Goal: Task Accomplishment & Management: Manage account settings

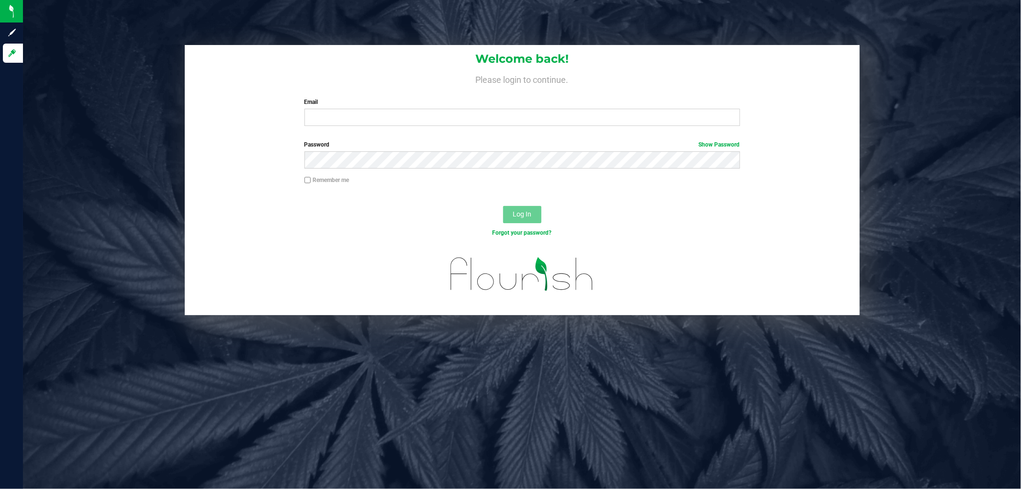
click at [347, 107] on div "Email Required Please format your email correctly." at bounding box center [522, 112] width 450 height 28
click at [346, 115] on input "Email" at bounding box center [522, 117] width 436 height 17
type input "[EMAIL_ADDRESS][DOMAIN_NAME]"
click at [503, 206] on button "Log In" at bounding box center [522, 214] width 38 height 17
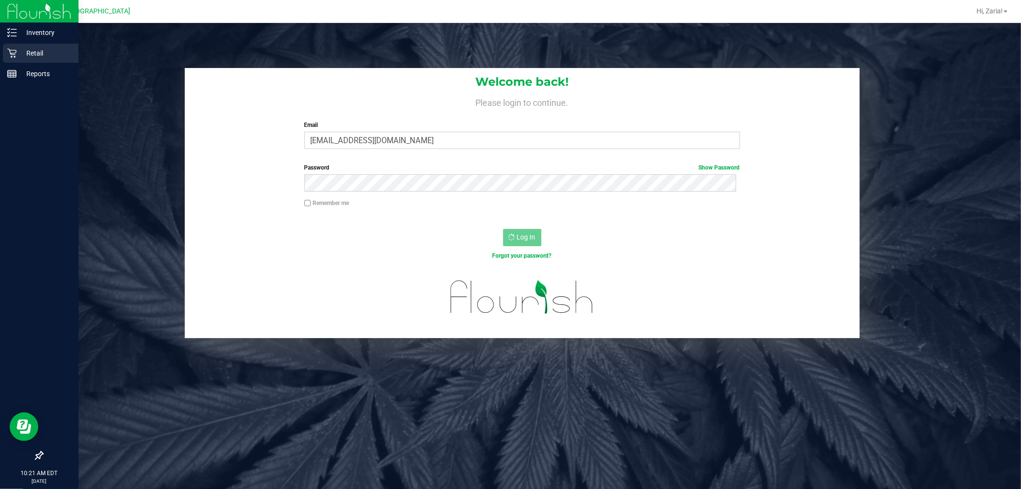
click at [7, 56] on icon at bounding box center [12, 53] width 10 height 10
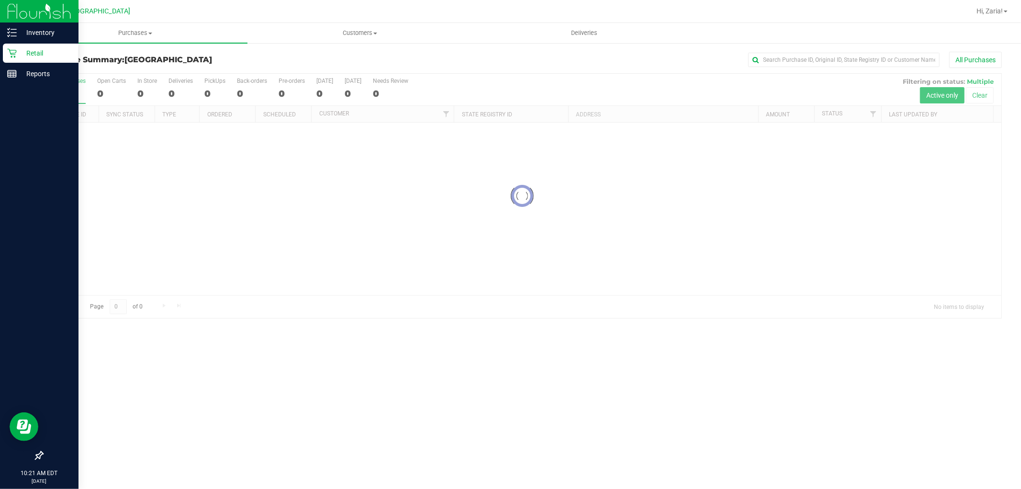
click at [17, 52] on p "Retail" at bounding box center [45, 52] width 57 height 11
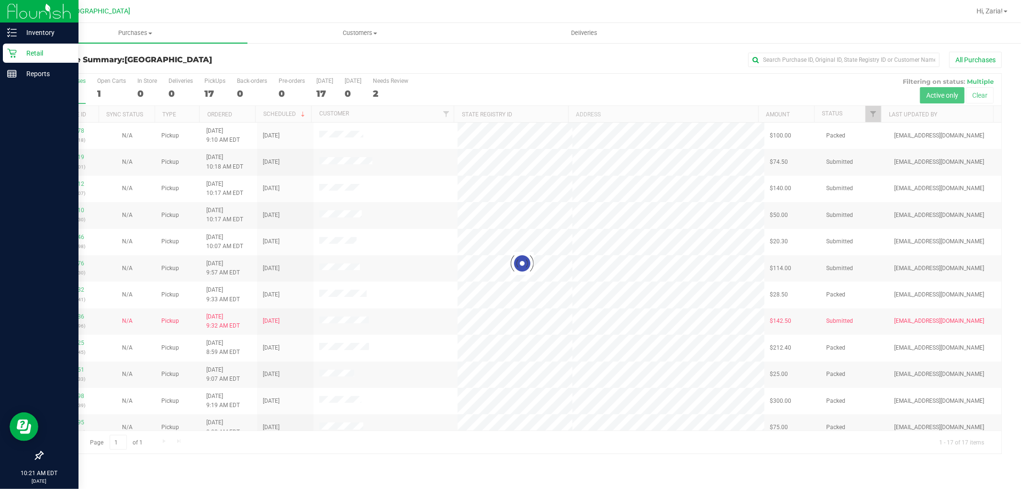
click at [48, 52] on p "Retail" at bounding box center [45, 52] width 57 height 11
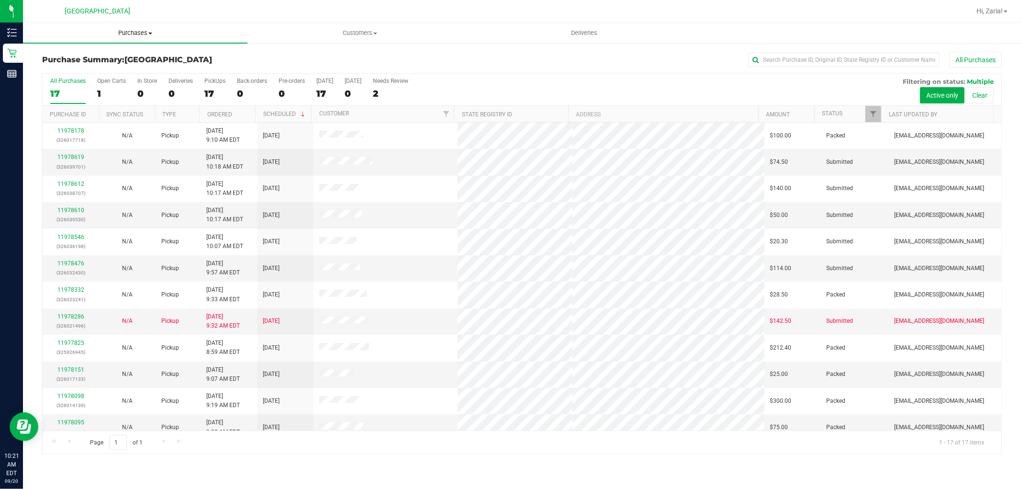
click at [142, 37] on uib-tab-heading "Purchases Summary of purchases Fulfillment All purchases" at bounding box center [135, 33] width 225 height 20
click at [102, 67] on li "Fulfillment" at bounding box center [135, 69] width 225 height 11
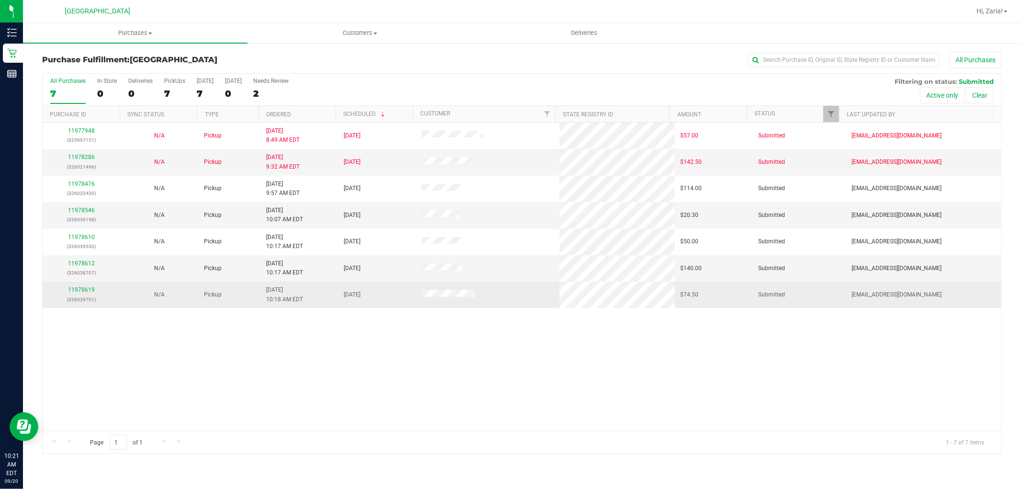
click at [85, 295] on p "(326039701)" at bounding box center [81, 299] width 66 height 9
click at [84, 292] on link "11978619" at bounding box center [81, 289] width 27 height 7
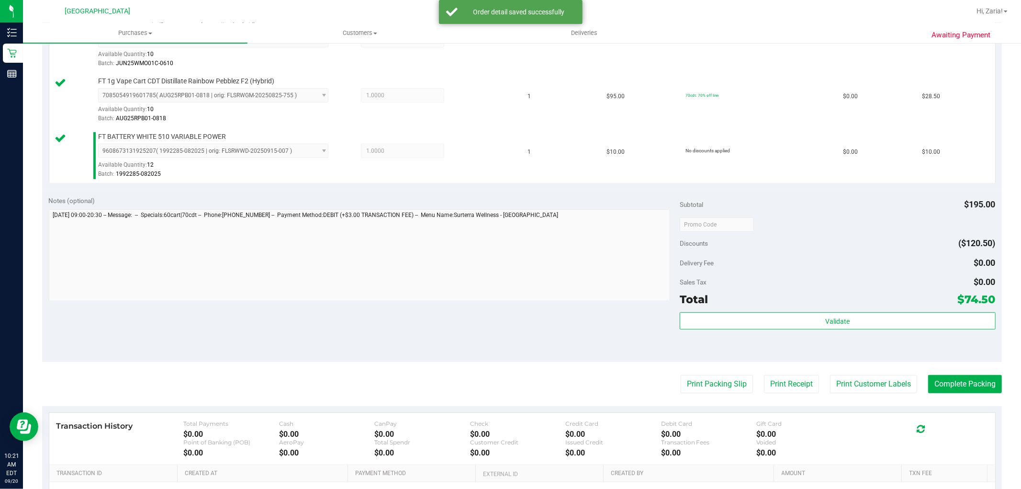
scroll to position [405, 0]
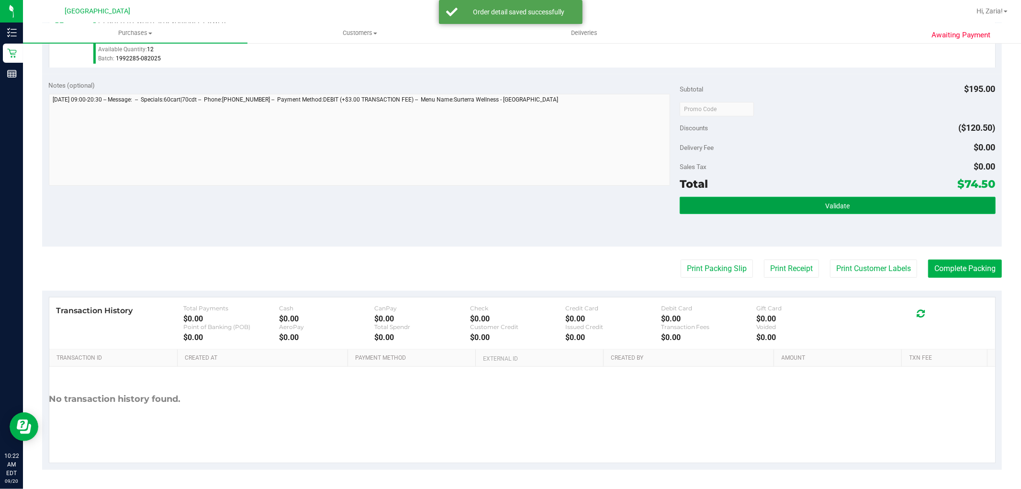
click at [701, 206] on button "Validate" at bounding box center [837, 205] width 315 height 17
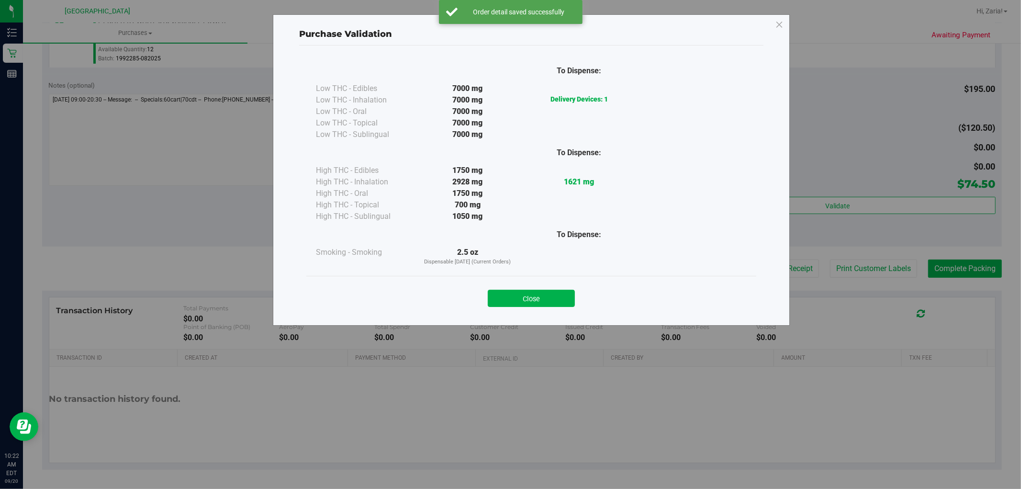
drag, startPoint x: 547, startPoint y: 303, endPoint x: 551, endPoint y: 298, distance: 6.1
click at [546, 303] on button "Close" at bounding box center [531, 298] width 87 height 17
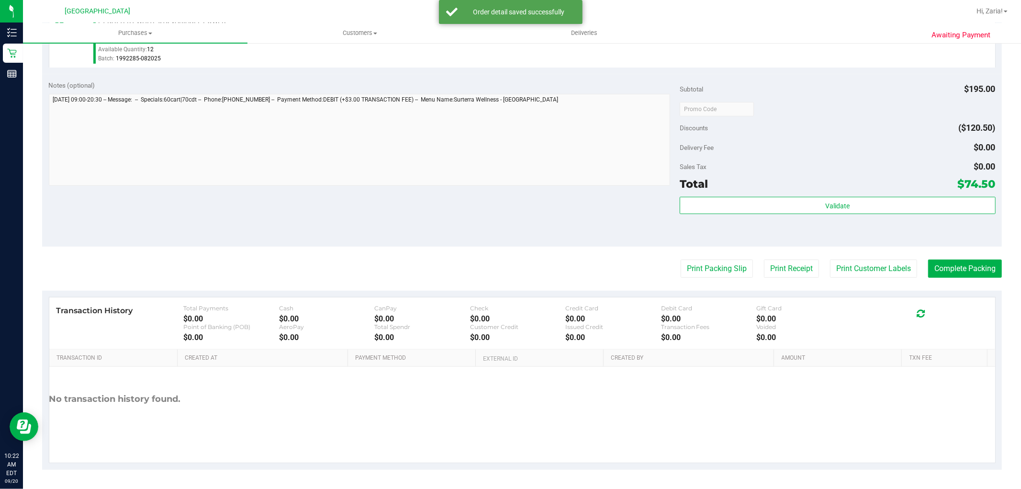
click at [840, 250] on purchase-details "Back Edit Purchase Cancel Purchase View Profile # 11978619 BioTrack ID: - Submi…" at bounding box center [522, 58] width 960 height 823
click at [839, 266] on button "Print Customer Labels" at bounding box center [873, 268] width 87 height 18
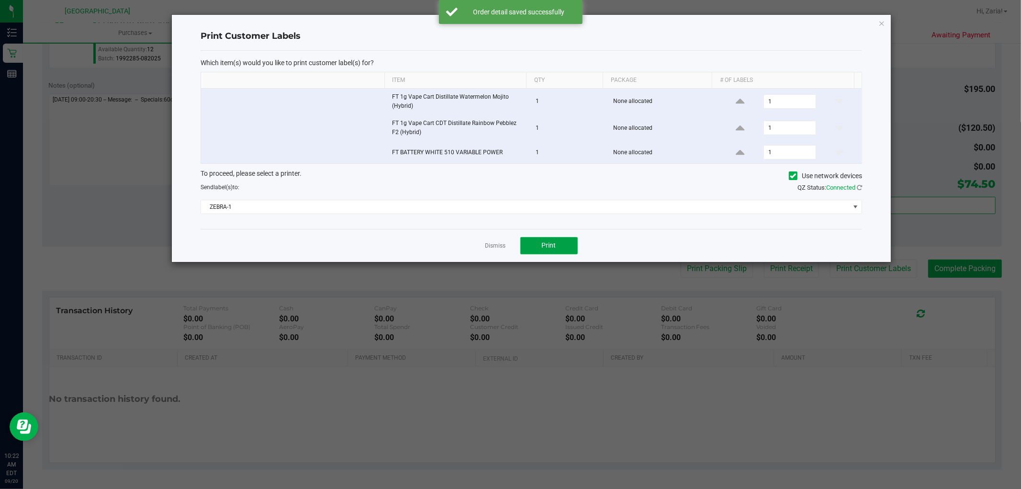
click at [535, 247] on button "Print" at bounding box center [548, 245] width 57 height 17
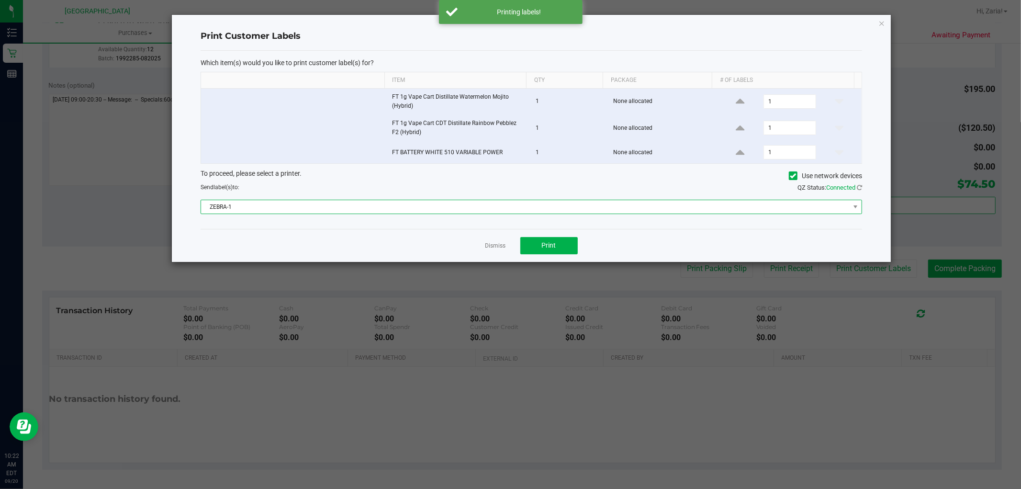
click at [293, 206] on span "ZEBRA-1" at bounding box center [525, 206] width 649 height 13
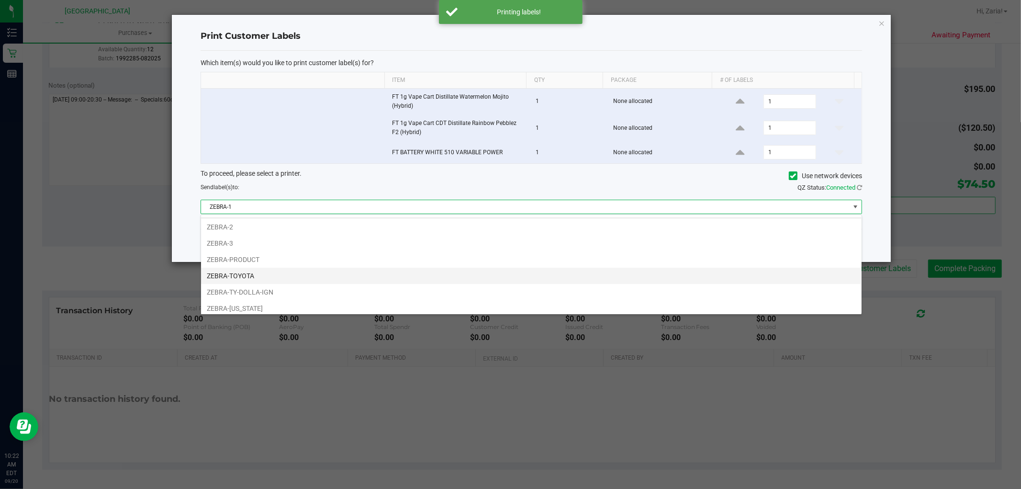
scroll to position [18, 0]
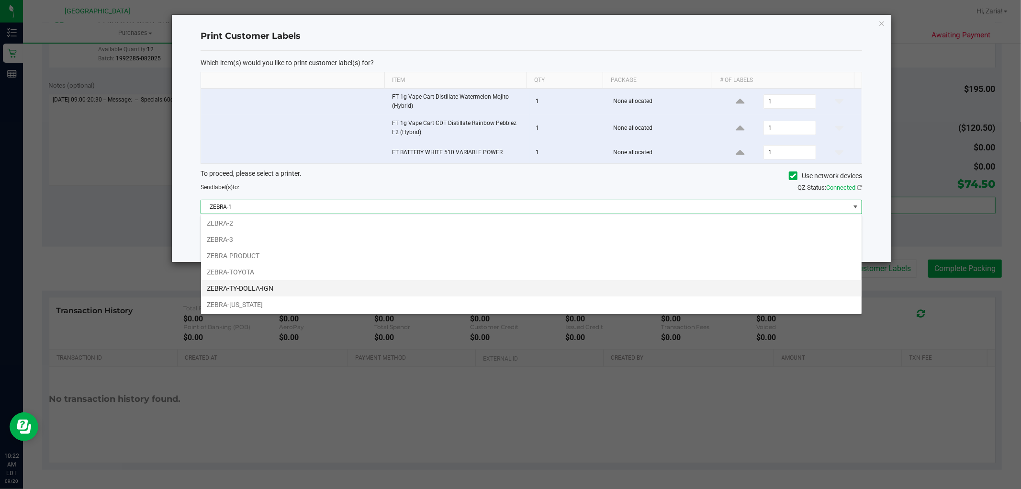
click at [256, 286] on li "ZEBRA-TY-DOLLA-IGN" at bounding box center [531, 288] width 661 height 16
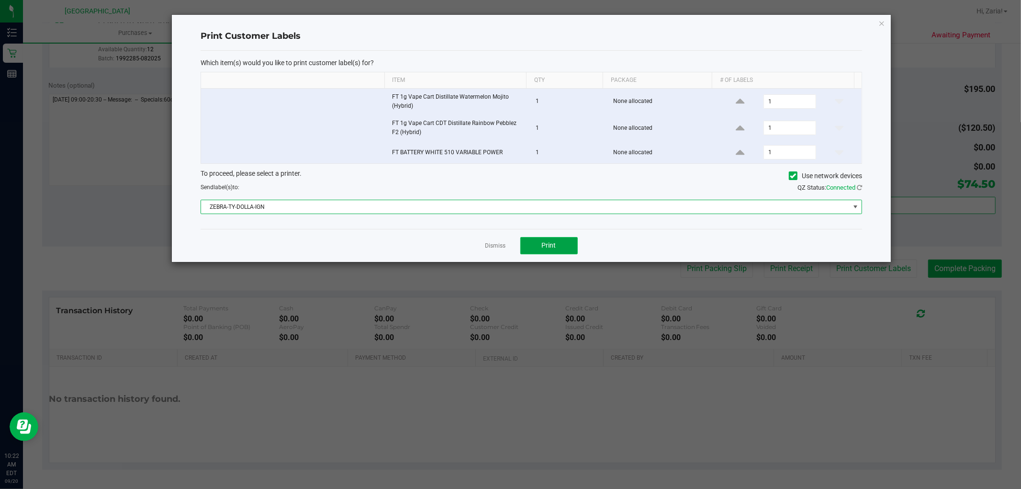
click at [558, 254] on button "Print" at bounding box center [548, 245] width 57 height 17
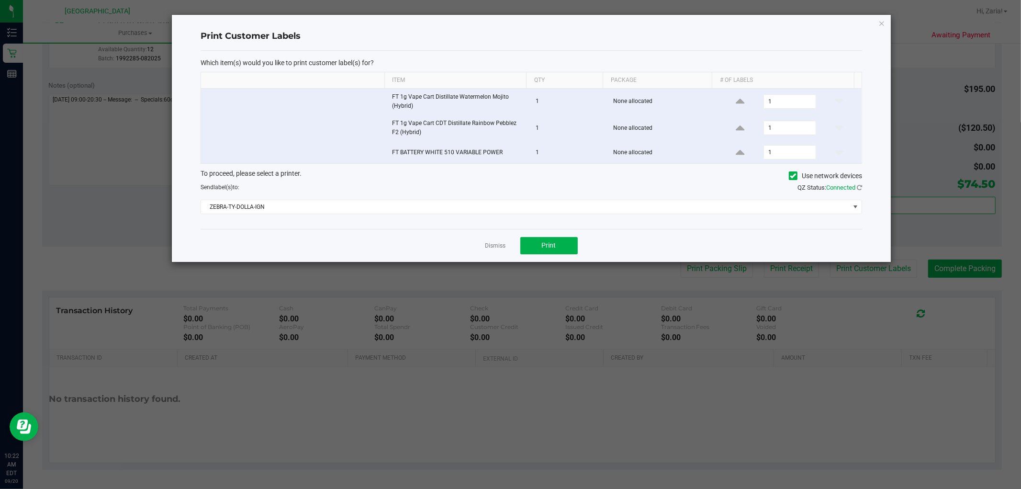
click at [508, 247] on div "Dismiss Print" at bounding box center [532, 245] width 662 height 33
click at [501, 246] on link "Dismiss" at bounding box center [495, 246] width 21 height 8
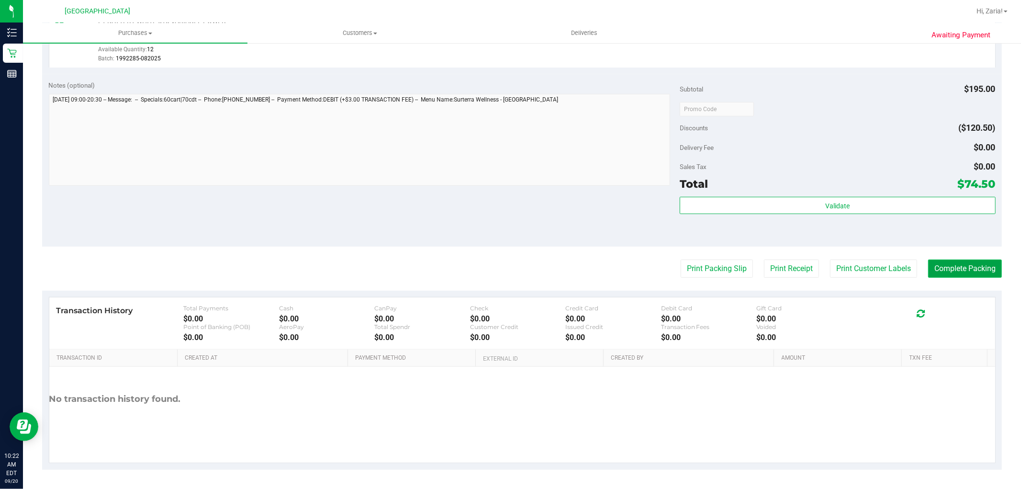
click at [964, 270] on button "Complete Packing" at bounding box center [965, 268] width 74 height 18
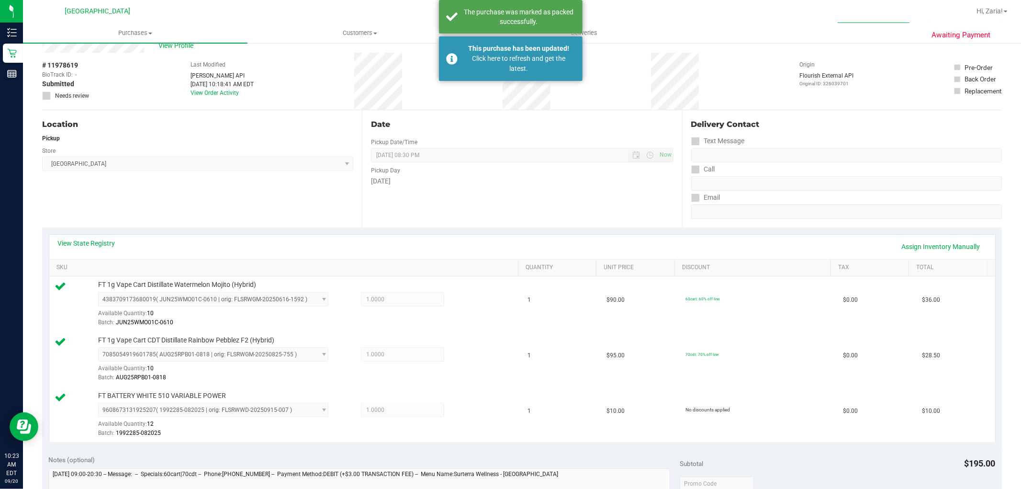
scroll to position [0, 0]
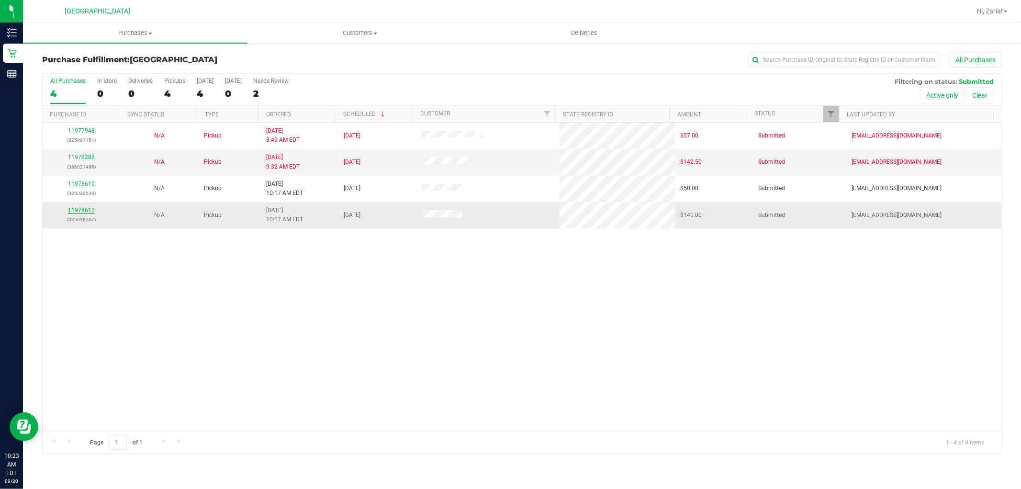
click at [77, 209] on link "11978612" at bounding box center [81, 210] width 27 height 7
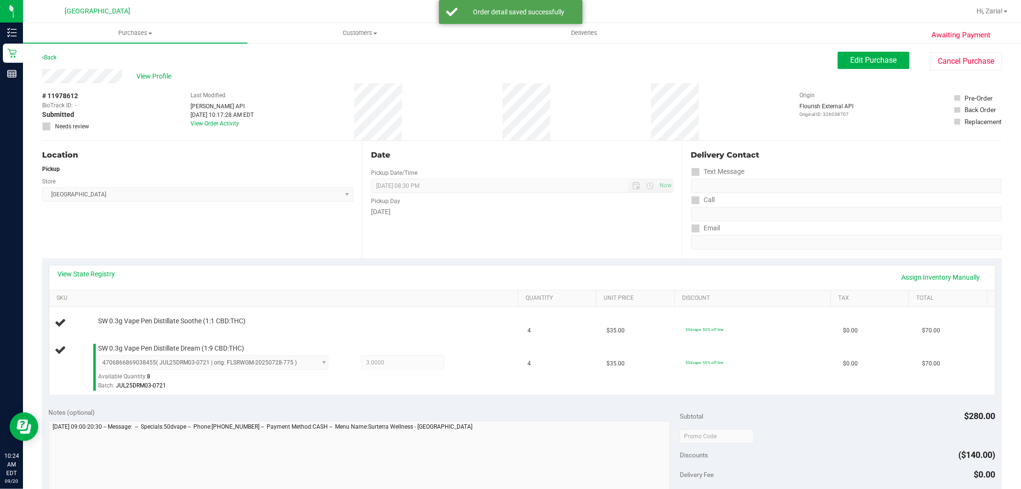
click at [225, 202] on span "Boynton Beach WC Select Store Bonita Springs WC Boynton Beach WC Bradenton WC B…" at bounding box center [197, 194] width 311 height 14
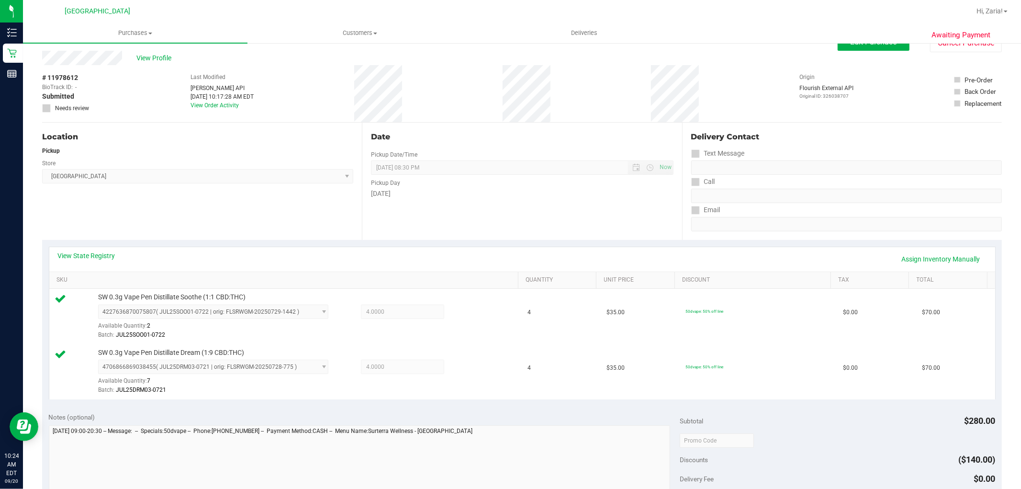
scroll to position [266, 0]
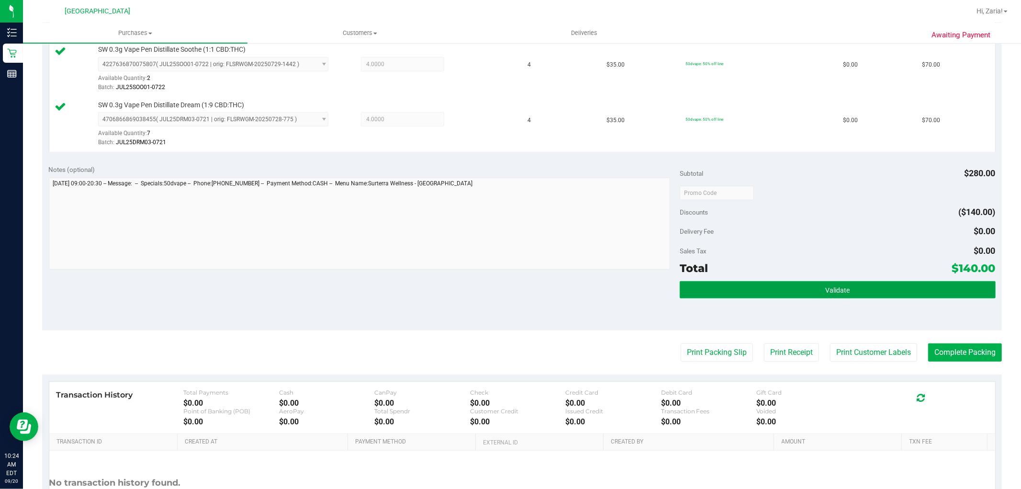
click at [853, 293] on button "Validate" at bounding box center [837, 289] width 315 height 17
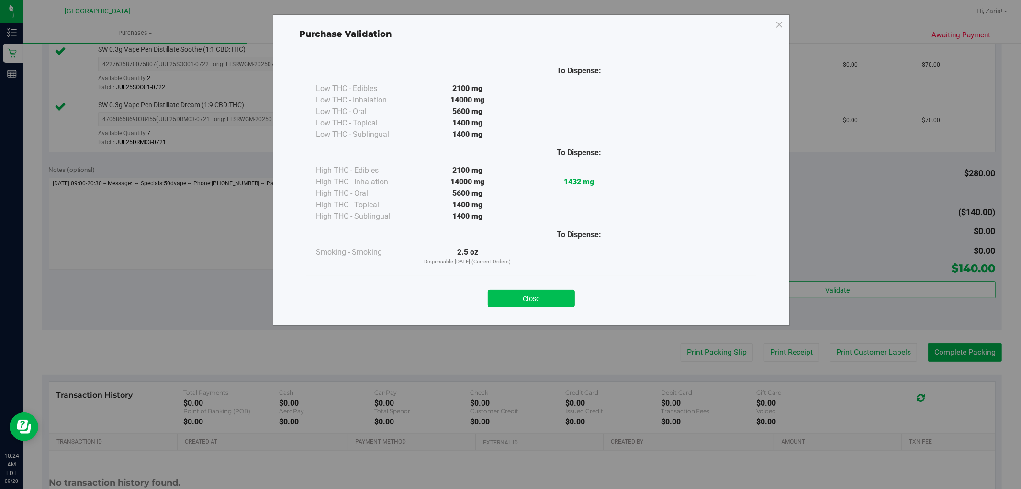
click at [510, 303] on button "Close" at bounding box center [531, 298] width 87 height 17
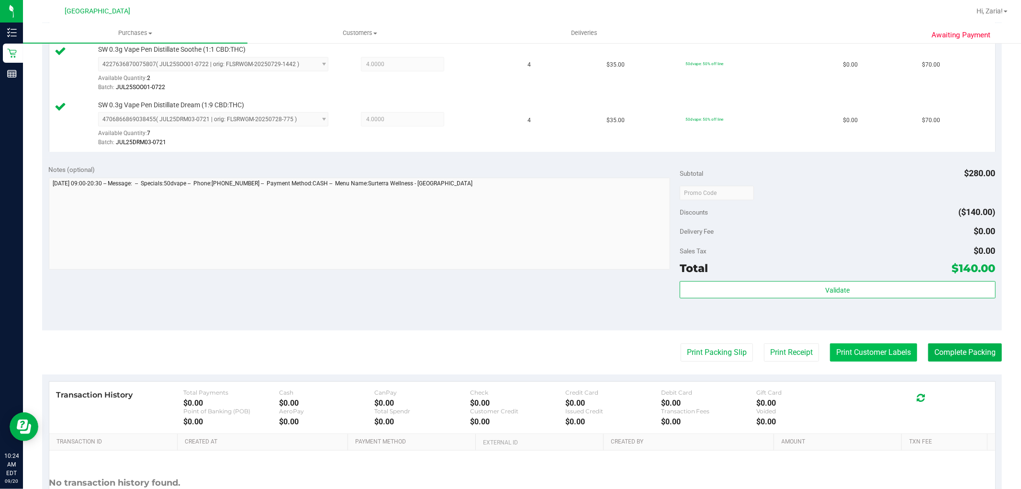
click at [845, 353] on button "Print Customer Labels" at bounding box center [873, 352] width 87 height 18
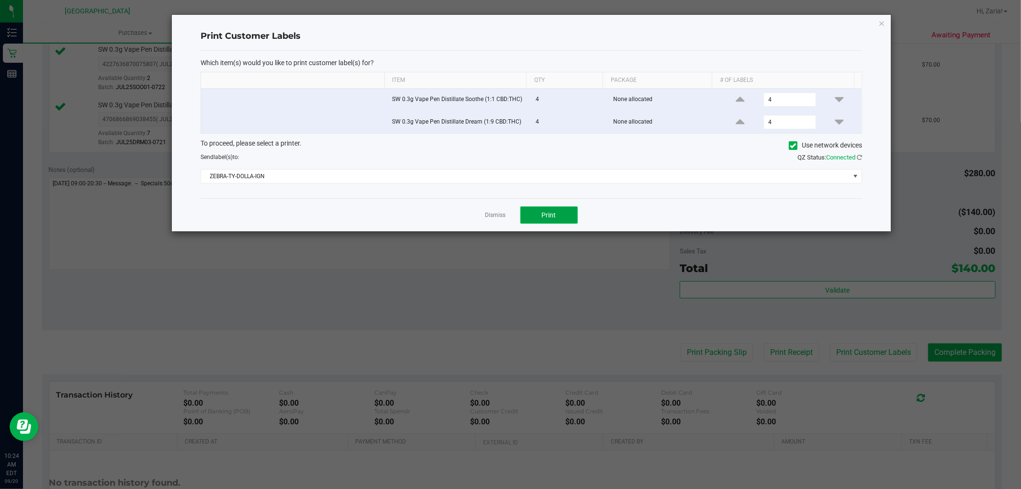
click at [559, 213] on button "Print" at bounding box center [548, 214] width 57 height 17
click at [876, 20] on div "Print Customer Labels Which item(s) would you like to print customer label(s) f…" at bounding box center [531, 123] width 719 height 216
click at [889, 30] on div "Print Customer Labels Which item(s) would you like to print customer label(s) f…" at bounding box center [531, 123] width 719 height 216
click at [883, 20] on icon "button" at bounding box center [881, 22] width 7 height 11
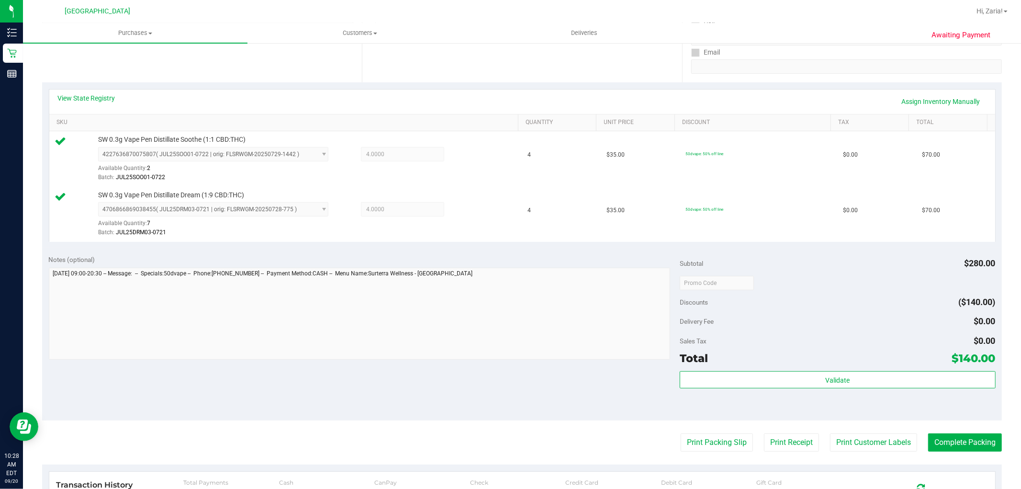
scroll to position [213, 0]
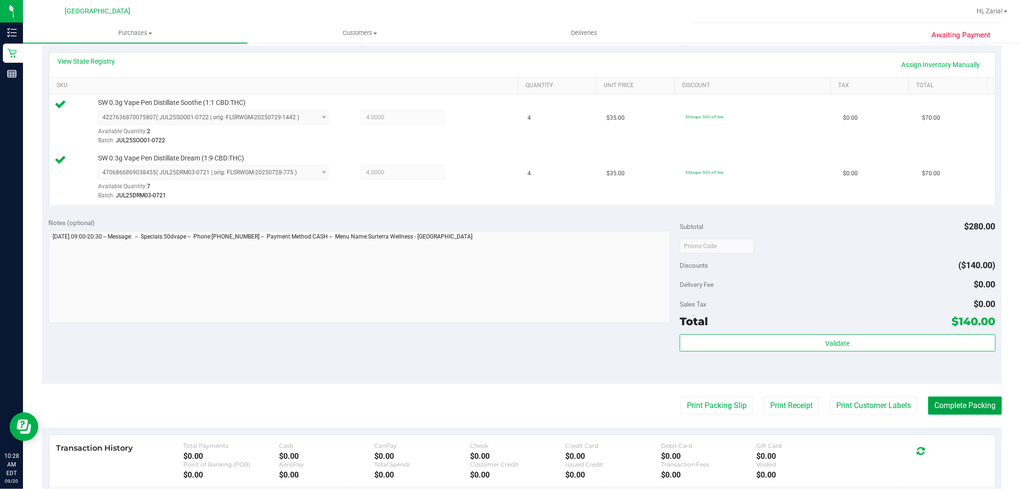
click at [979, 401] on button "Complete Packing" at bounding box center [965, 405] width 74 height 18
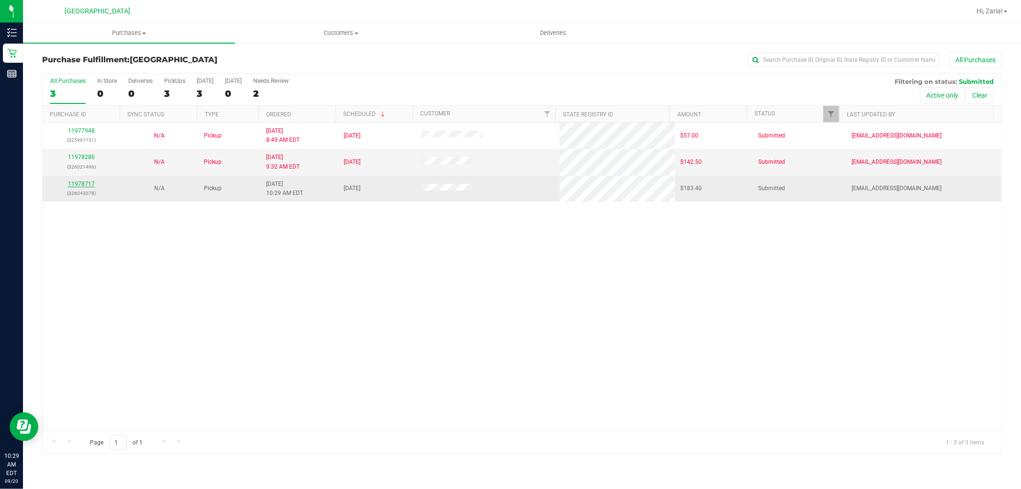
click at [83, 186] on link "11978717" at bounding box center [81, 183] width 27 height 7
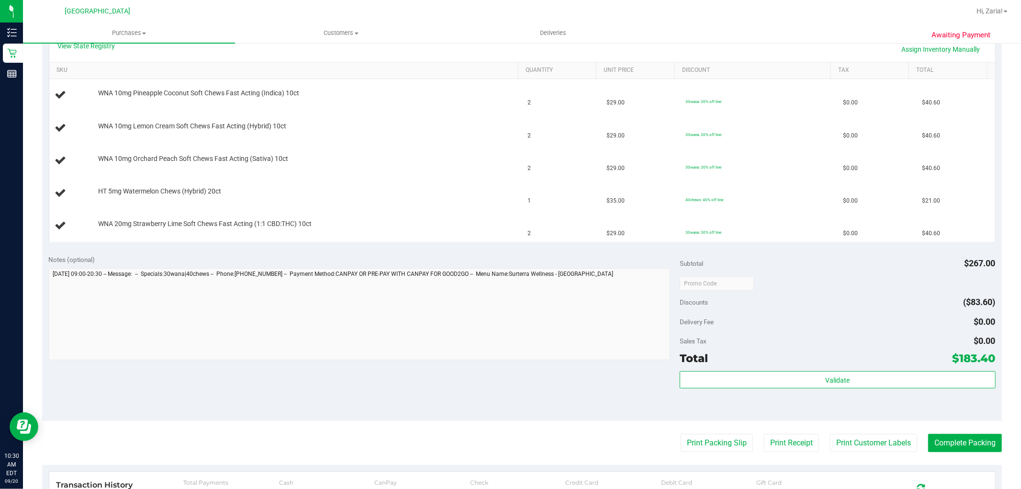
scroll to position [319, 0]
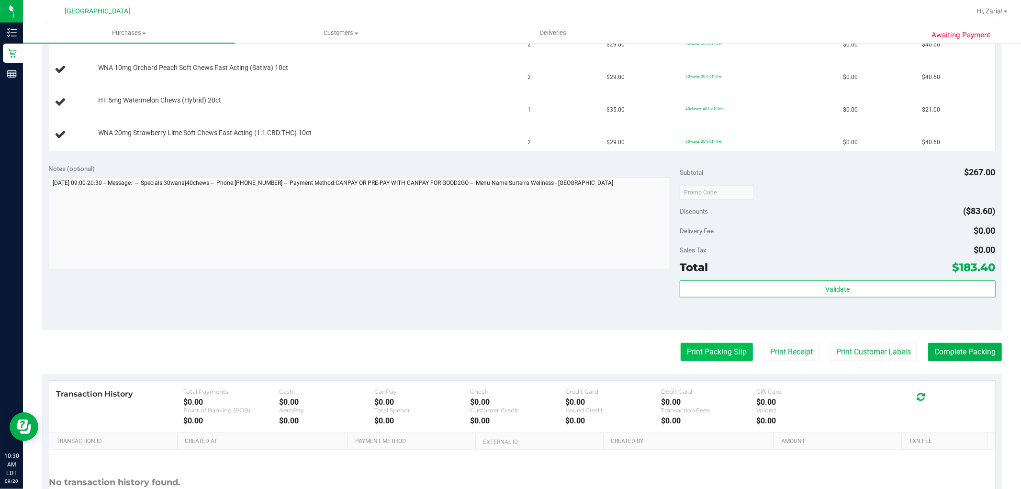
click at [699, 357] on button "Print Packing Slip" at bounding box center [717, 352] width 72 height 18
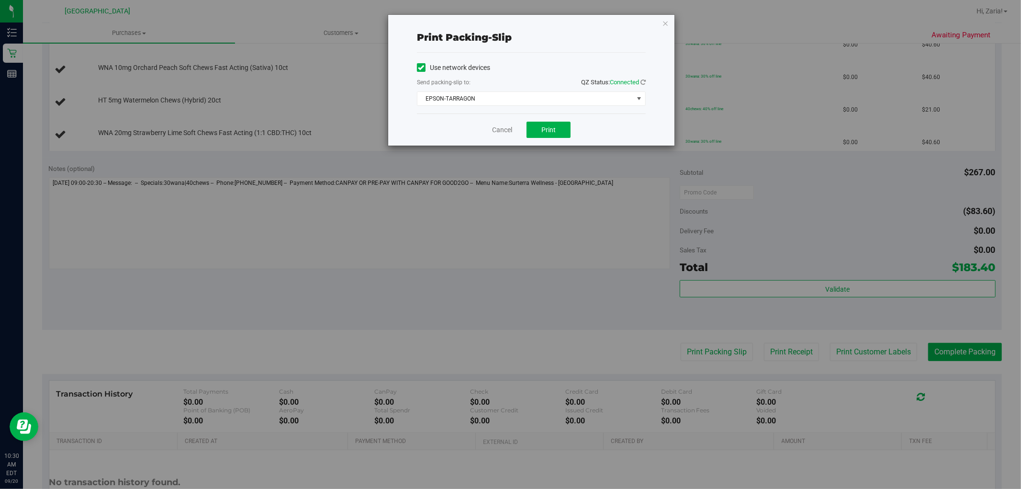
click at [548, 118] on div "Cancel Print" at bounding box center [531, 129] width 229 height 32
click at [549, 131] on span "Print" at bounding box center [548, 130] width 14 height 8
click at [545, 101] on span "EPSON-TARRAGON" at bounding box center [525, 98] width 216 height 13
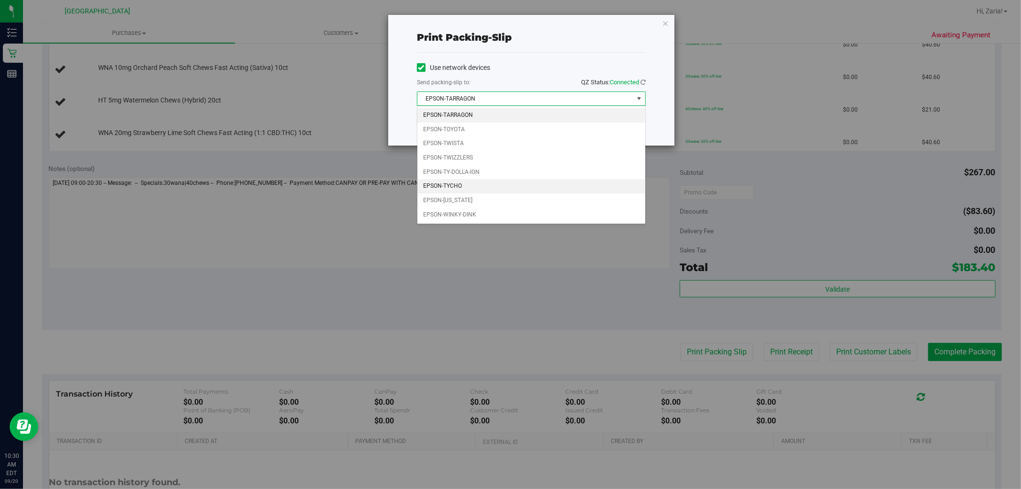
click at [468, 189] on li "EPSON-TYCHO" at bounding box center [531, 186] width 228 height 14
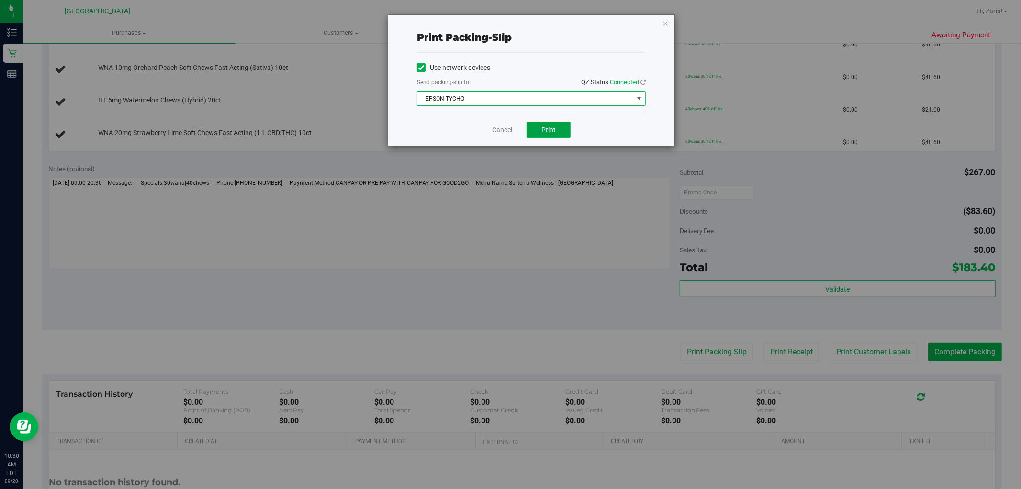
click at [561, 129] on button "Print" at bounding box center [549, 130] width 44 height 16
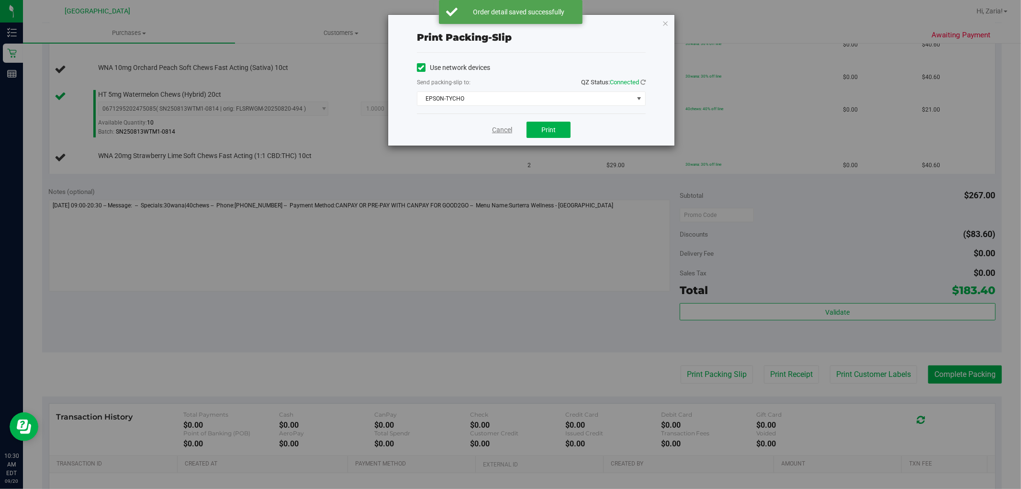
click at [509, 129] on link "Cancel" at bounding box center [502, 130] width 20 height 10
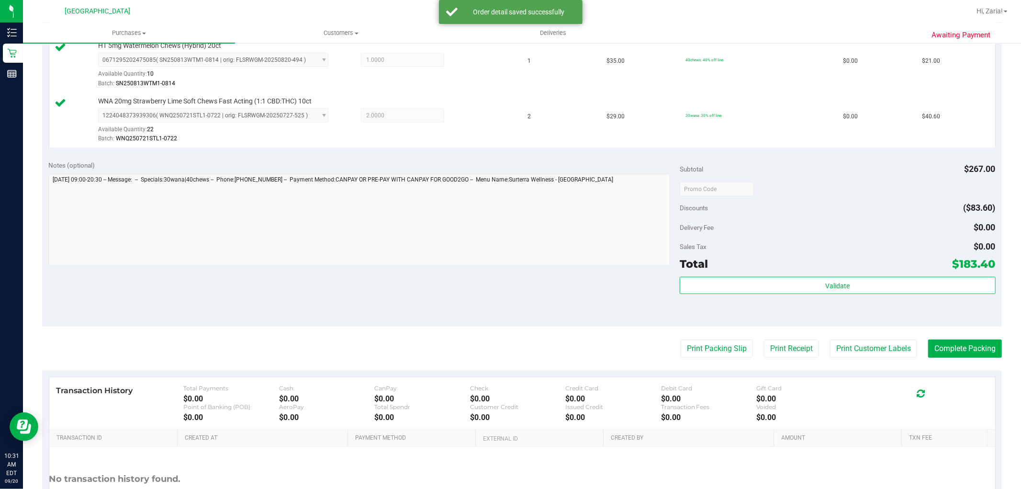
scroll to position [517, 0]
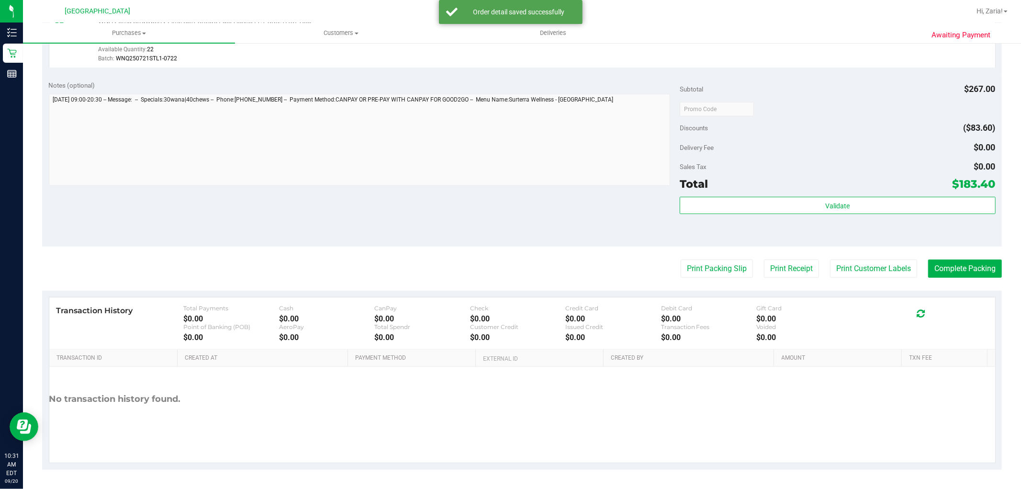
click at [753, 214] on div "Validate" at bounding box center [837, 206] width 315 height 18
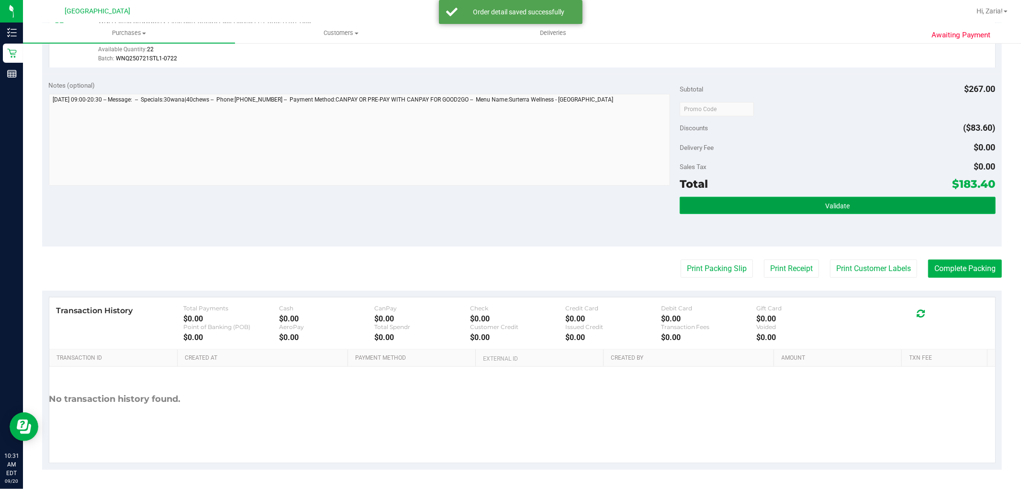
click at [753, 210] on button "Validate" at bounding box center [837, 205] width 315 height 17
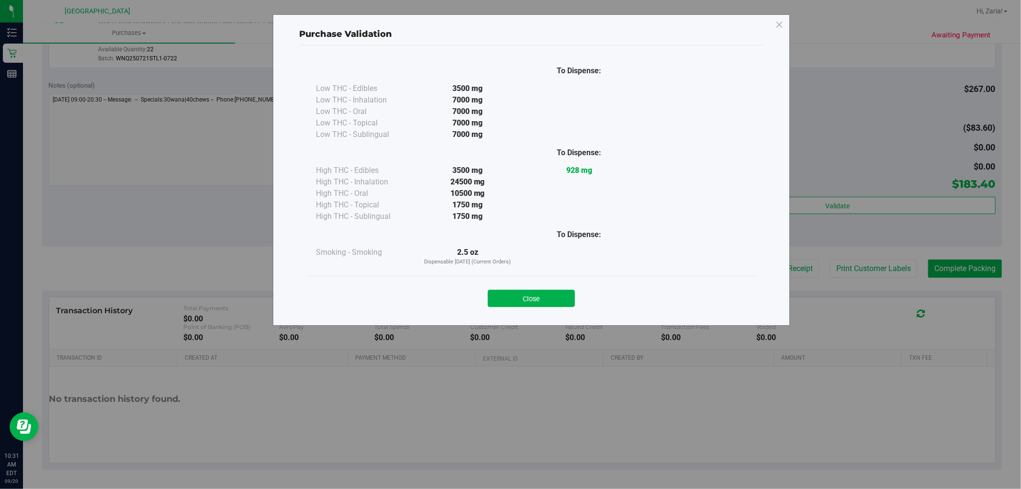
click at [510, 304] on button "Close" at bounding box center [531, 298] width 87 height 17
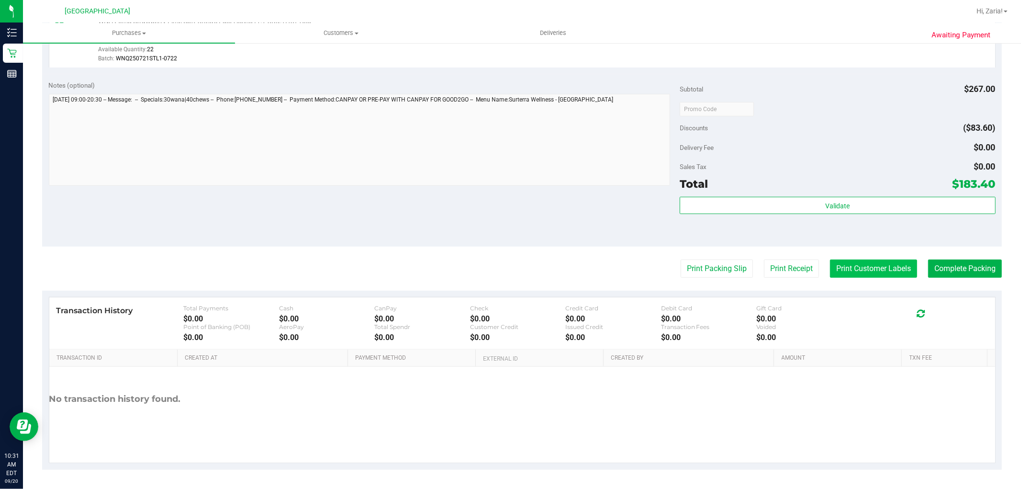
click at [830, 266] on button "Print Customer Labels" at bounding box center [873, 268] width 87 height 18
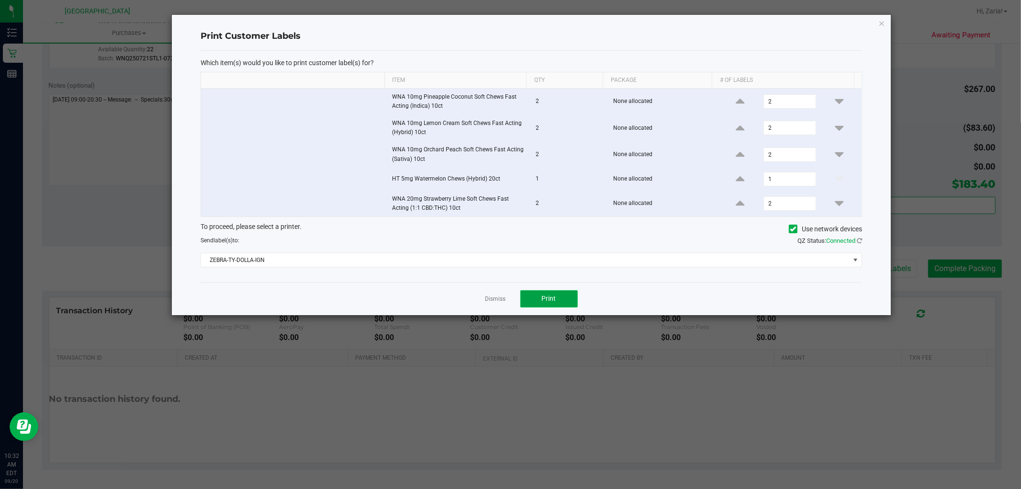
click at [561, 298] on button "Print" at bounding box center [548, 298] width 57 height 17
click at [882, 20] on icon "button" at bounding box center [881, 22] width 7 height 11
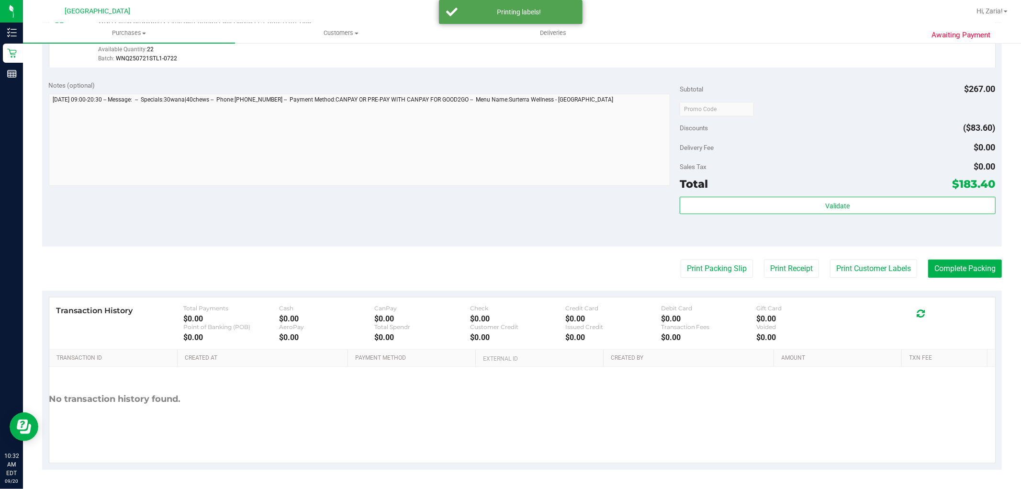
click at [953, 255] on purchase-details "Back Edit Purchase Cancel Purchase View Profile # 11978717 BioTrack ID: - Submi…" at bounding box center [522, 3] width 960 height 934
click at [952, 267] on button "Complete Packing" at bounding box center [965, 268] width 74 height 18
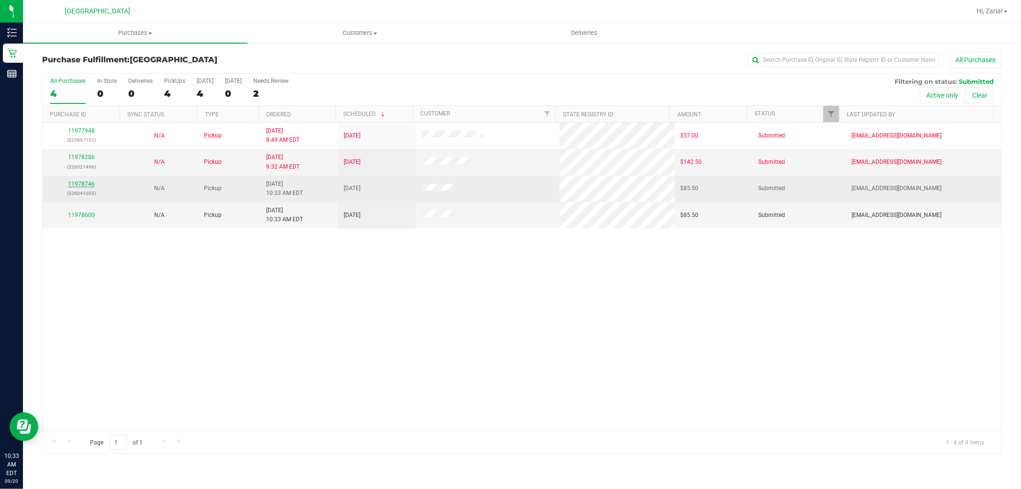
click at [81, 182] on link "11978746" at bounding box center [81, 183] width 27 height 7
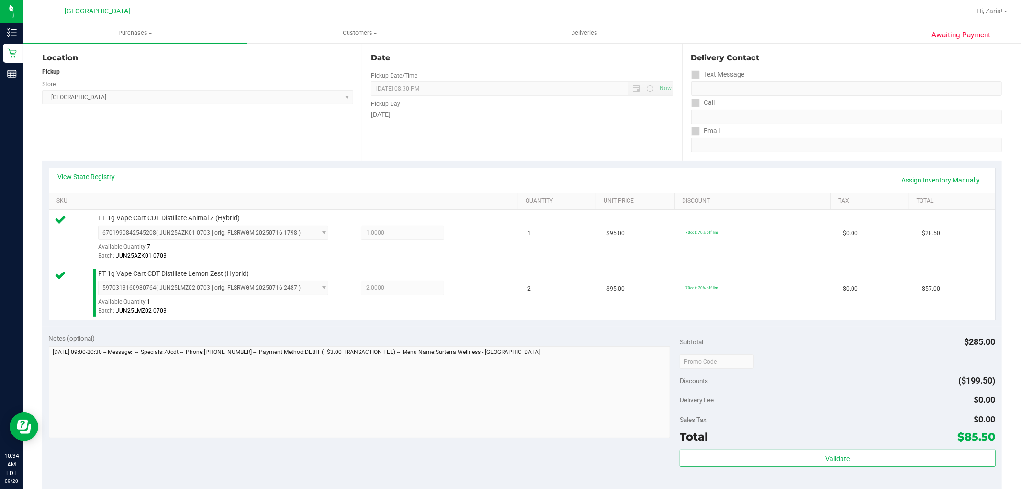
scroll to position [213, 0]
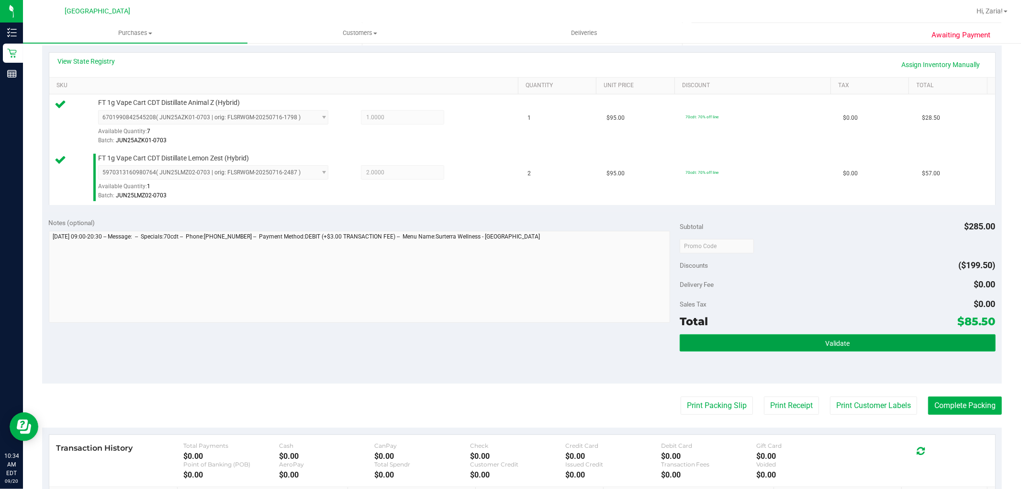
click at [843, 346] on span "Validate" at bounding box center [837, 343] width 24 height 8
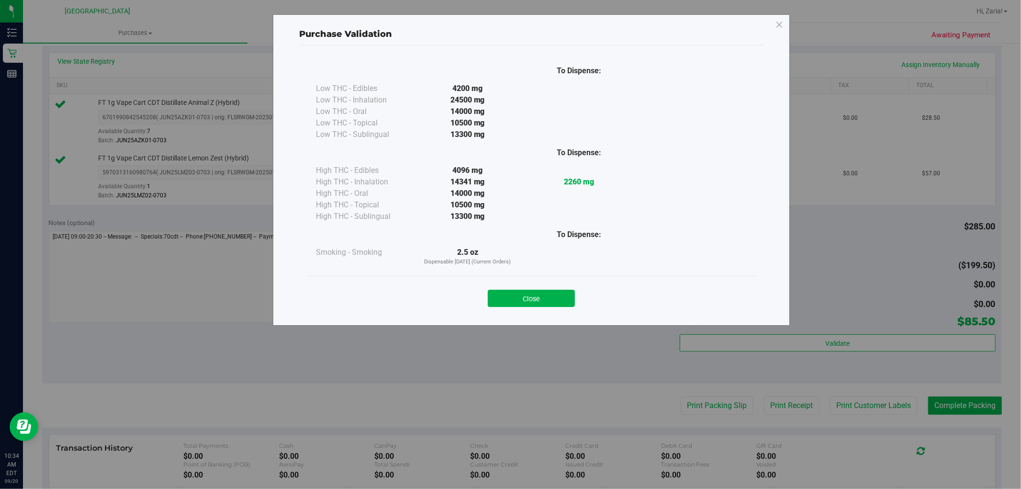
click at [511, 285] on div "Close" at bounding box center [532, 295] width 436 height 24
click at [515, 295] on button "Close" at bounding box center [531, 298] width 87 height 17
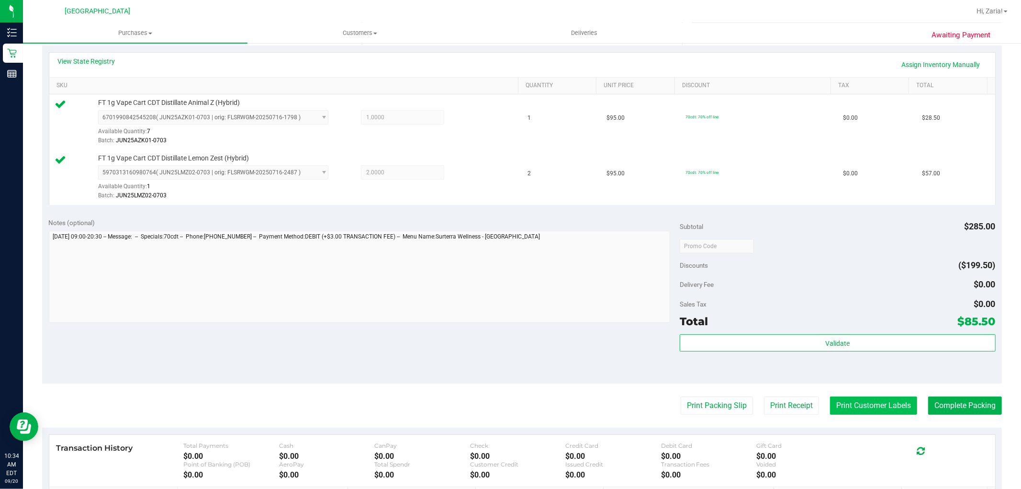
click at [839, 398] on purchase-details "Back Edit Purchase Cancel Purchase View Profile # 11978746 BioTrack ID: - Submi…" at bounding box center [522, 222] width 960 height 767
click at [844, 403] on button "Print Customer Labels" at bounding box center [873, 405] width 87 height 18
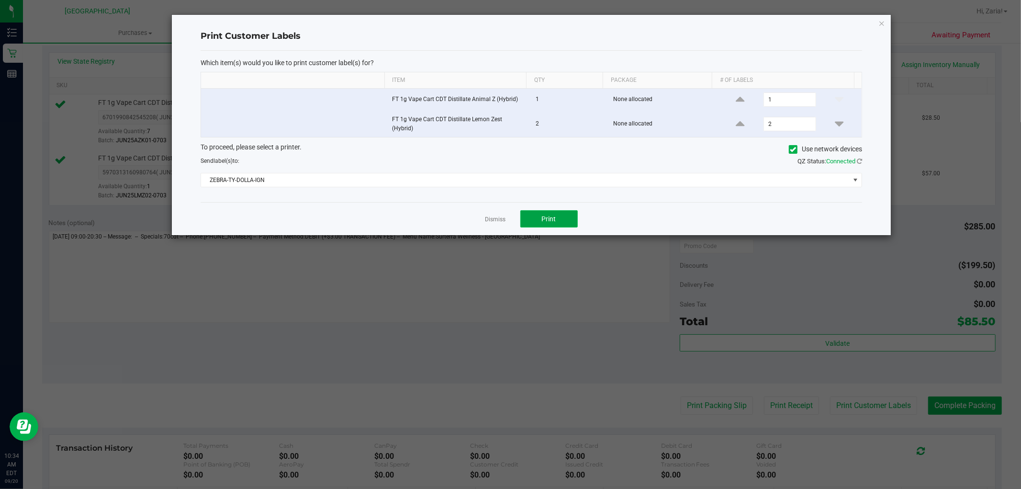
click at [534, 216] on button "Print" at bounding box center [548, 218] width 57 height 17
click at [887, 24] on div "Print Customer Labels Which item(s) would you like to print customer label(s) f…" at bounding box center [531, 125] width 719 height 220
click at [882, 24] on icon "button" at bounding box center [881, 22] width 7 height 11
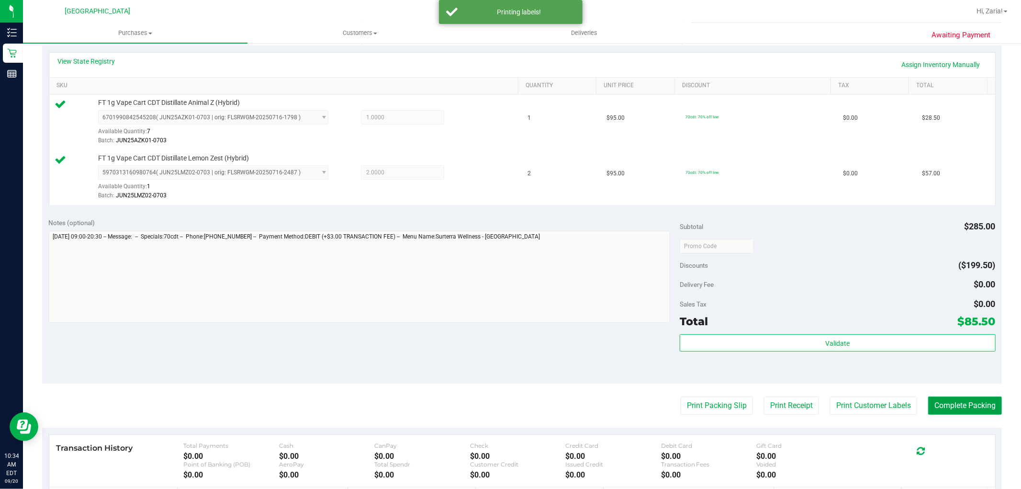
click at [956, 408] on button "Complete Packing" at bounding box center [965, 405] width 74 height 18
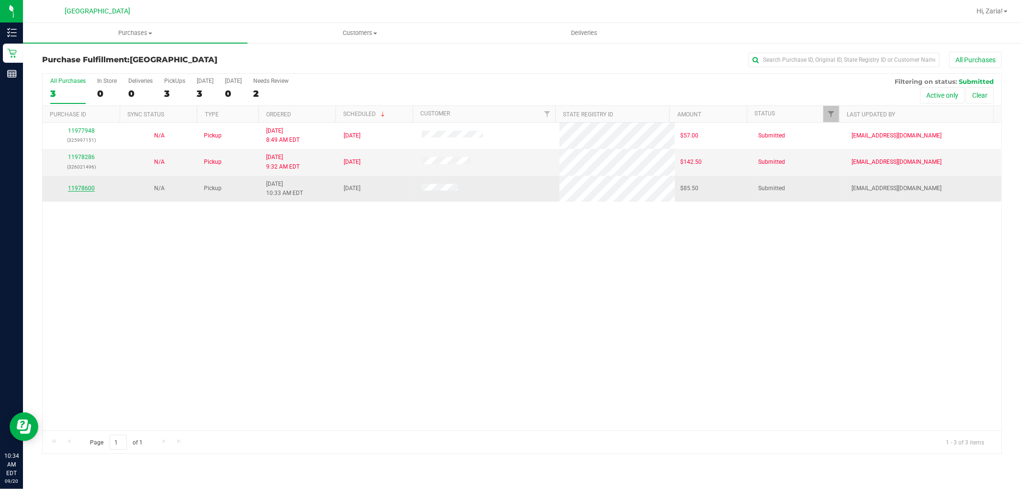
click at [75, 187] on link "11978600" at bounding box center [81, 188] width 27 height 7
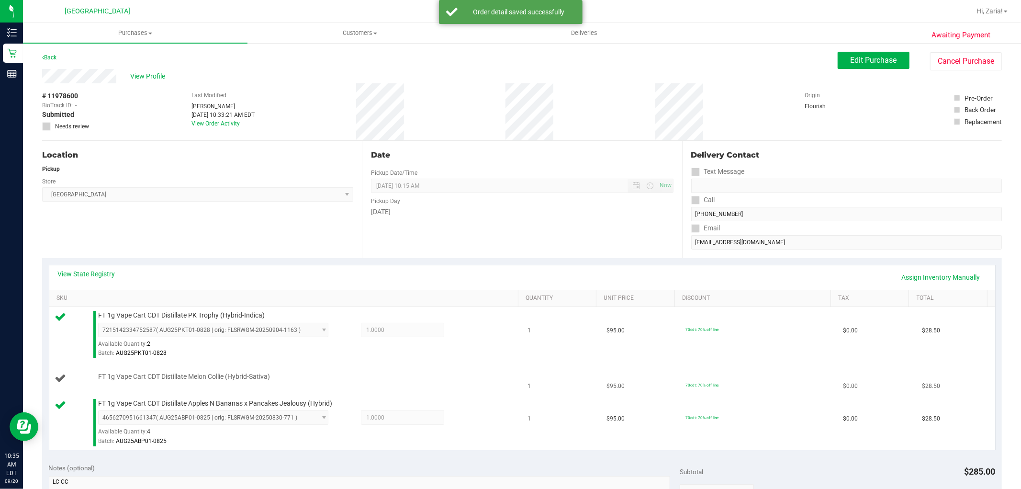
click at [184, 381] on div at bounding box center [306, 381] width 416 height 0
click at [181, 380] on span "FT 1g Vape Cart CDT Distillate Melon Collie (Hybrid-Sativa)" at bounding box center [184, 376] width 172 height 9
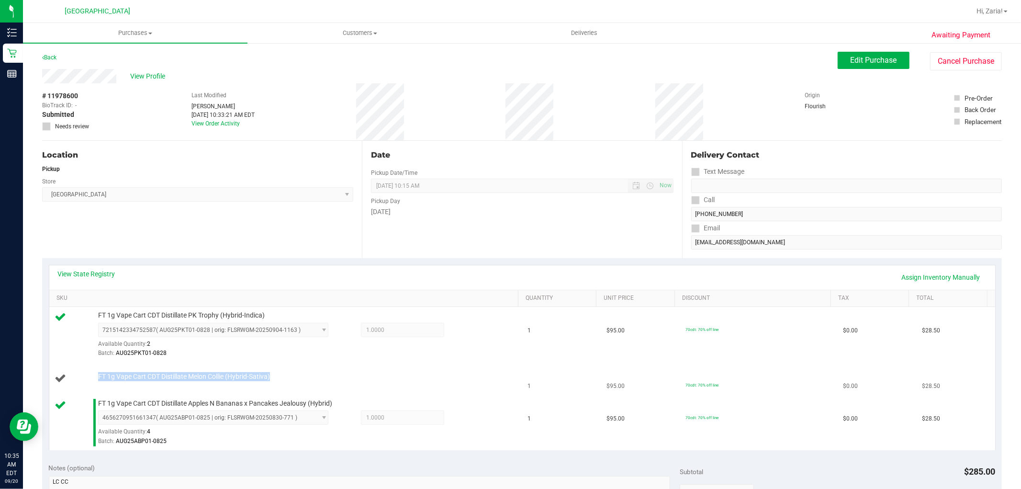
copy div "FT 1g Vape Cart CDT Distillate Melon Collie (Hybrid-Sativa)"
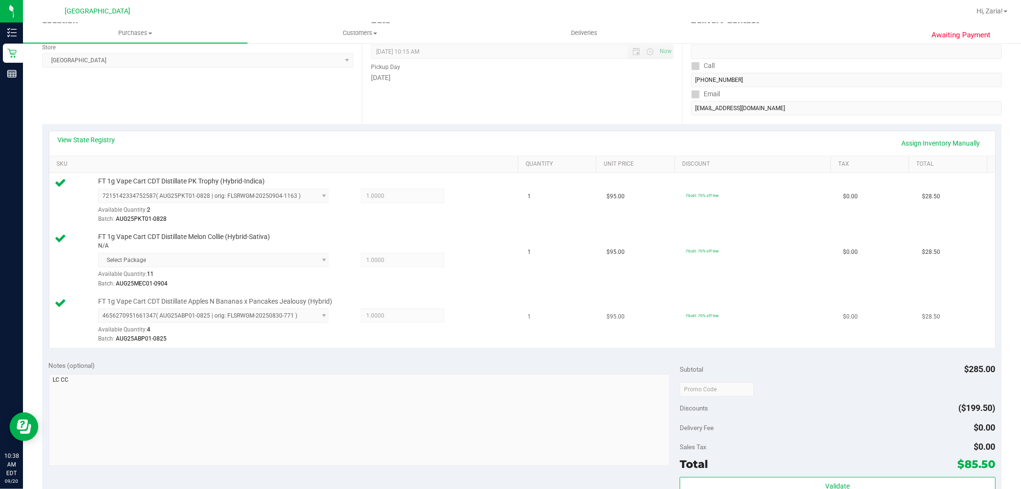
scroll to position [213, 0]
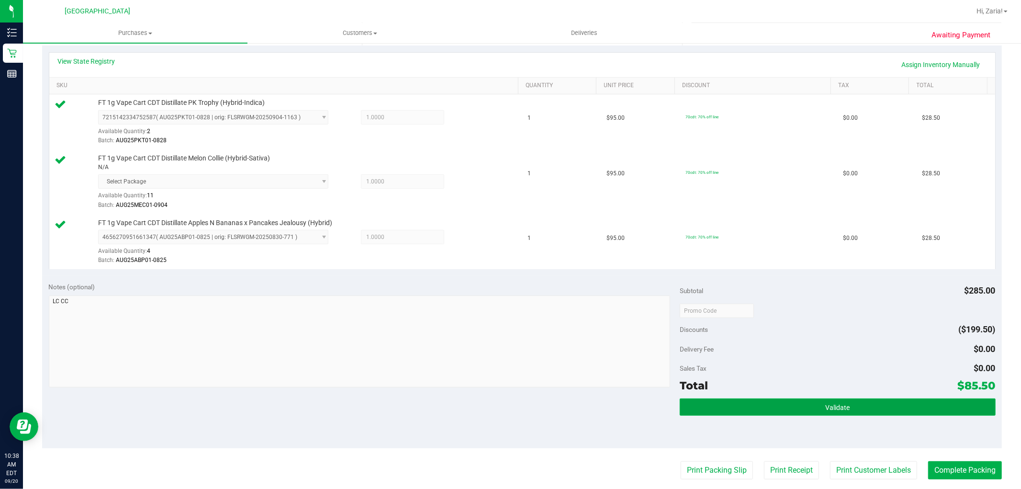
click at [831, 416] on button "Validate" at bounding box center [837, 406] width 315 height 17
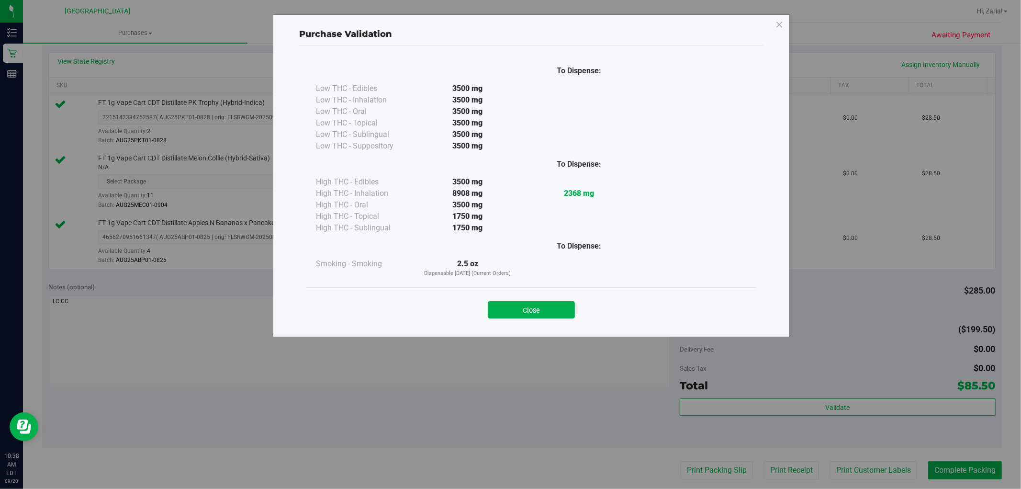
click at [548, 319] on div "Close" at bounding box center [531, 306] width 450 height 39
click at [551, 313] on button "Close" at bounding box center [531, 309] width 87 height 17
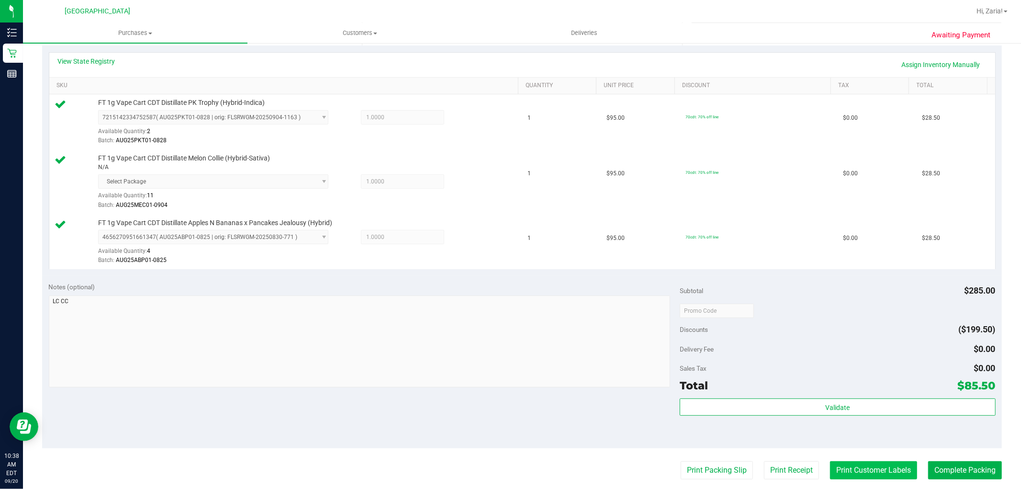
click at [849, 470] on button "Print Customer Labels" at bounding box center [873, 470] width 87 height 18
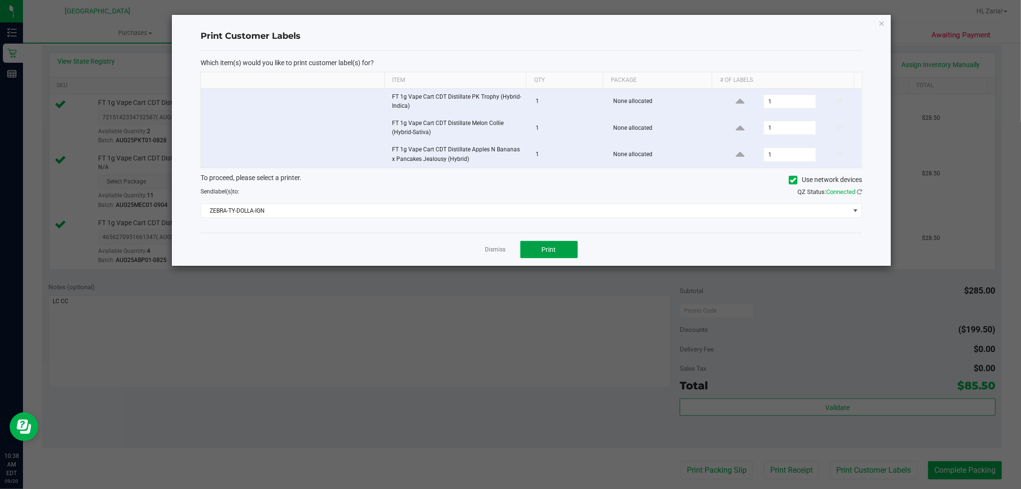
drag, startPoint x: 551, startPoint y: 252, endPoint x: 550, endPoint y: 260, distance: 8.4
click at [551, 260] on div "Dismiss Print" at bounding box center [532, 249] width 662 height 33
click at [549, 255] on button "Print" at bounding box center [548, 249] width 57 height 17
drag, startPoint x: 500, startPoint y: 259, endPoint x: 504, endPoint y: 249, distance: 10.9
click at [501, 255] on div "Dismiss Print" at bounding box center [532, 249] width 662 height 33
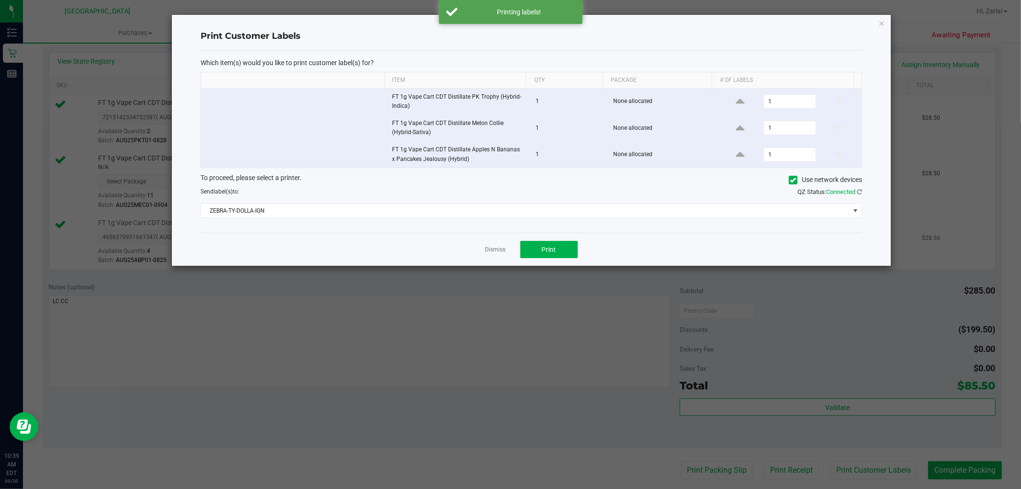
click at [504, 251] on link "Dismiss" at bounding box center [495, 250] width 21 height 8
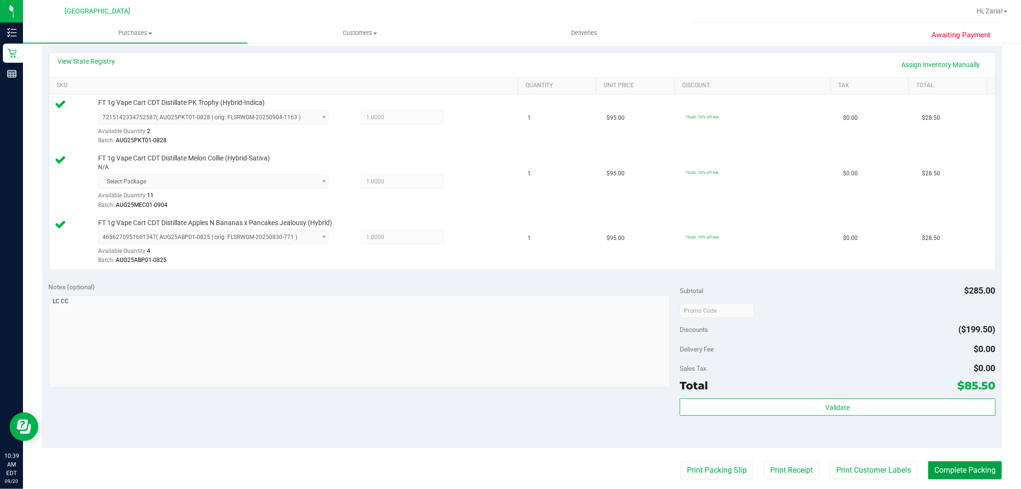
click at [928, 466] on button "Complete Packing" at bounding box center [965, 470] width 74 height 18
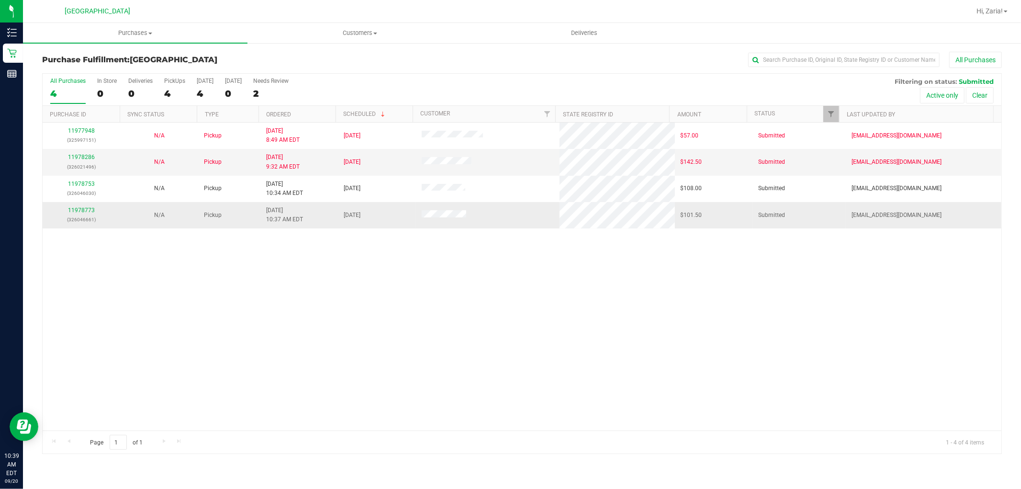
click at [85, 204] on td "11978773 (326046661)" at bounding box center [82, 215] width 78 height 26
click at [83, 206] on div "11978773 (326046661)" at bounding box center [81, 215] width 66 height 18
click at [82, 208] on link "11978773" at bounding box center [81, 210] width 27 height 7
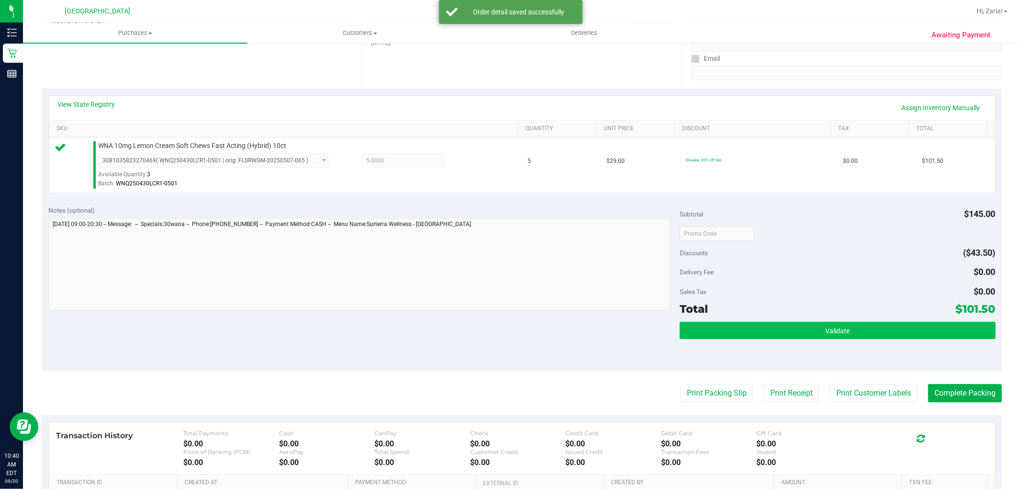
scroll to position [213, 0]
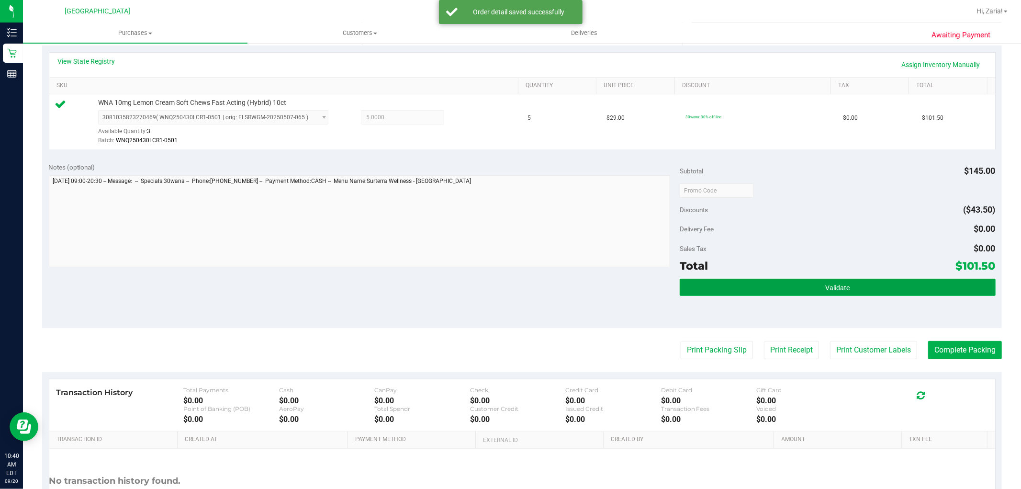
click at [780, 293] on button "Validate" at bounding box center [837, 287] width 315 height 17
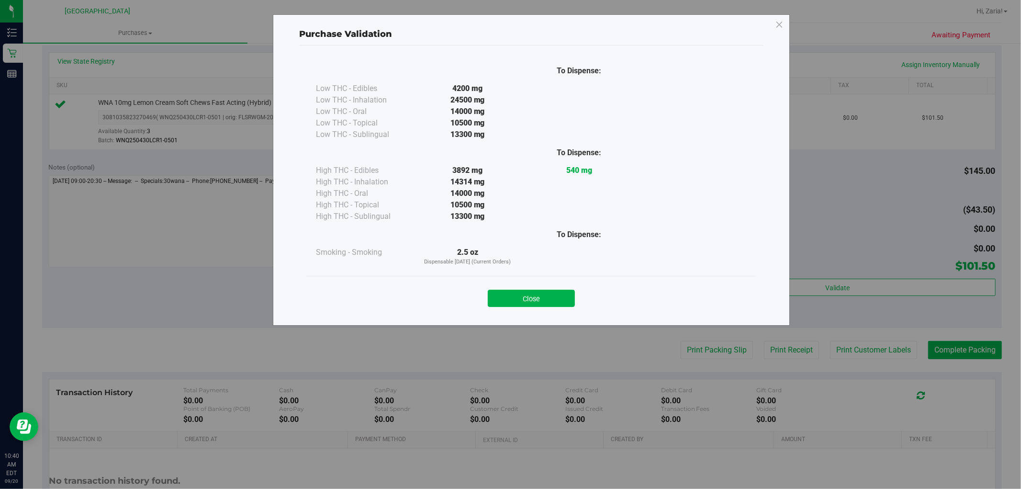
drag, startPoint x: 547, startPoint y: 293, endPoint x: 657, endPoint y: 303, distance: 110.6
click at [551, 293] on button "Close" at bounding box center [531, 298] width 87 height 17
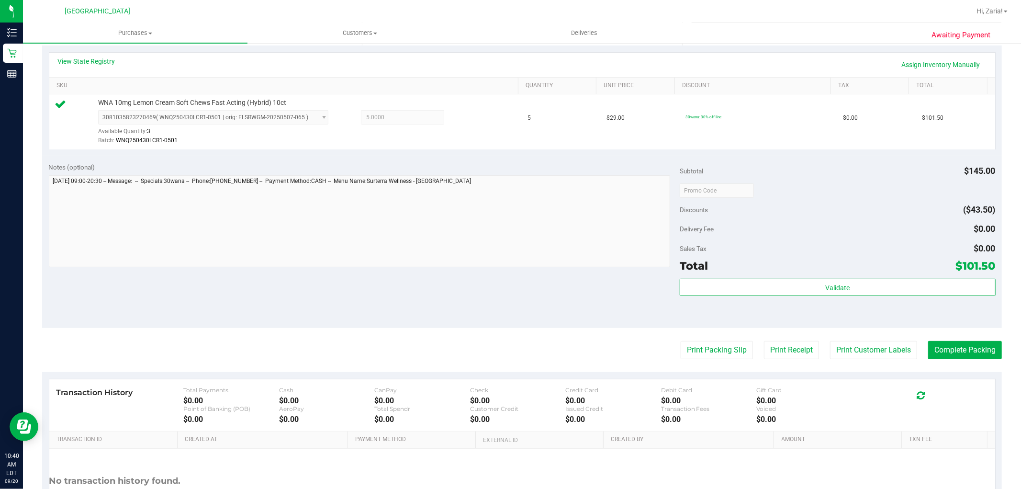
click at [858, 338] on purchase-details "Back Edit Purchase Cancel Purchase View Profile # 11978773 BioTrack ID: - Submi…" at bounding box center [522, 195] width 960 height 712
click at [862, 348] on button "Print Customer Labels" at bounding box center [873, 350] width 87 height 18
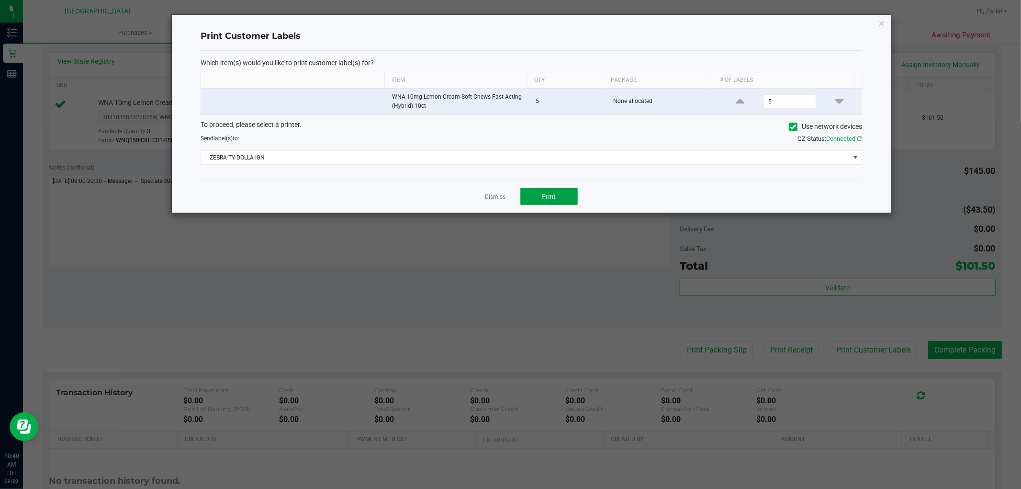
click at [568, 199] on button "Print" at bounding box center [548, 196] width 57 height 17
click at [888, 7] on ngb-modal-window "Print Customer Labels Which item(s) would you like to print customer label(s) f…" at bounding box center [514, 244] width 1028 height 489
click at [881, 27] on icon "button" at bounding box center [881, 22] width 7 height 11
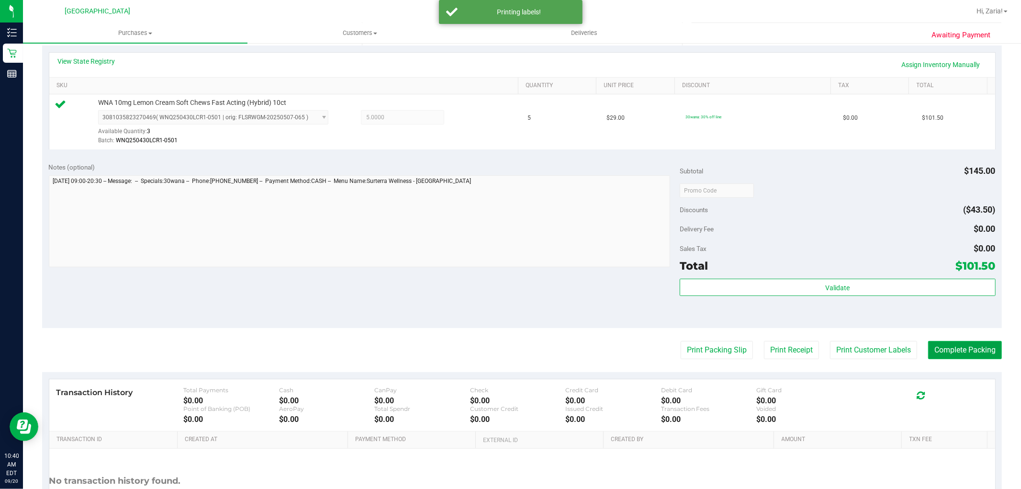
click at [960, 342] on button "Complete Packing" at bounding box center [965, 350] width 74 height 18
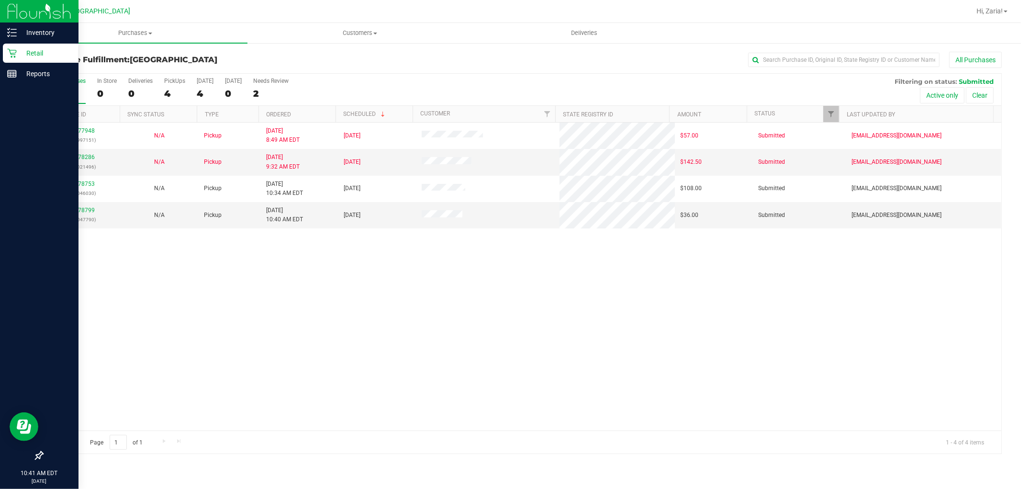
click at [73, 208] on div at bounding box center [39, 265] width 79 height 361
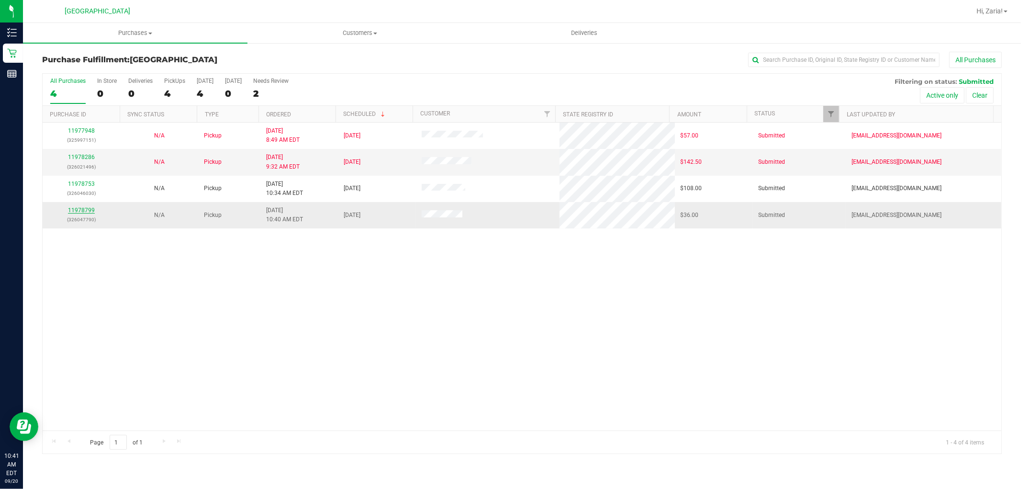
click at [88, 207] on link "11978799" at bounding box center [81, 210] width 27 height 7
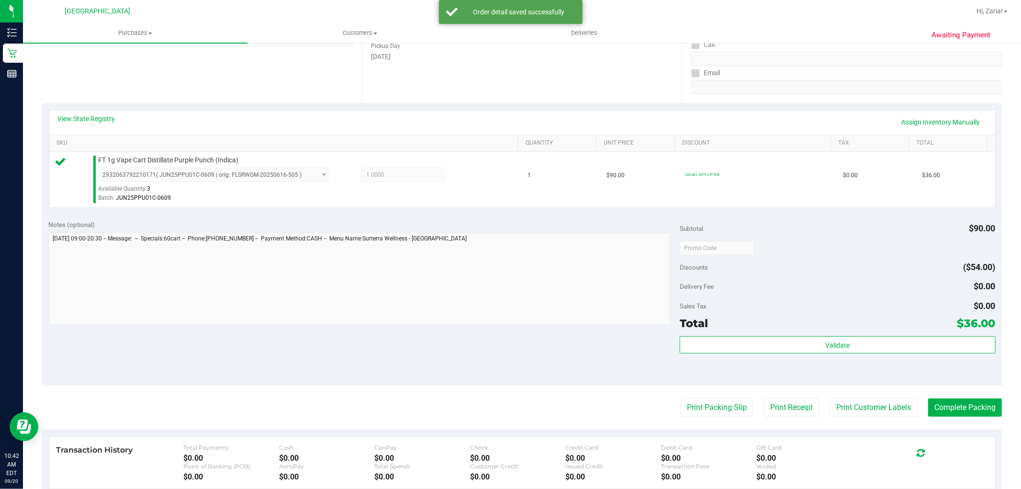
scroll to position [159, 0]
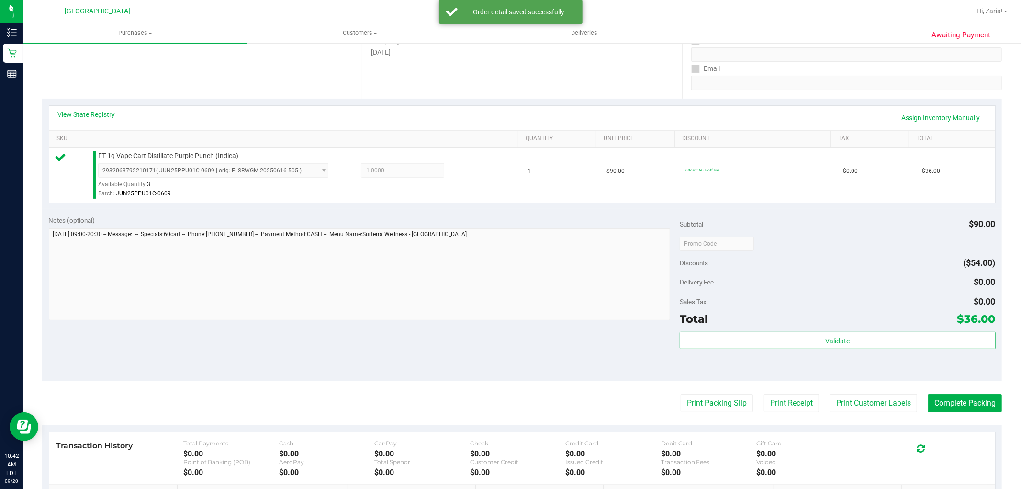
click at [736, 323] on div "Total $36.00" at bounding box center [837, 318] width 315 height 17
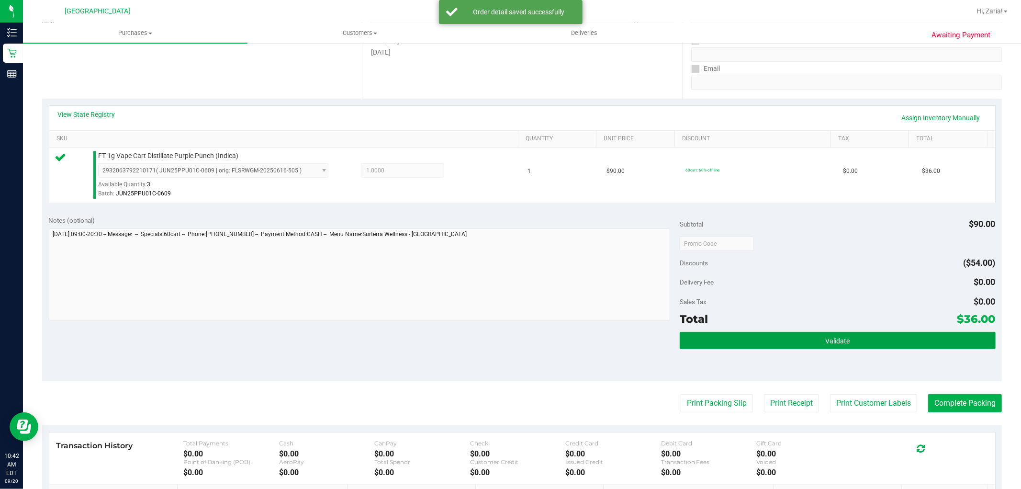
click at [739, 345] on button "Validate" at bounding box center [837, 340] width 315 height 17
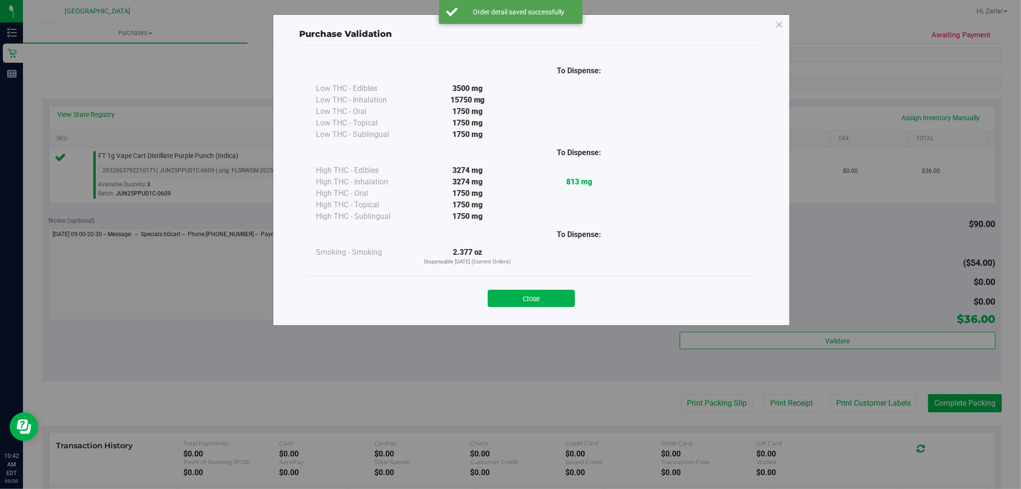
click at [538, 300] on button "Close" at bounding box center [531, 298] width 87 height 17
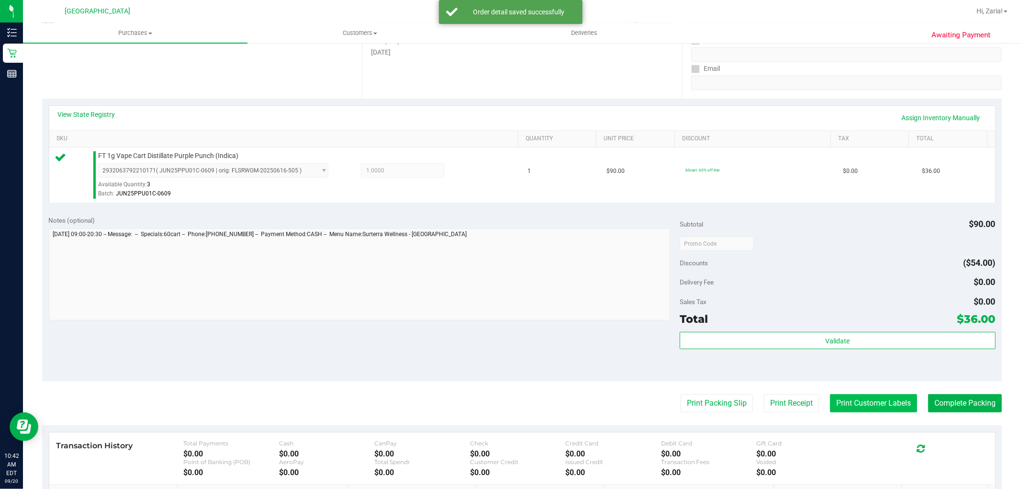
click at [869, 399] on button "Print Customer Labels" at bounding box center [873, 403] width 87 height 18
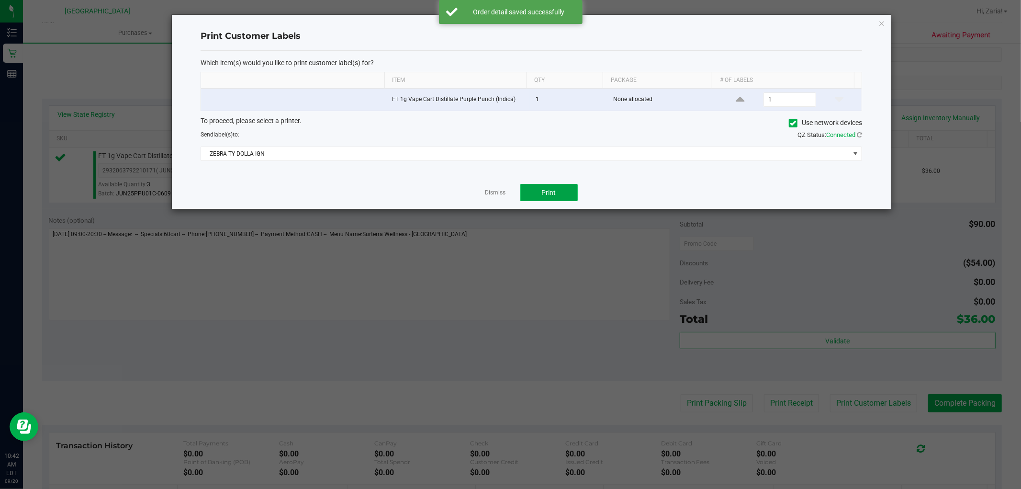
click at [527, 187] on button "Print" at bounding box center [548, 192] width 57 height 17
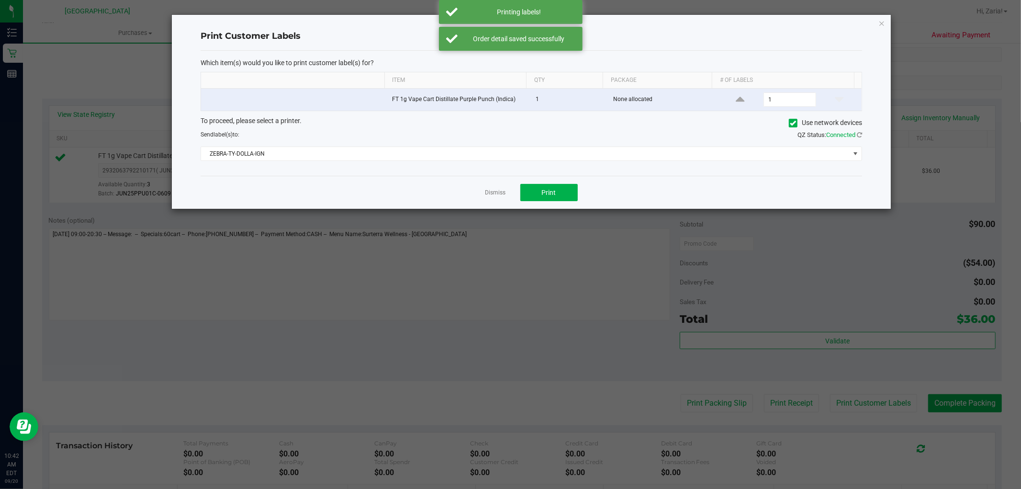
click at [881, 23] on icon "button" at bounding box center [881, 22] width 7 height 11
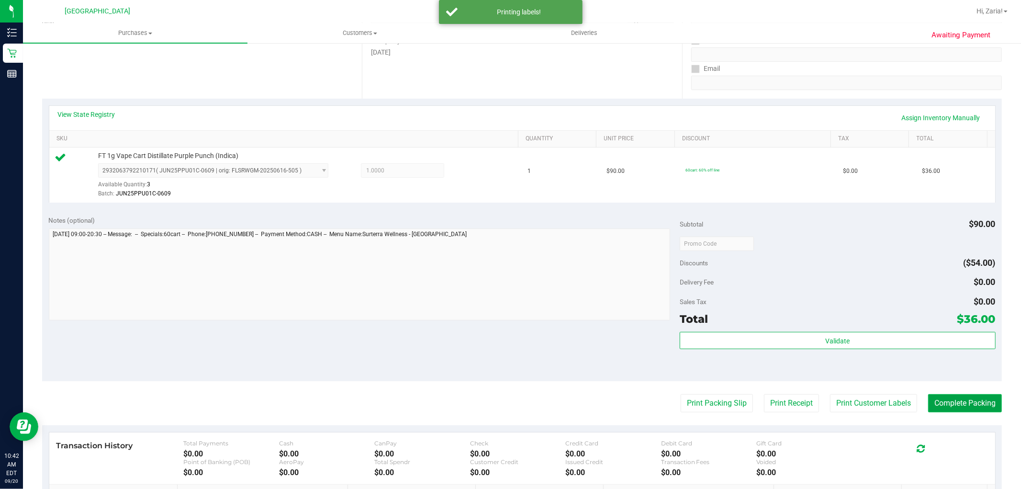
click at [946, 403] on button "Complete Packing" at bounding box center [965, 403] width 74 height 18
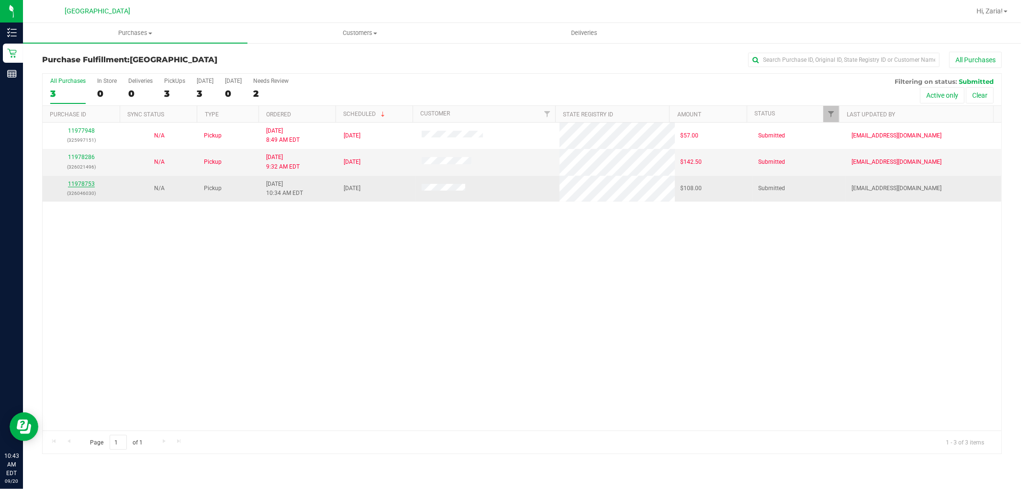
click at [85, 187] on link "11978753" at bounding box center [81, 183] width 27 height 7
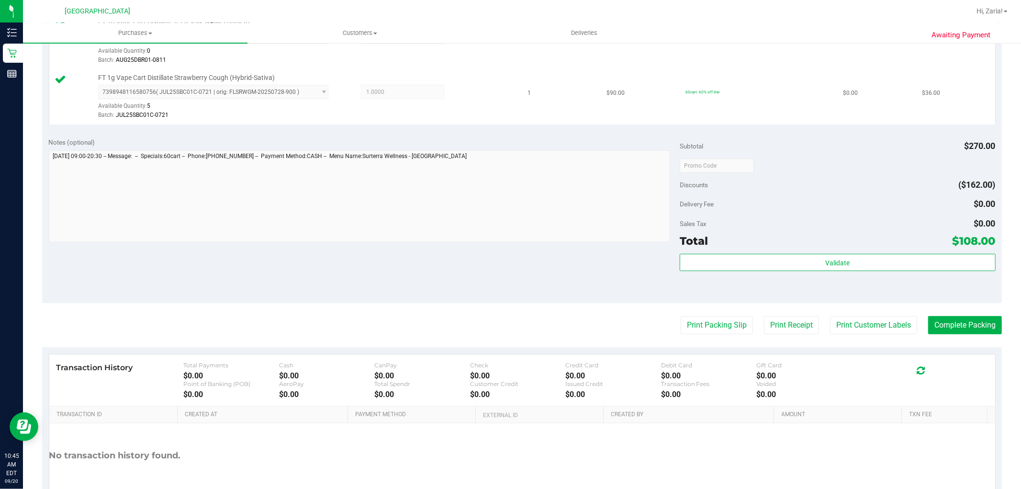
scroll to position [191, 0]
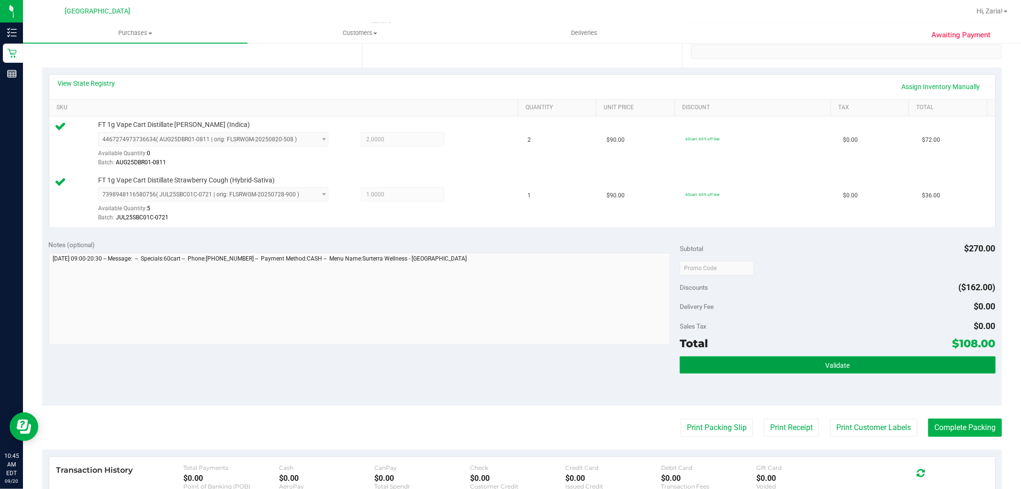
click at [788, 361] on button "Validate" at bounding box center [837, 364] width 315 height 17
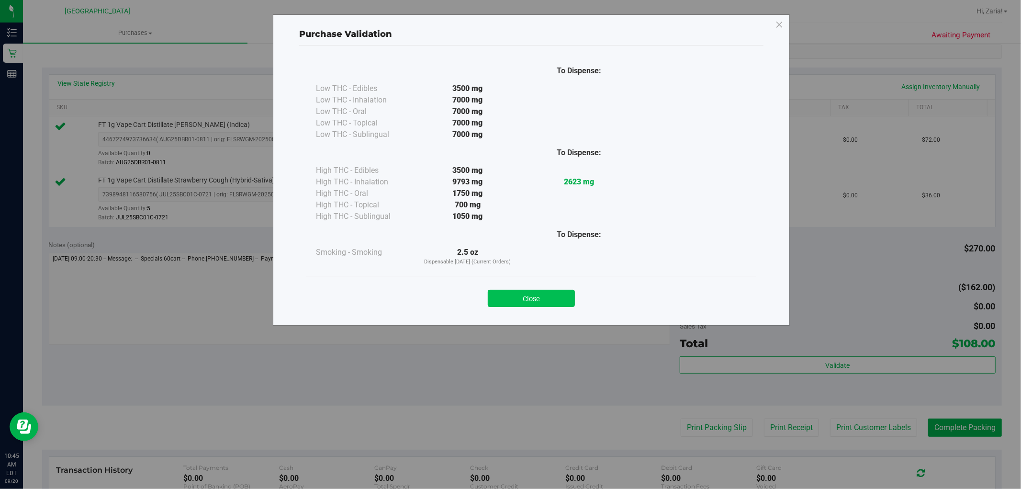
click at [572, 303] on button "Close" at bounding box center [531, 298] width 87 height 17
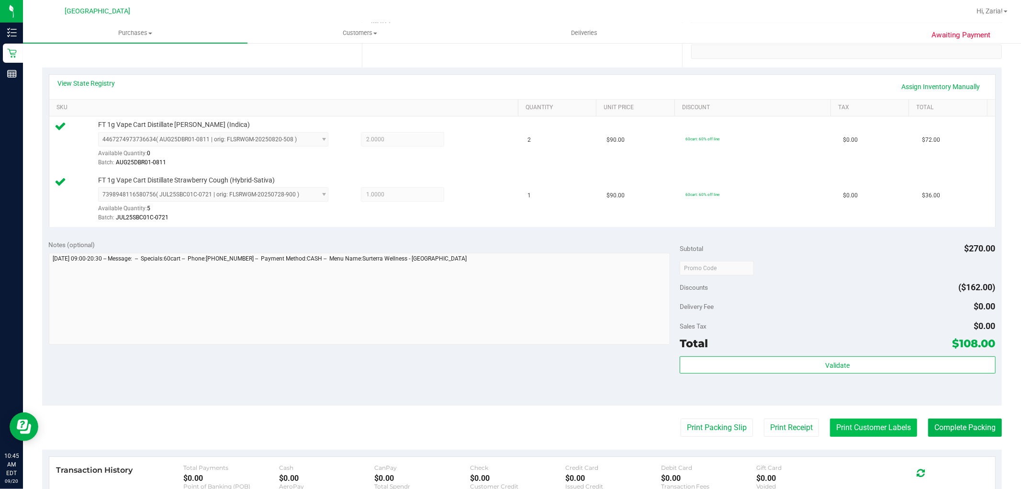
click at [846, 429] on button "Print Customer Labels" at bounding box center [873, 427] width 87 height 18
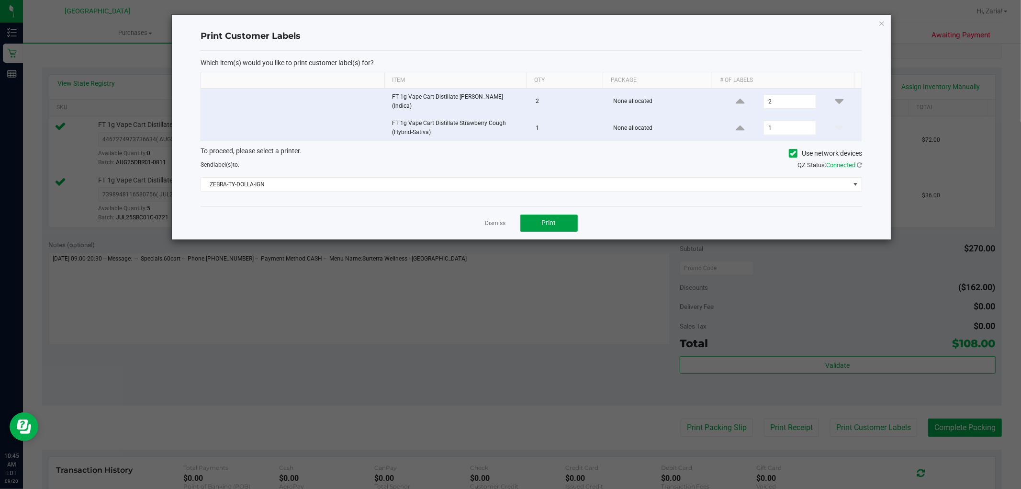
click at [547, 223] on span "Print" at bounding box center [549, 223] width 14 height 8
click at [879, 24] on icon "button" at bounding box center [881, 22] width 7 height 11
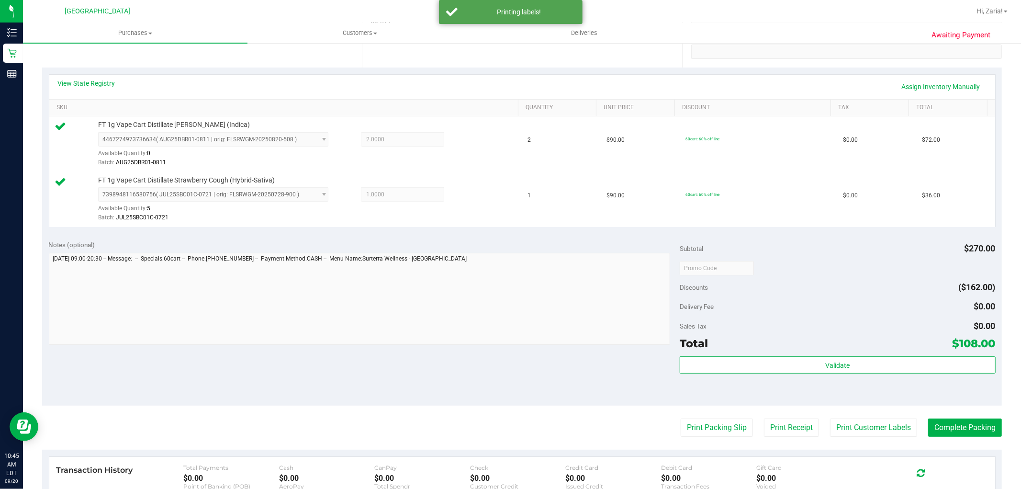
click at [973, 444] on purchase-details "Back Edit Purchase Cancel Purchase View Profile # 11978753 BioTrack ID: - Submi…" at bounding box center [522, 244] width 960 height 767
click at [972, 429] on button "Complete Packing" at bounding box center [965, 427] width 74 height 18
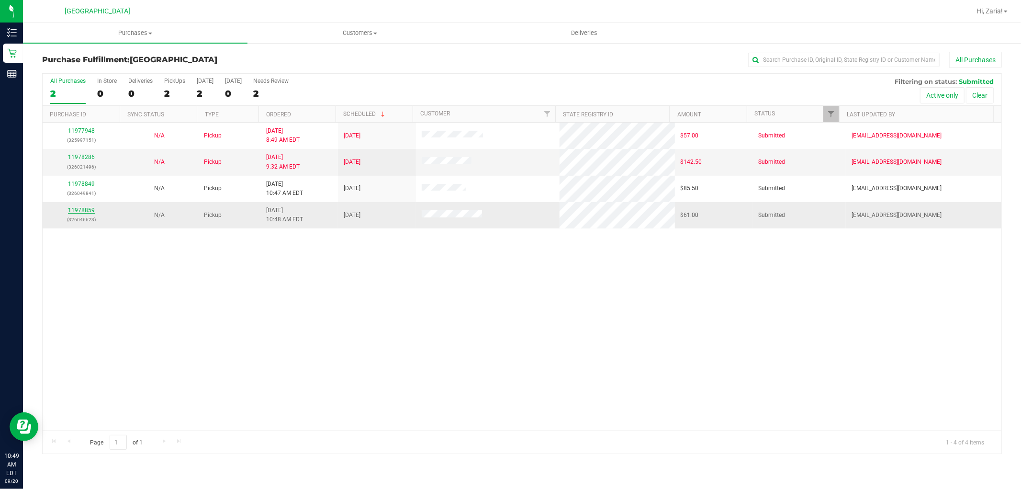
click at [82, 209] on link "11978859" at bounding box center [81, 210] width 27 height 7
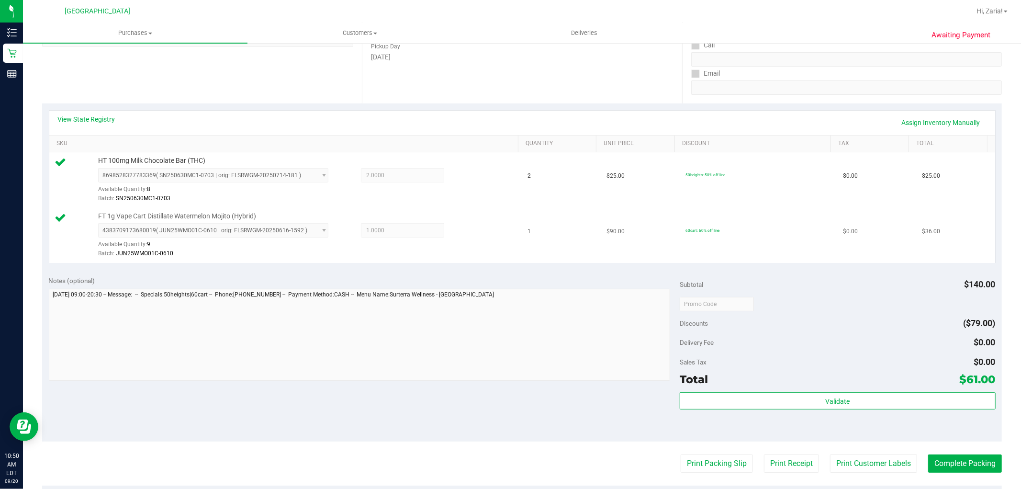
scroll to position [159, 0]
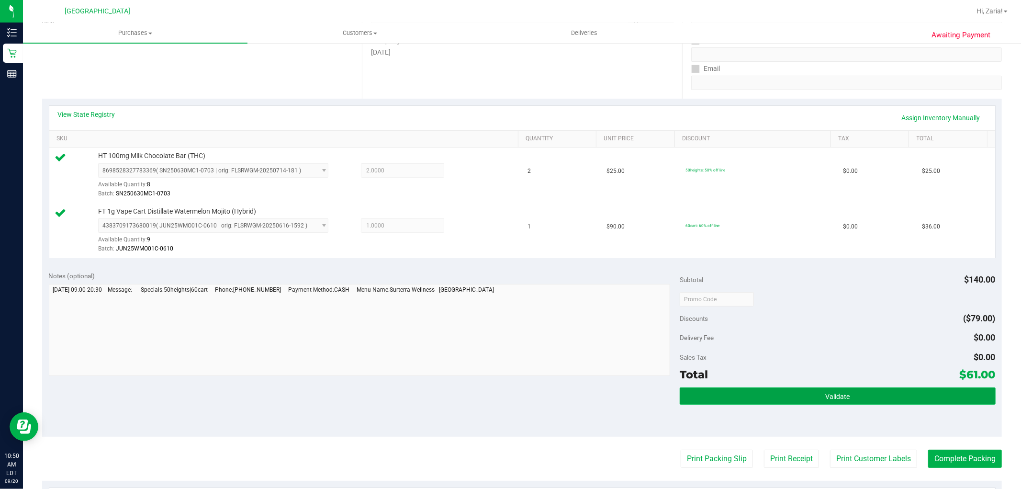
drag, startPoint x: 759, startPoint y: 394, endPoint x: 754, endPoint y: 388, distance: 7.9
click at [759, 394] on button "Validate" at bounding box center [837, 395] width 315 height 17
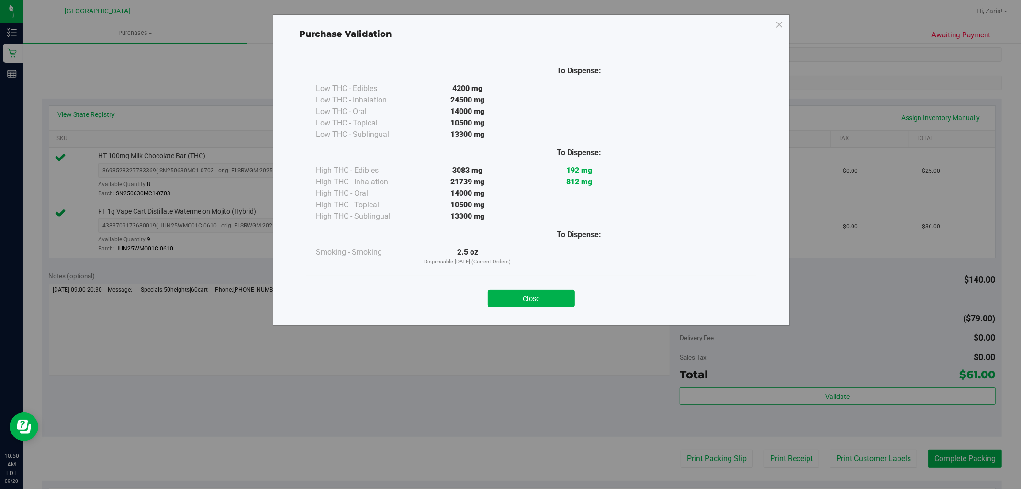
click at [510, 310] on div "Close" at bounding box center [531, 295] width 450 height 39
click at [526, 291] on button "Close" at bounding box center [531, 298] width 87 height 17
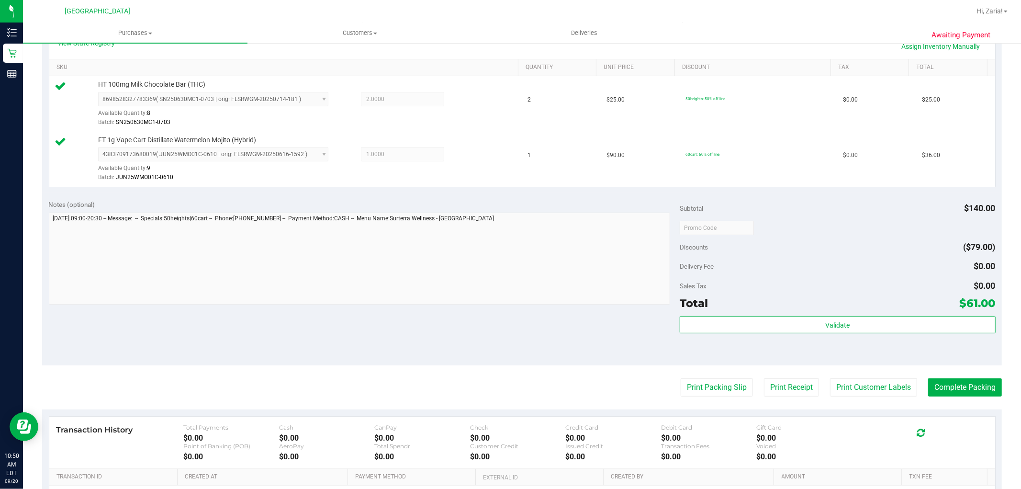
scroll to position [319, 0]
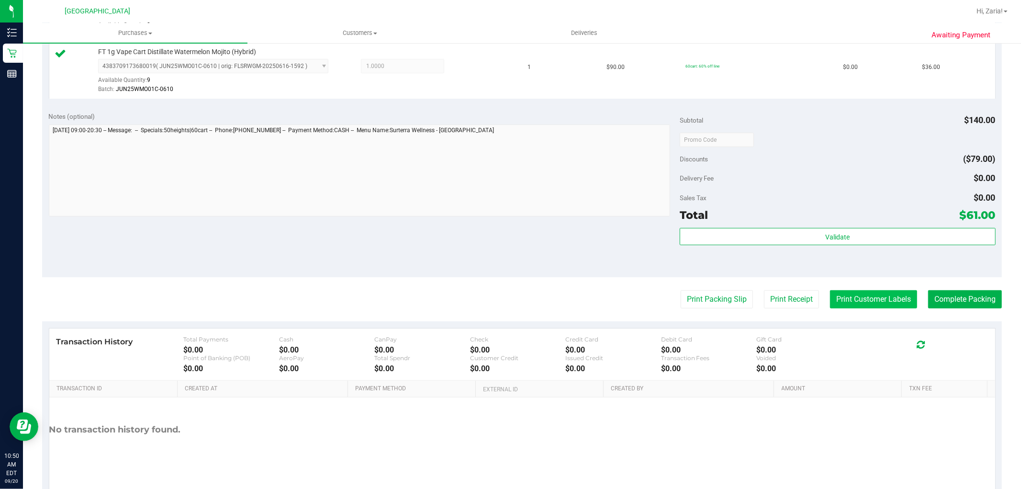
click at [861, 304] on button "Print Customer Labels" at bounding box center [873, 299] width 87 height 18
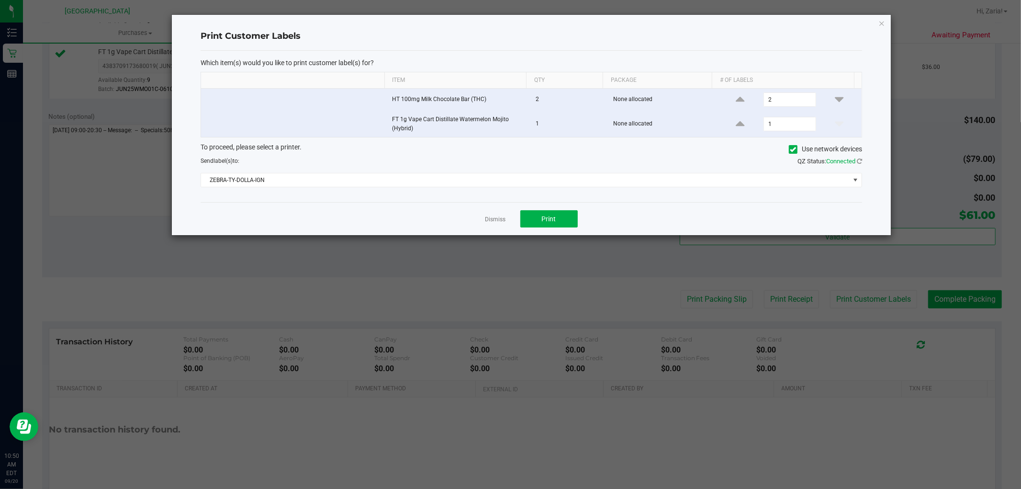
click at [567, 209] on div "Dismiss Print" at bounding box center [532, 218] width 662 height 33
click at [563, 217] on button "Print" at bounding box center [548, 218] width 57 height 17
click at [502, 219] on link "Dismiss" at bounding box center [495, 219] width 21 height 8
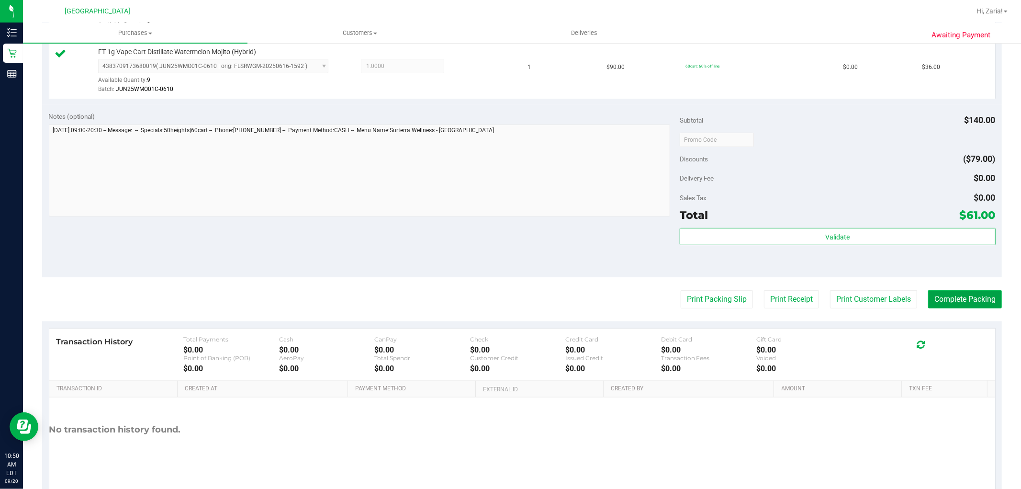
click at [961, 294] on button "Complete Packing" at bounding box center [965, 299] width 74 height 18
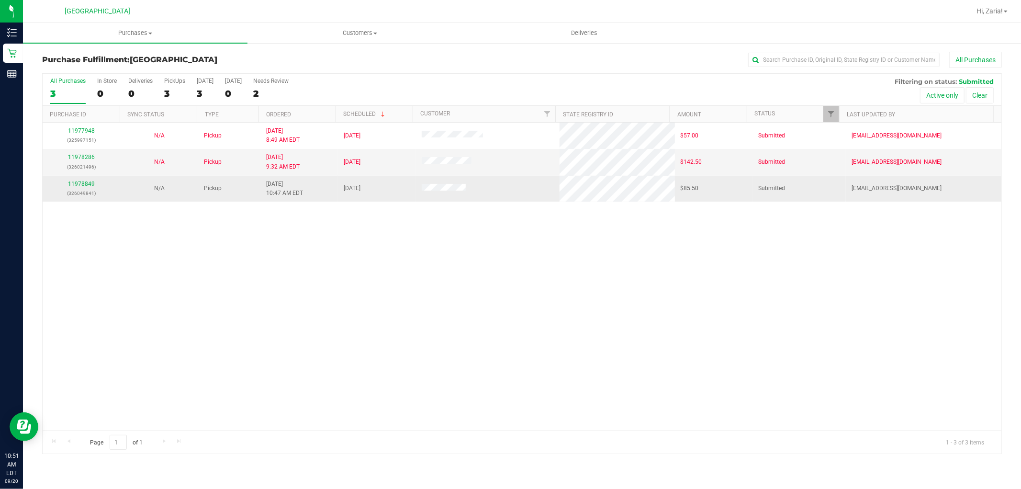
click at [79, 189] on p "(326049841)" at bounding box center [81, 193] width 66 height 9
click at [79, 185] on link "11978849" at bounding box center [81, 183] width 27 height 7
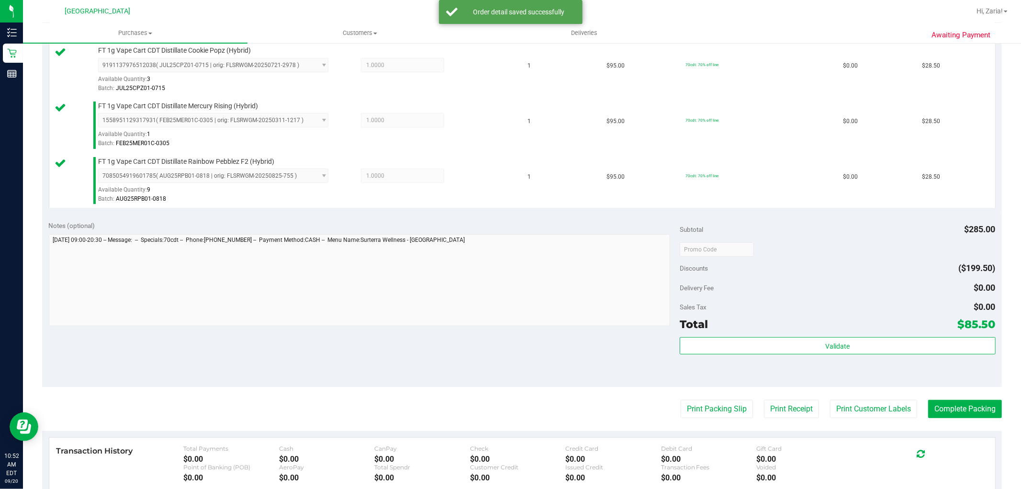
scroll to position [266, 0]
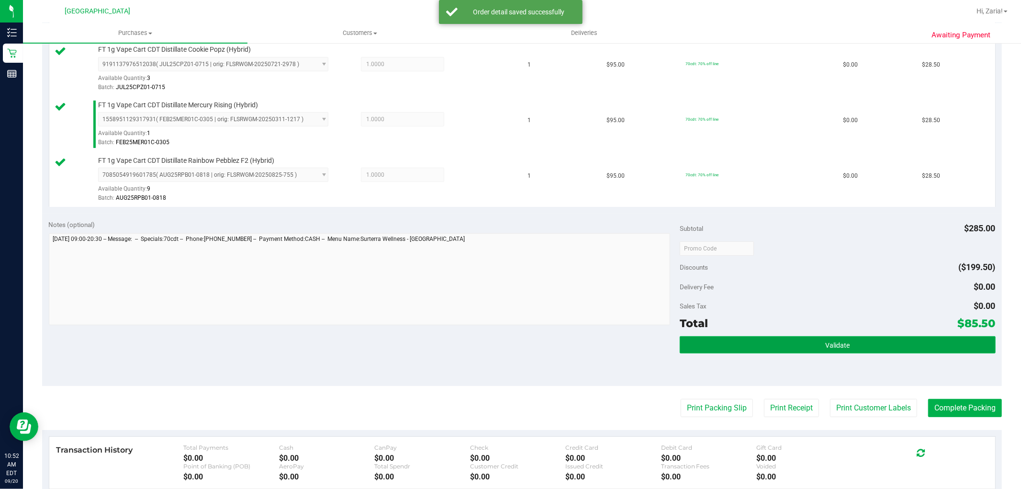
click at [796, 350] on button "Validate" at bounding box center [837, 344] width 315 height 17
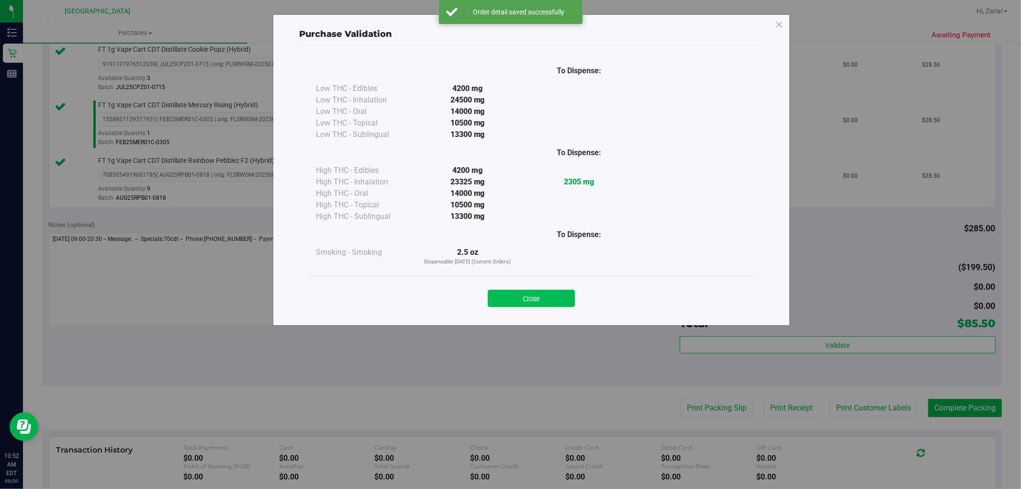
click at [538, 291] on button "Close" at bounding box center [531, 298] width 87 height 17
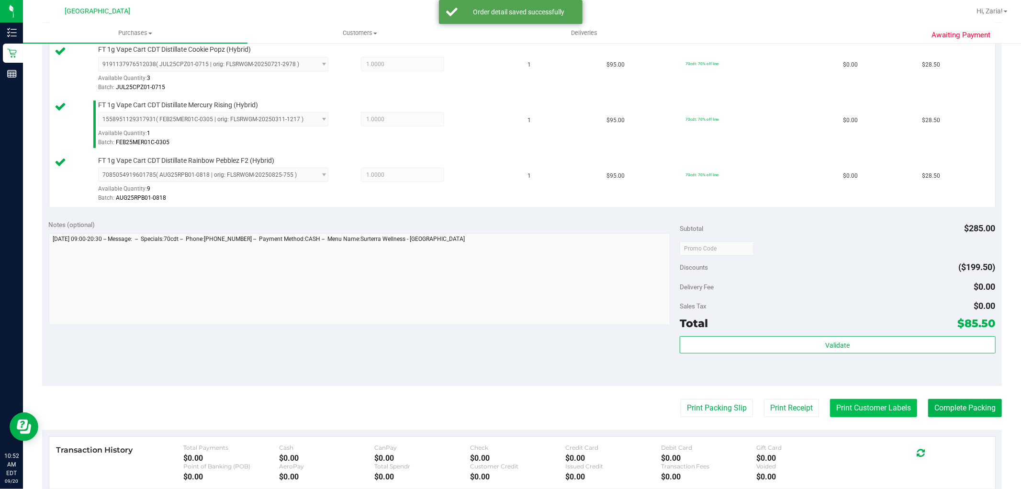
click at [843, 403] on button "Print Customer Labels" at bounding box center [873, 408] width 87 height 18
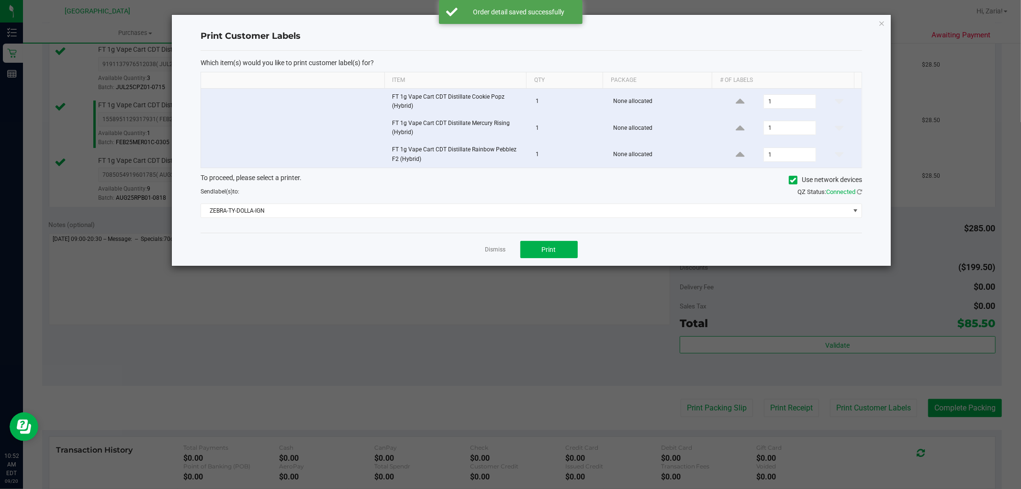
click at [546, 240] on div "Dismiss Print" at bounding box center [532, 249] width 662 height 33
click at [549, 244] on button "Print" at bounding box center [548, 249] width 57 height 17
click at [877, 26] on div "Print Customer Labels Which item(s) would you like to print customer label(s) f…" at bounding box center [531, 140] width 719 height 251
click at [888, 20] on div "Print Customer Labels Which item(s) would you like to print customer label(s) f…" at bounding box center [531, 140] width 719 height 251
click at [887, 18] on div "Print Customer Labels Which item(s) would you like to print customer label(s) f…" at bounding box center [531, 140] width 719 height 251
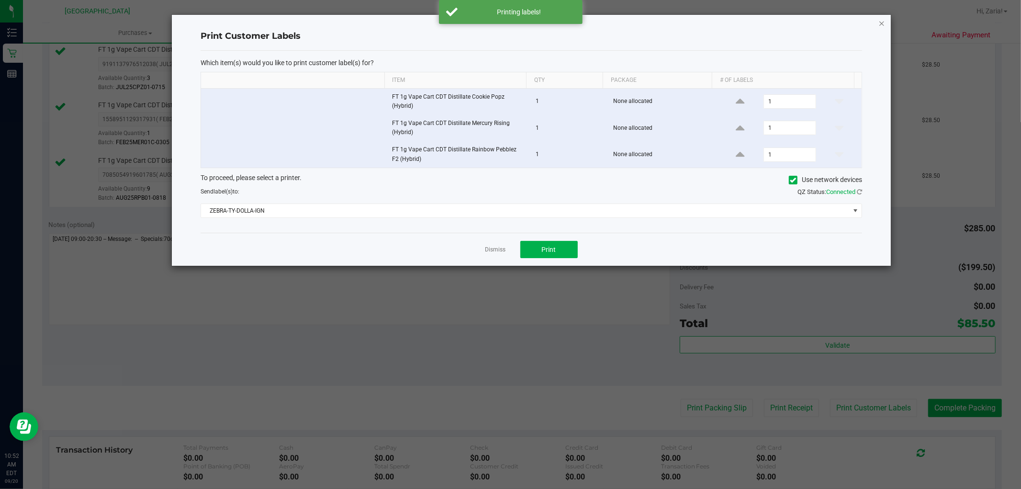
click at [884, 22] on icon "button" at bounding box center [881, 22] width 7 height 11
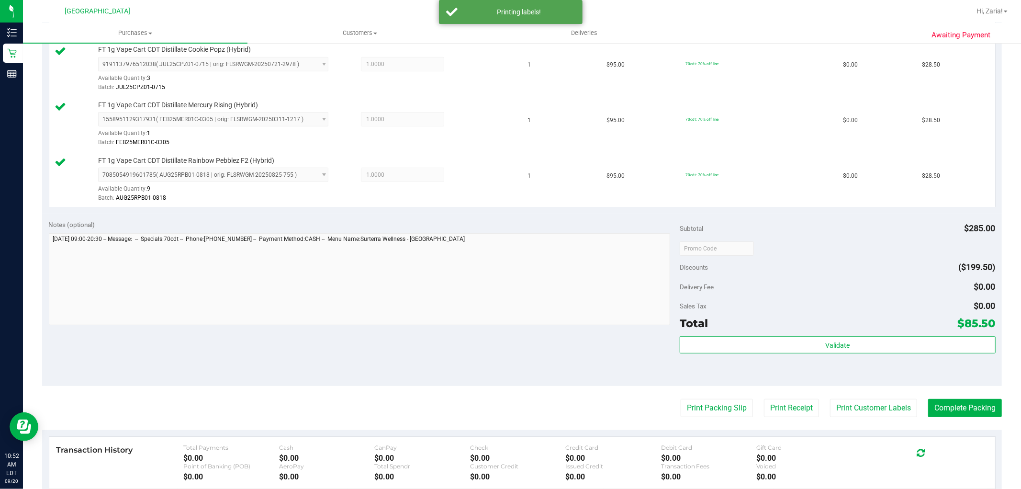
click at [940, 419] on purchase-details "Back Edit Purchase Cancel Purchase View Profile # 11978849 BioTrack ID: - Submi…" at bounding box center [522, 197] width 960 height 823
click at [944, 407] on button "Complete Packing" at bounding box center [965, 408] width 74 height 18
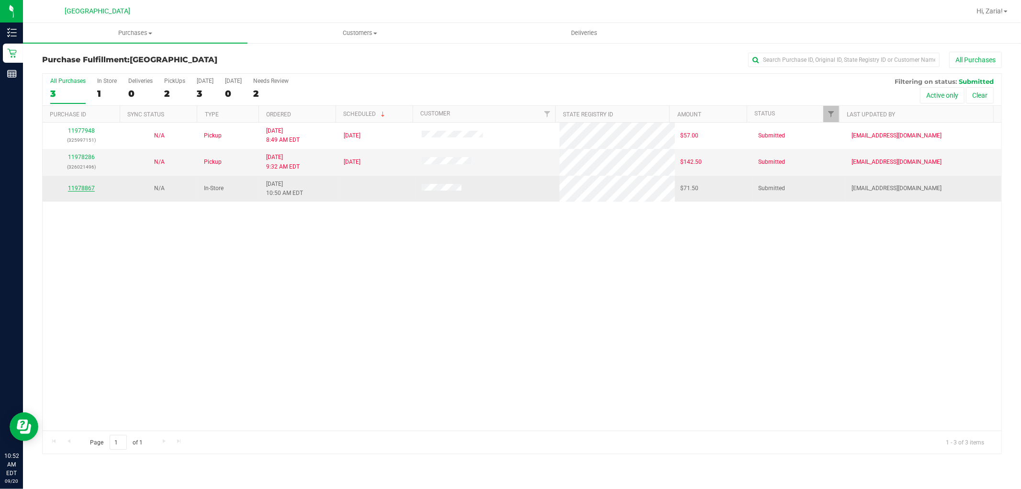
click at [92, 185] on link "11978867" at bounding box center [81, 188] width 27 height 7
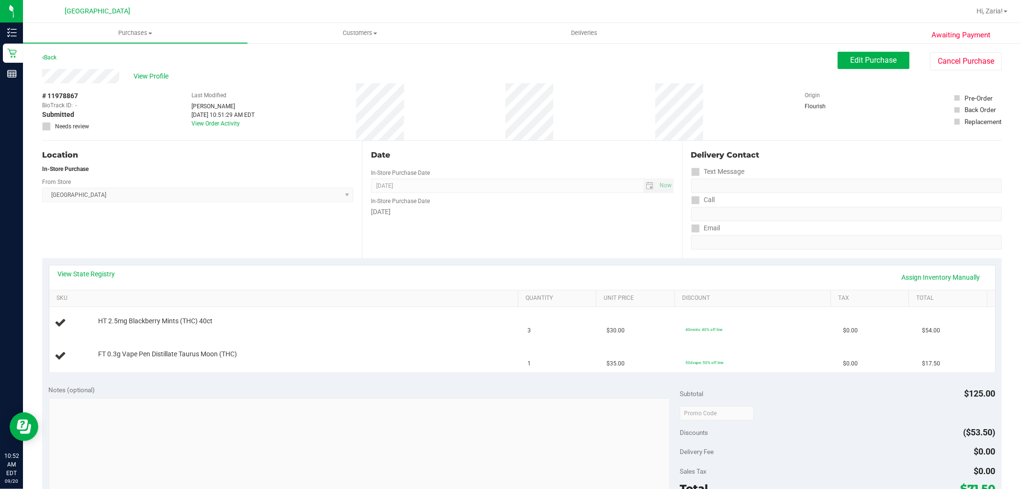
scroll to position [53, 0]
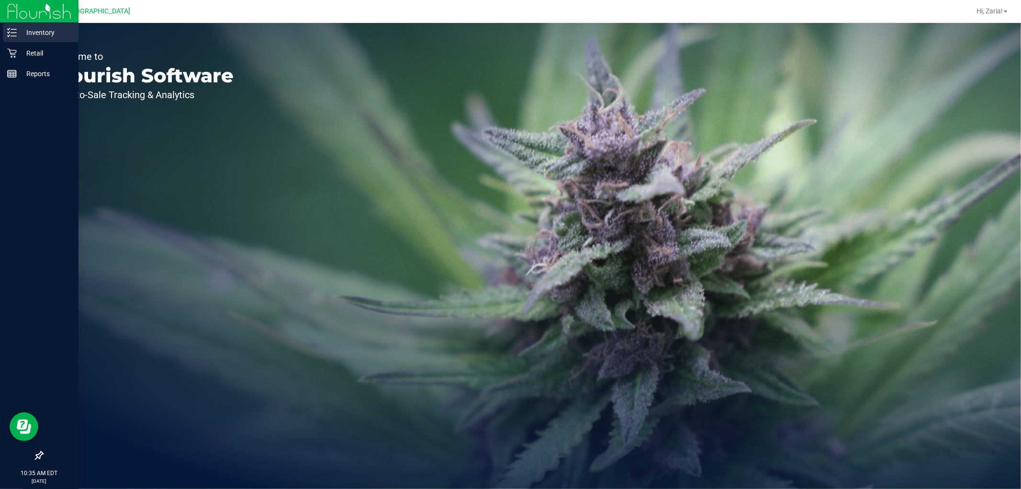
click at [26, 32] on p "Inventory" at bounding box center [45, 32] width 57 height 11
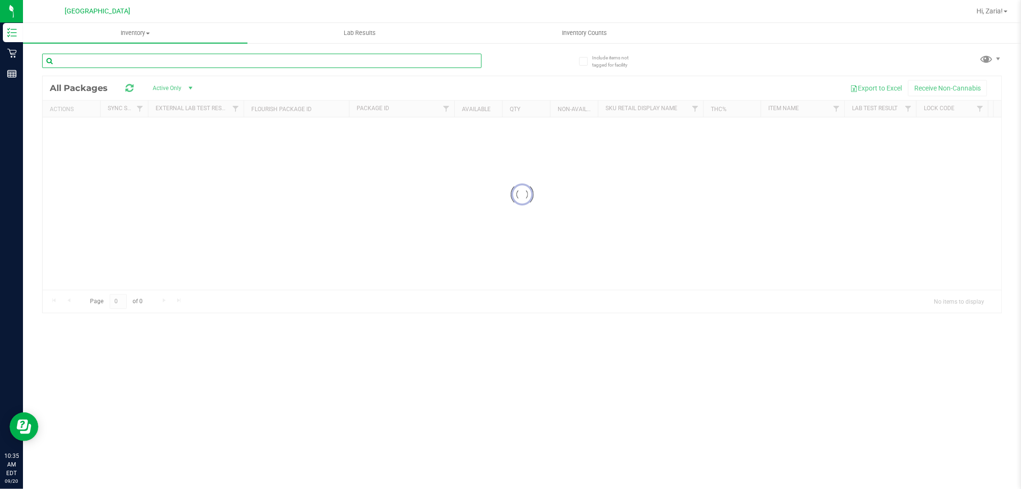
click at [133, 59] on input "text" at bounding box center [261, 61] width 439 height 14
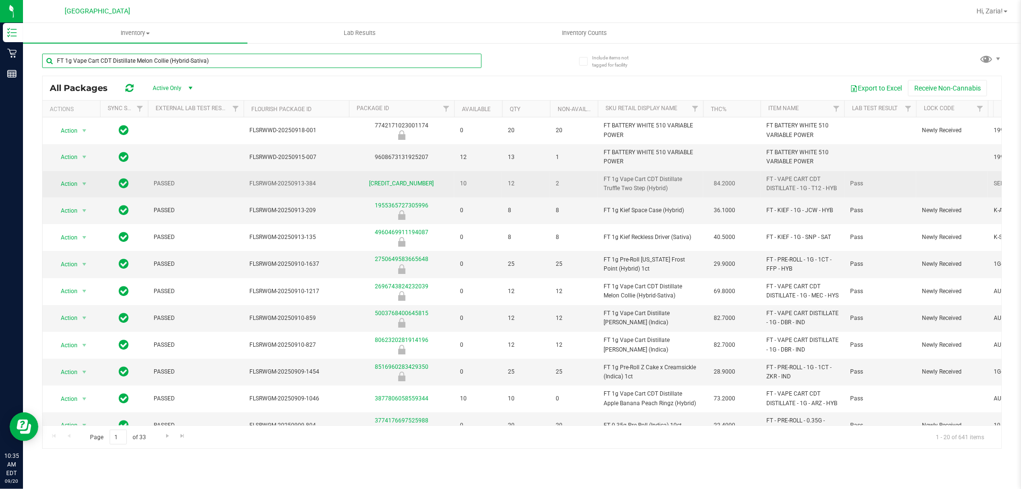
type input "FT 1g Vape Cart CDT Distillate Melon Collie (Hybrid-Sativa)"
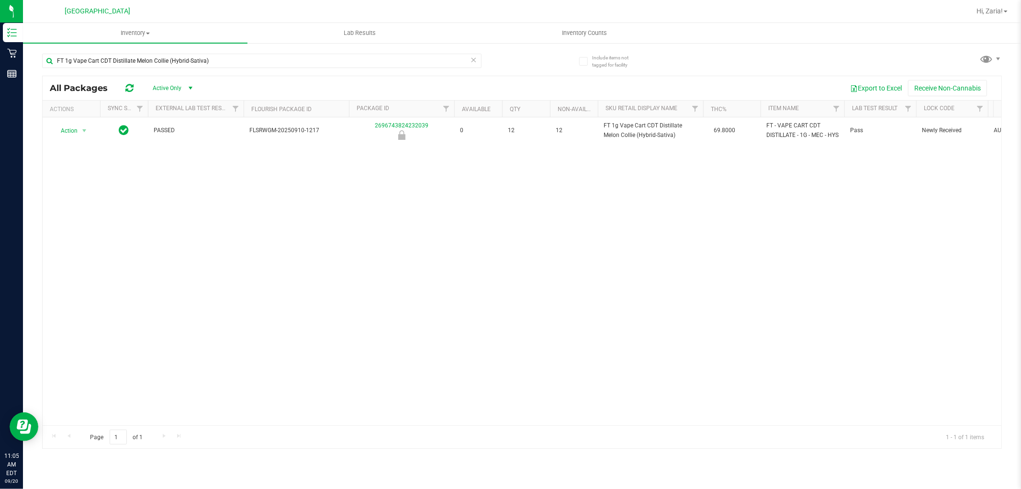
click at [242, 51] on div "FT 1g Vape Cart CDT Distillate Melon Collie (Hybrid-Sativa)" at bounding box center [282, 60] width 480 height 31
click at [243, 54] on input "FT 1g Vape Cart CDT Distillate Melon Collie (Hybrid-Sativa)" at bounding box center [261, 61] width 439 height 14
click at [243, 55] on input "FT 1g Vape Cart CDT Distillate Melon Collie (Hybrid-Sativa)" at bounding box center [261, 61] width 439 height 14
click at [244, 55] on input "FT 1g Vape Cart CDT Distillate Melon Collie (Hybrid-Sativa)" at bounding box center [261, 61] width 439 height 14
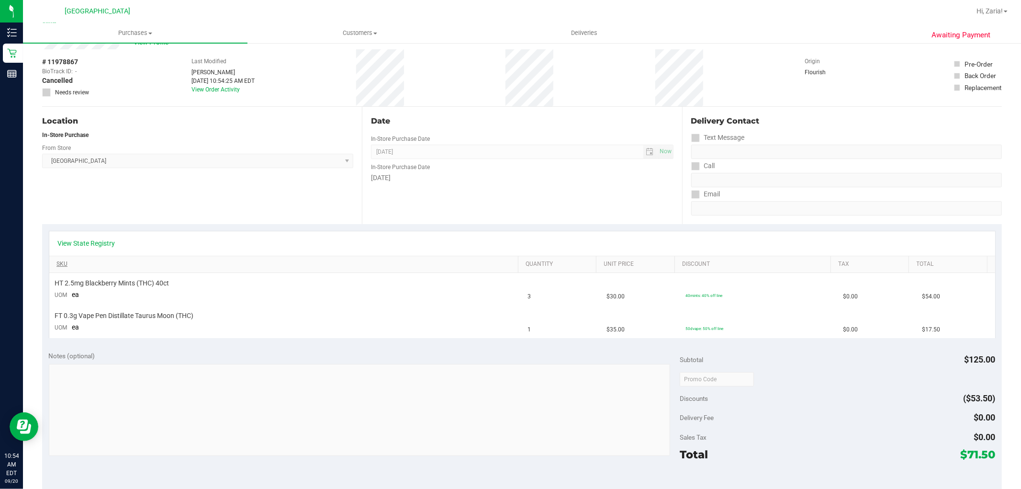
scroll to position [53, 0]
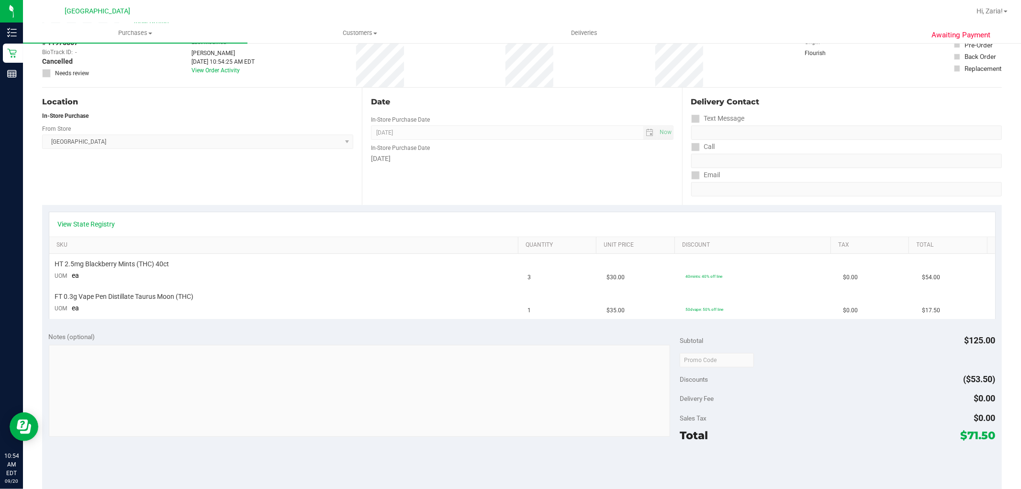
click at [227, 191] on div "Location In-Store Purchase From Store [GEOGRAPHIC_DATA] WC Select Store [PERSON…" at bounding box center [202, 146] width 320 height 117
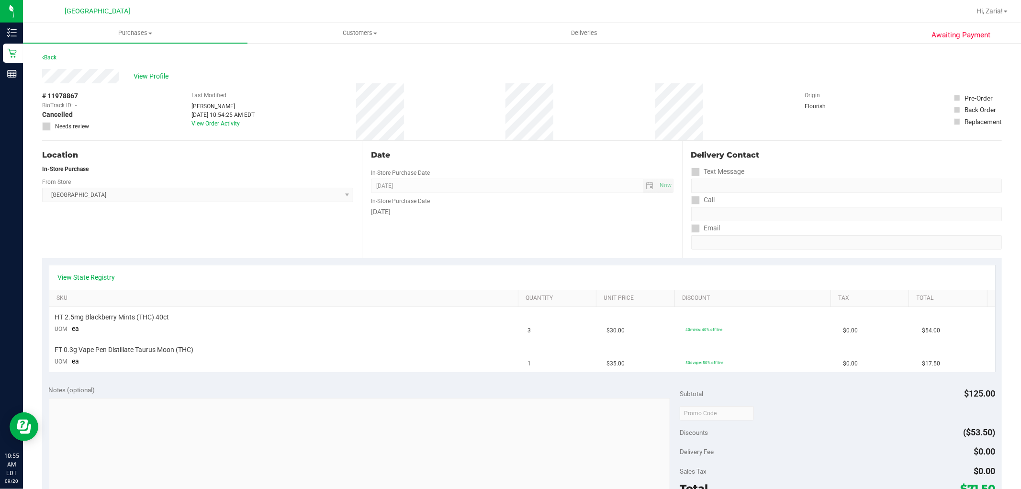
click at [41, 51] on div "Awaiting Payment Back View Profile # 11978867 BioTrack ID: - Cancelled Needs re…" at bounding box center [522, 417] width 998 height 751
click at [45, 53] on div "Back" at bounding box center [49, 57] width 14 height 11
click at [45, 58] on link "Back" at bounding box center [49, 57] width 14 height 7
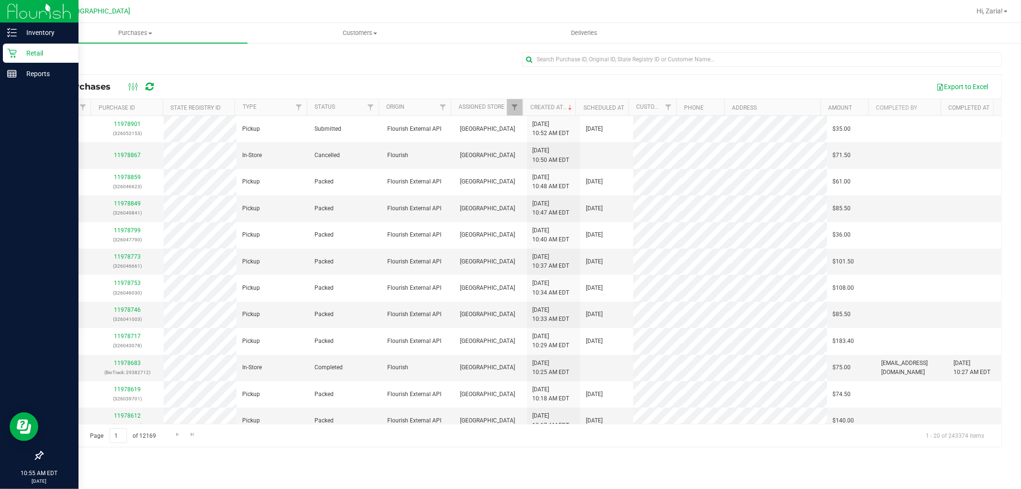
click at [21, 53] on p "Retail" at bounding box center [45, 52] width 57 height 11
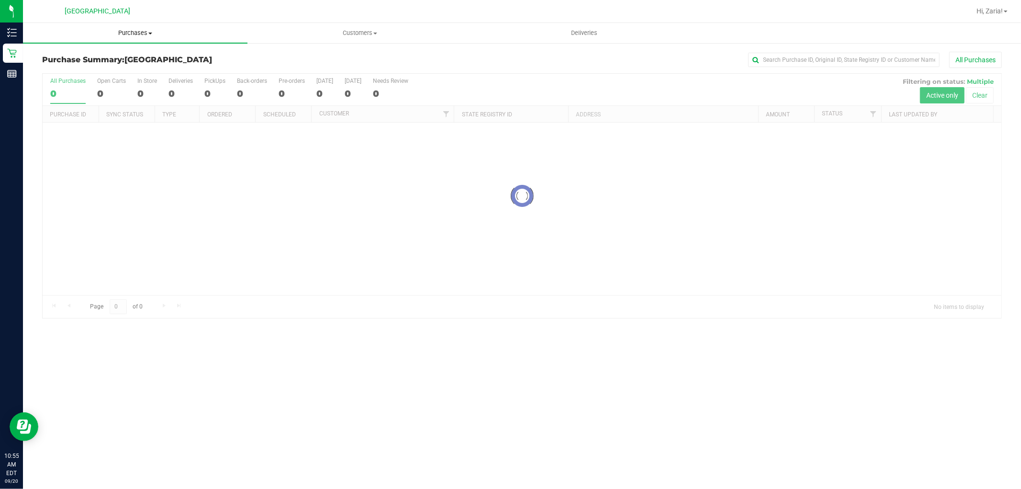
click at [143, 34] on span "Purchases" at bounding box center [135, 33] width 225 height 9
click at [109, 75] on li "All purchases" at bounding box center [135, 80] width 225 height 11
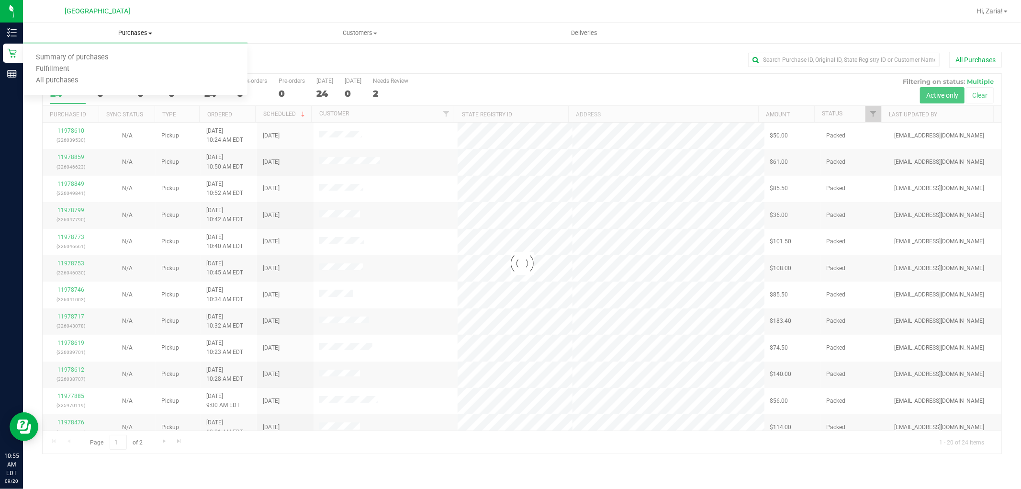
click at [136, 32] on span "Purchases" at bounding box center [135, 33] width 225 height 9
click at [135, 35] on span "Purchases" at bounding box center [135, 33] width 225 height 9
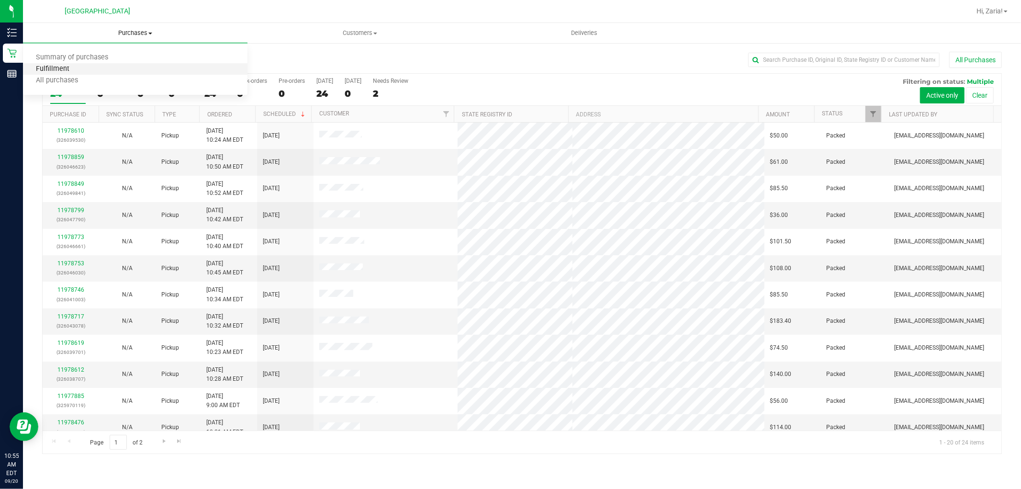
click at [65, 71] on span "Fulfillment" at bounding box center [52, 69] width 59 height 8
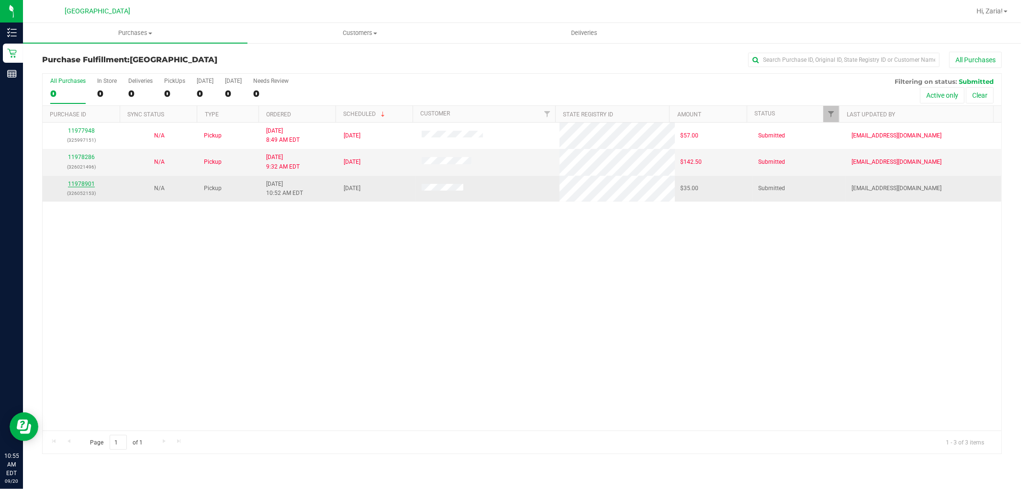
click at [83, 186] on link "11978901" at bounding box center [81, 183] width 27 height 7
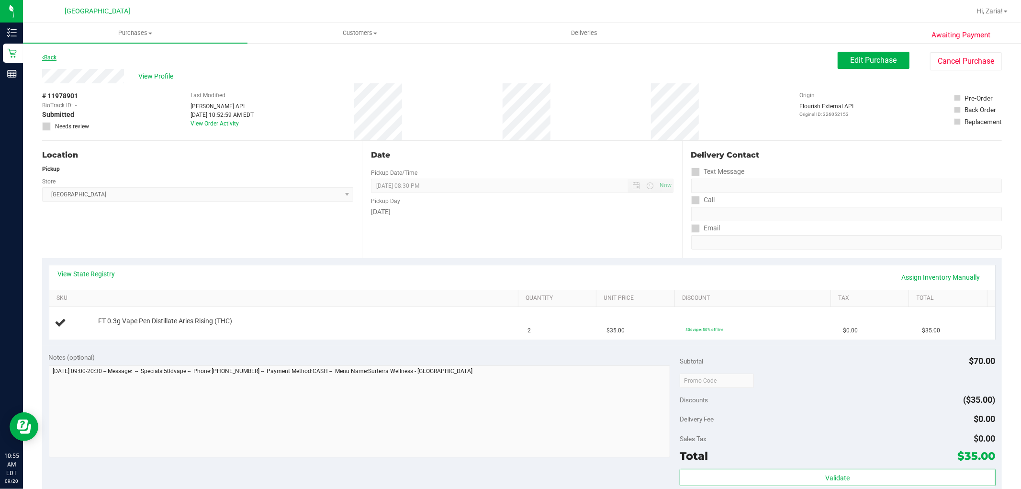
click at [56, 60] on div "Back" at bounding box center [49, 57] width 14 height 11
click at [55, 56] on link "Back" at bounding box center [49, 57] width 14 height 7
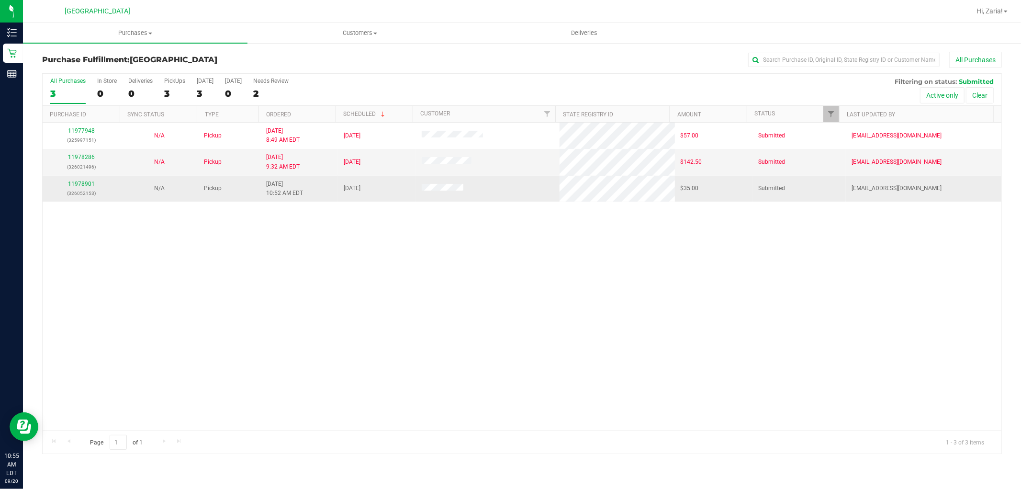
click at [84, 188] on div "11978901 (326052153)" at bounding box center [81, 189] width 66 height 18
click at [85, 185] on link "11978901" at bounding box center [81, 183] width 27 height 7
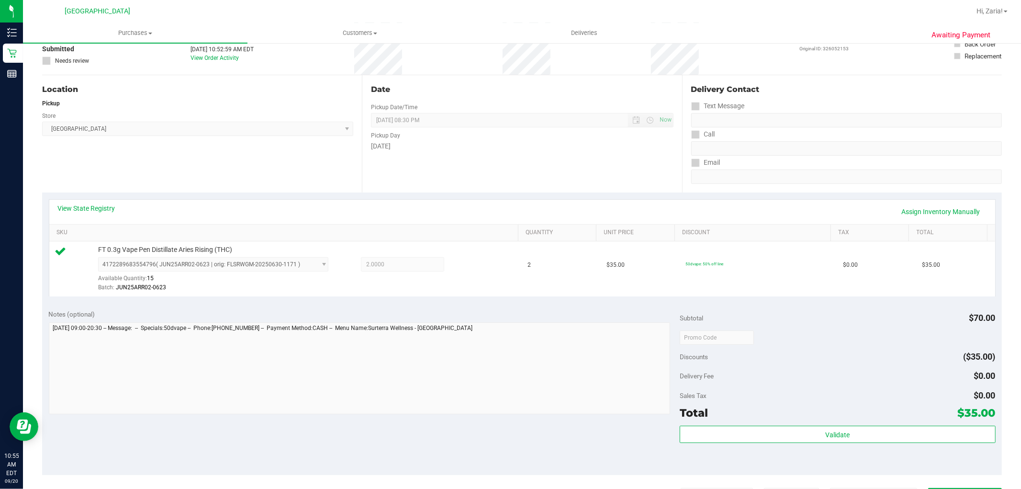
scroll to position [213, 0]
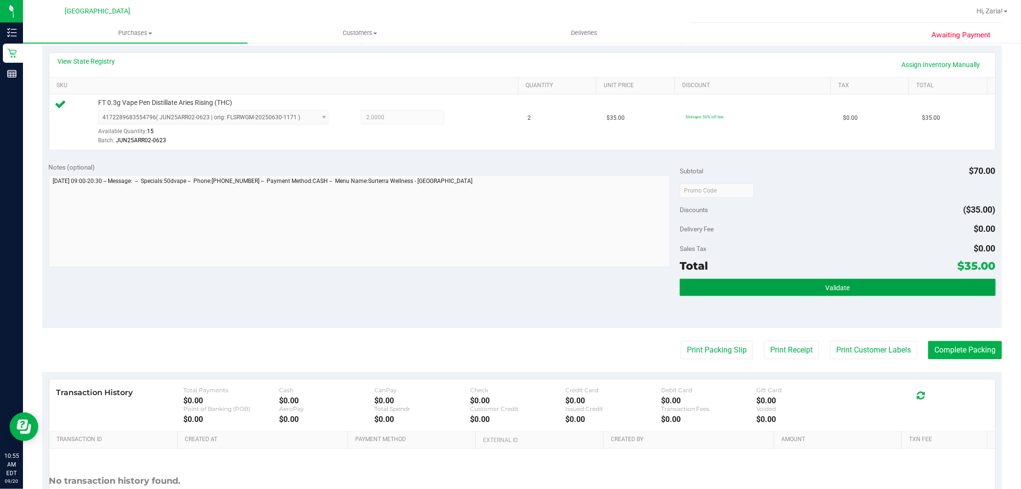
click at [744, 290] on button "Validate" at bounding box center [837, 287] width 315 height 17
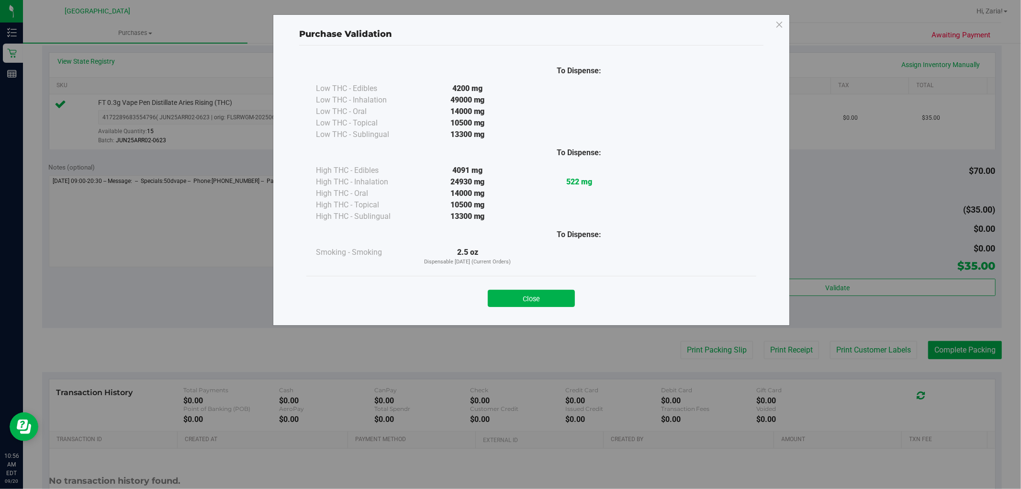
click at [524, 293] on button "Close" at bounding box center [531, 298] width 87 height 17
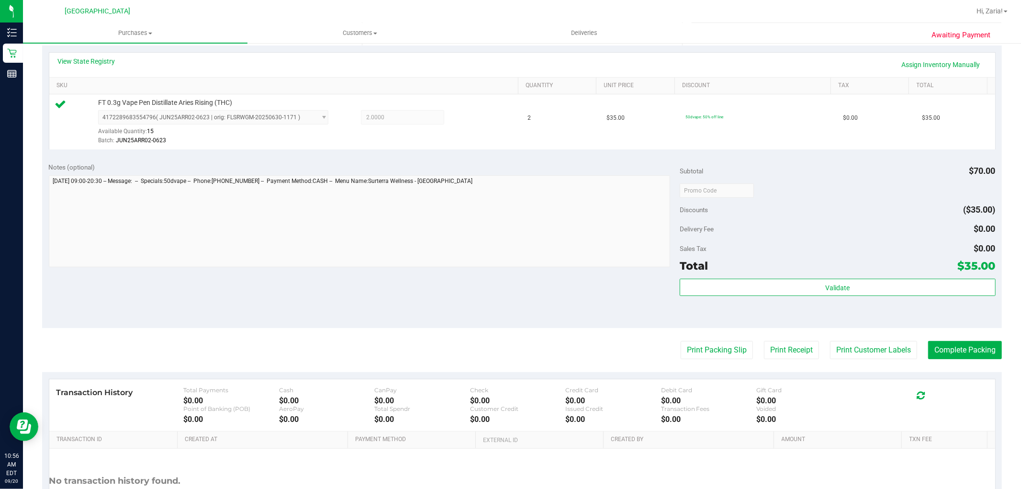
click at [854, 340] on purchase-details "Back Edit Purchase Cancel Purchase View Profile # 11978901 BioTrack ID: - Submi…" at bounding box center [522, 195] width 960 height 712
click at [854, 341] on button "Print Customer Labels" at bounding box center [873, 350] width 87 height 18
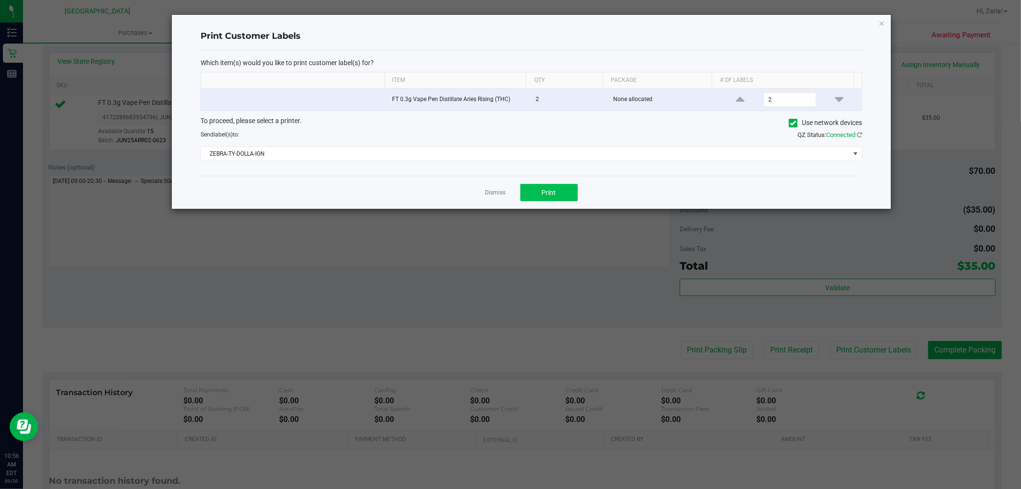
drag, startPoint x: 572, startPoint y: 203, endPoint x: 562, endPoint y: 195, distance: 13.3
click at [572, 203] on div "Dismiss Print" at bounding box center [532, 192] width 662 height 33
click at [562, 195] on button "Print" at bounding box center [548, 192] width 57 height 17
click at [878, 21] on icon "button" at bounding box center [881, 22] width 7 height 11
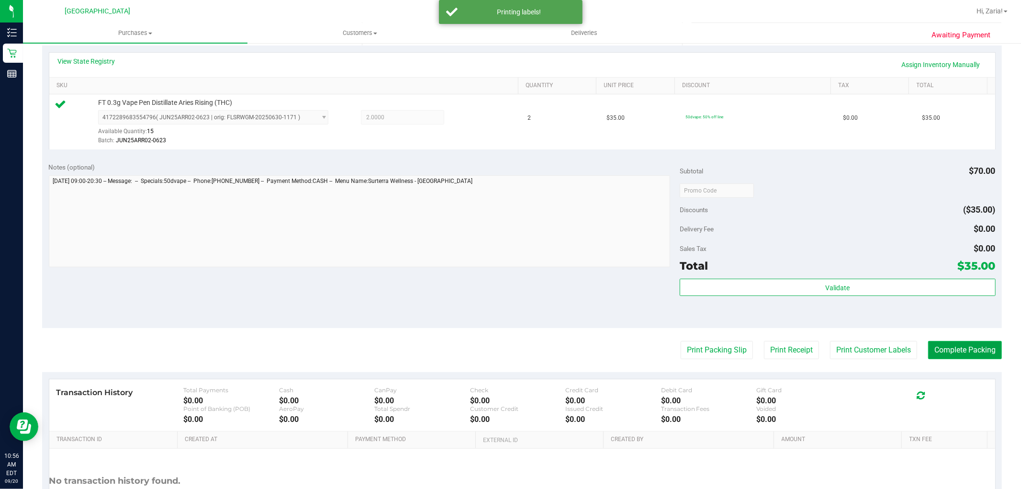
click at [933, 347] on button "Complete Packing" at bounding box center [965, 350] width 74 height 18
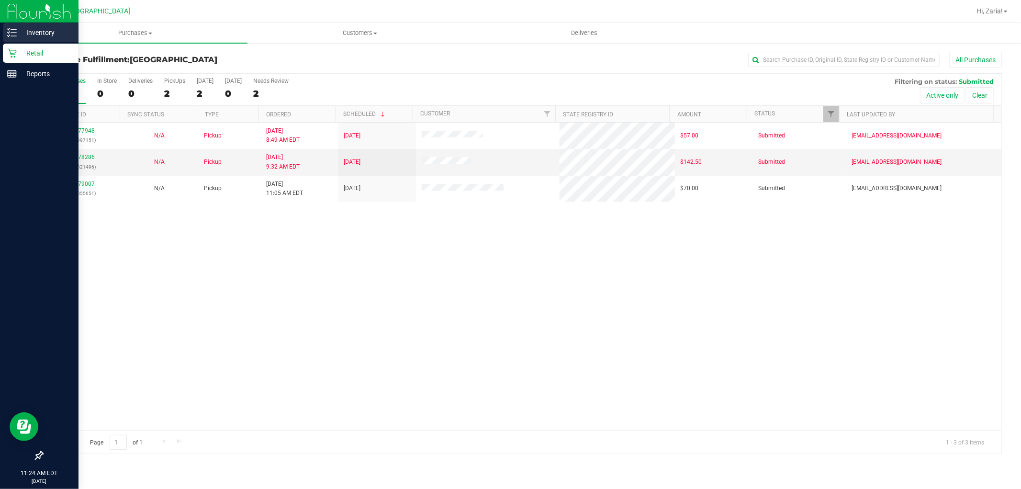
click at [53, 32] on p "Inventory" at bounding box center [45, 32] width 57 height 11
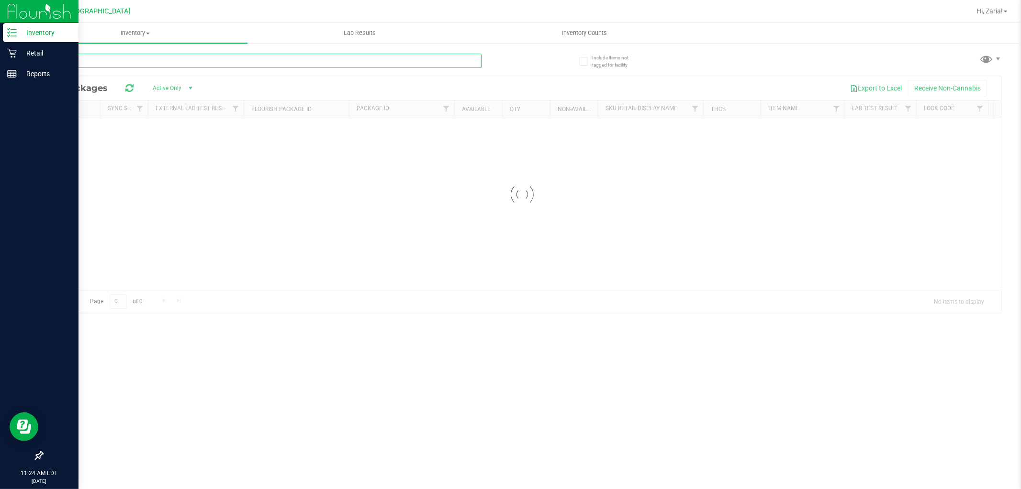
click at [135, 65] on input "text" at bounding box center [261, 61] width 439 height 14
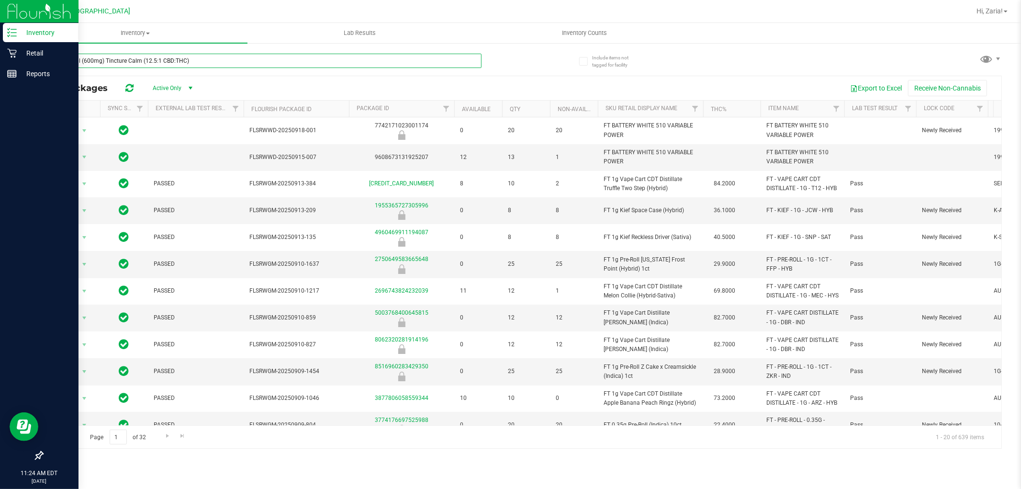
type input "SW 30ml (600mg) Tincture Calm (12.5:1 CBD:THC)"
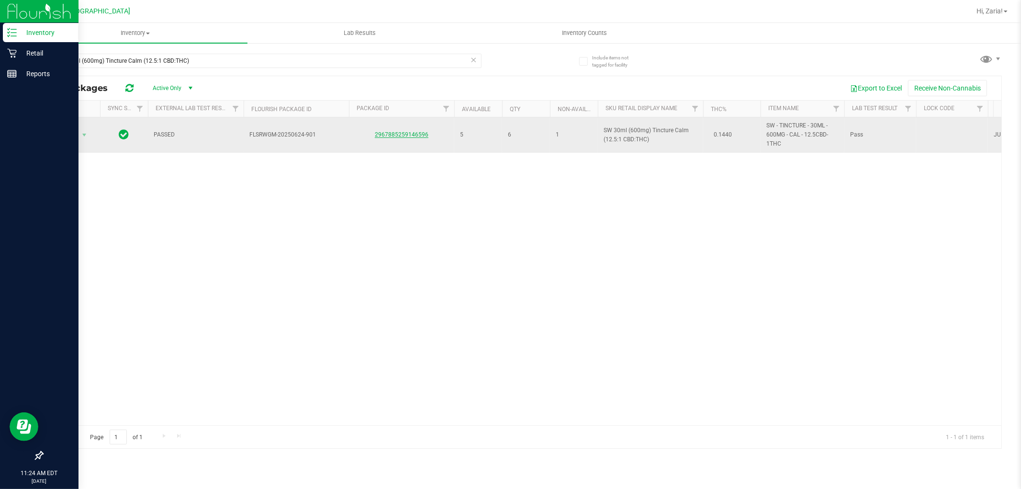
click at [394, 133] on link "2967885259146596" at bounding box center [402, 134] width 54 height 7
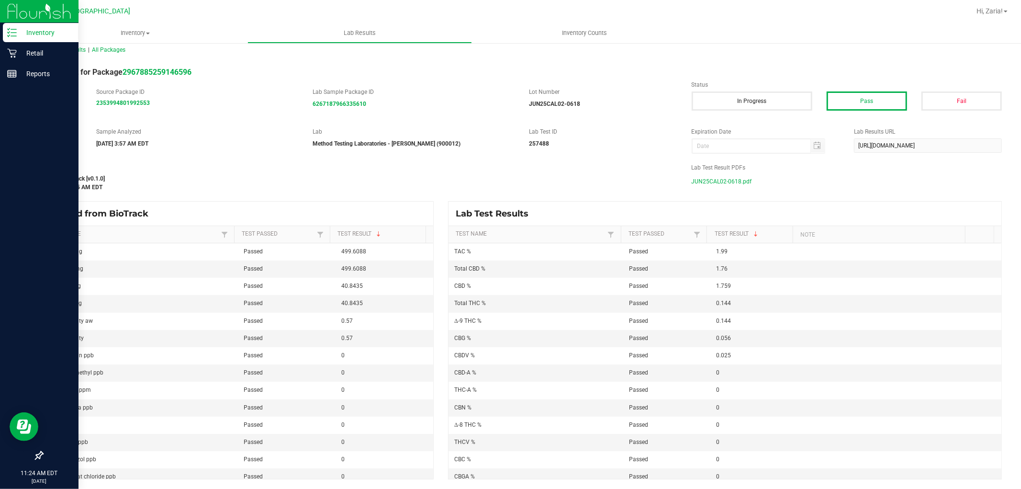
scroll to position [9, 0]
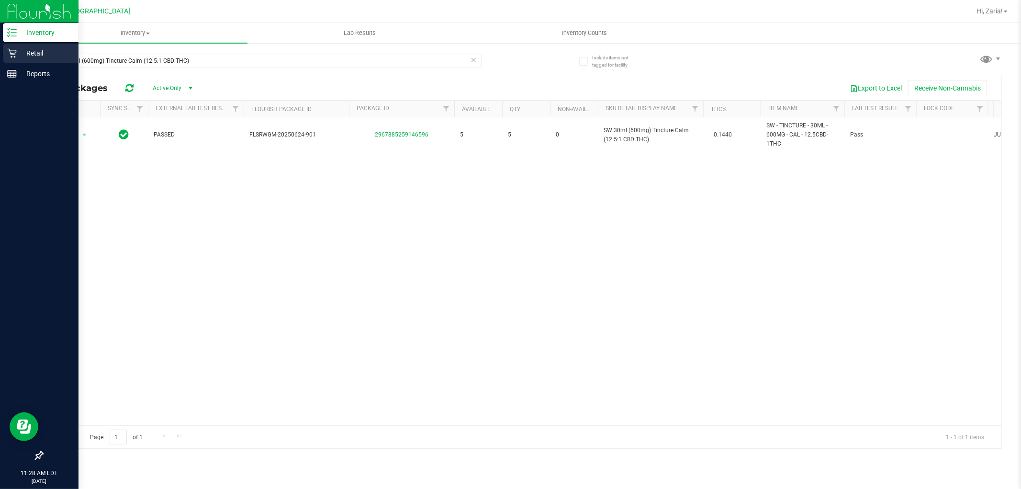
click at [23, 58] on p "Retail" at bounding box center [45, 52] width 57 height 11
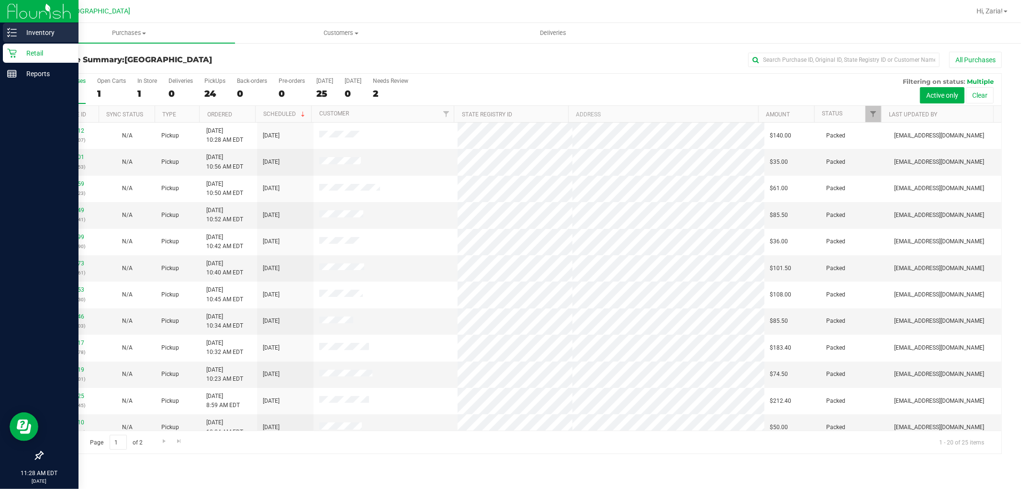
click at [33, 34] on p "Inventory" at bounding box center [45, 32] width 57 height 11
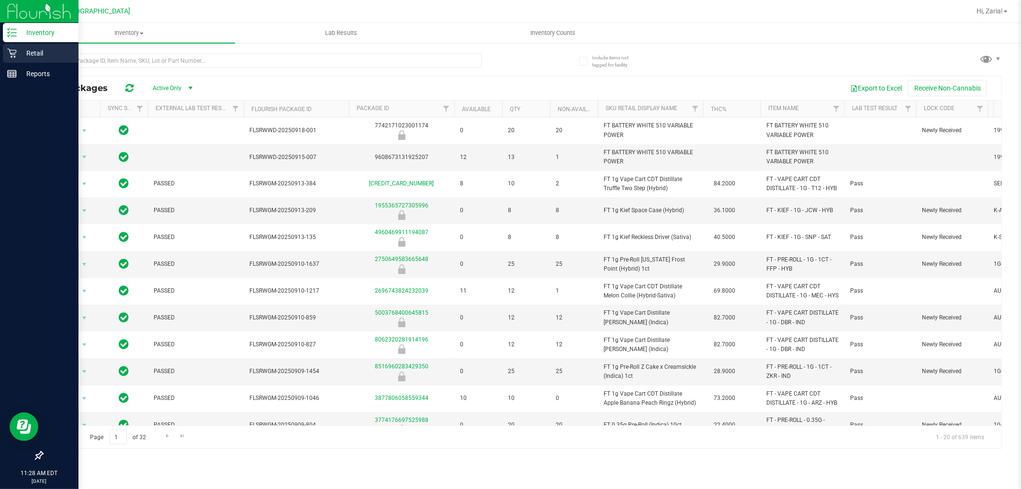
click at [34, 52] on p "Retail" at bounding box center [45, 52] width 57 height 11
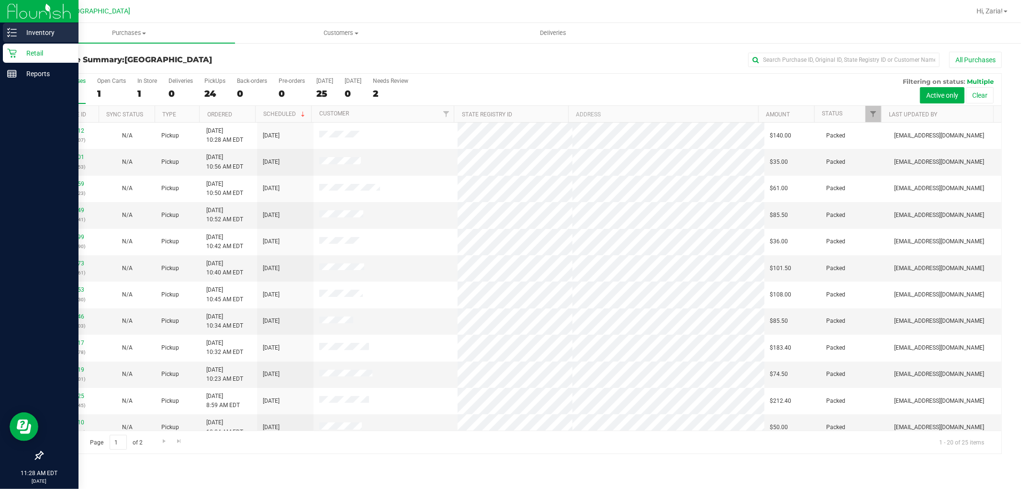
click at [13, 34] on icon at bounding box center [12, 33] width 10 height 10
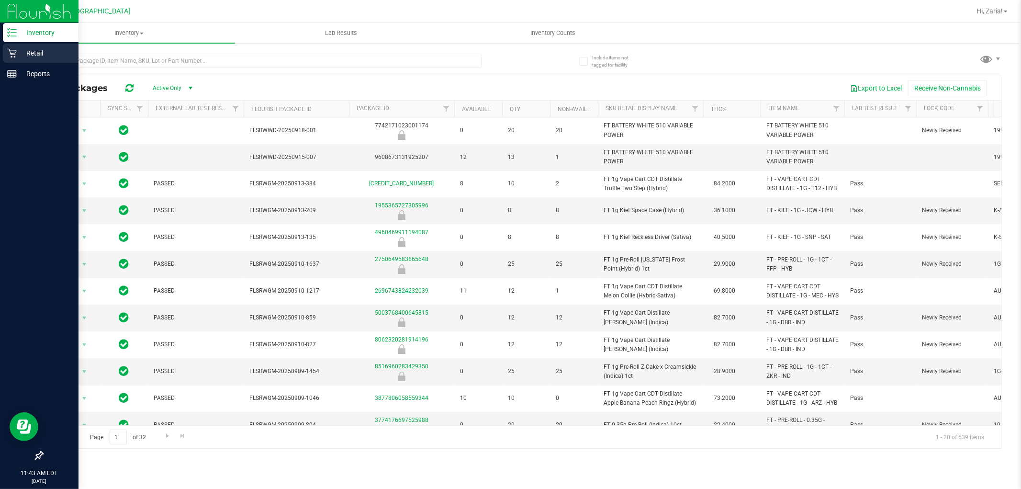
click at [19, 49] on p "Retail" at bounding box center [45, 52] width 57 height 11
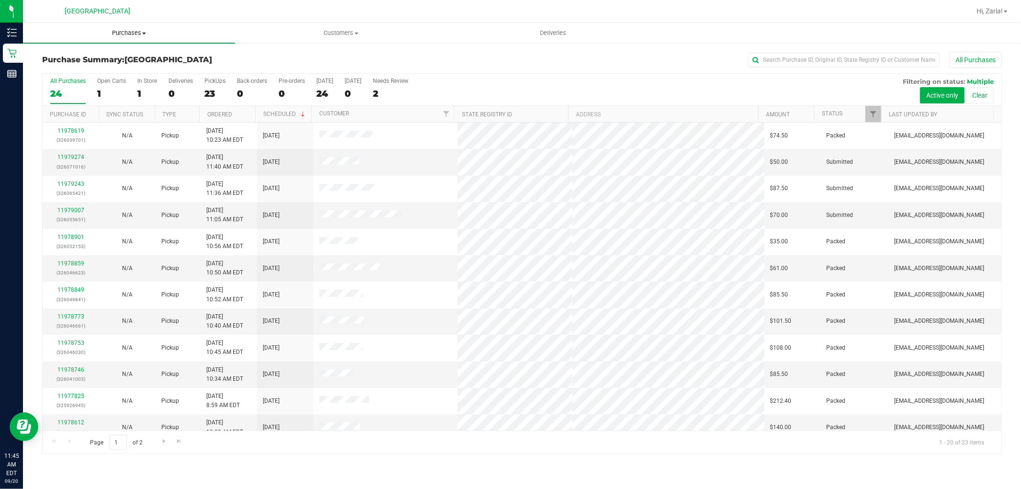
click at [136, 35] on span "Purchases" at bounding box center [129, 33] width 212 height 9
click at [120, 64] on li "Fulfillment" at bounding box center [129, 69] width 212 height 11
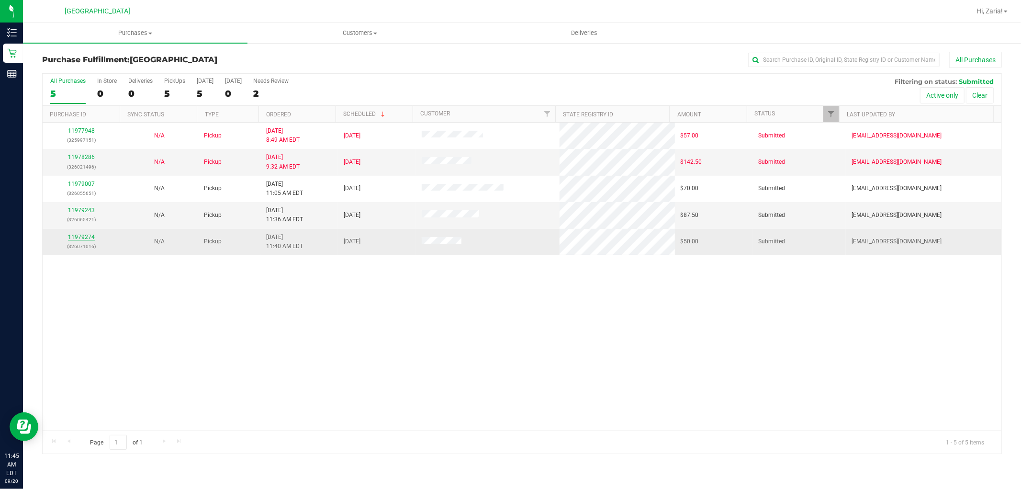
click at [78, 236] on link "11979274" at bounding box center [81, 237] width 27 height 7
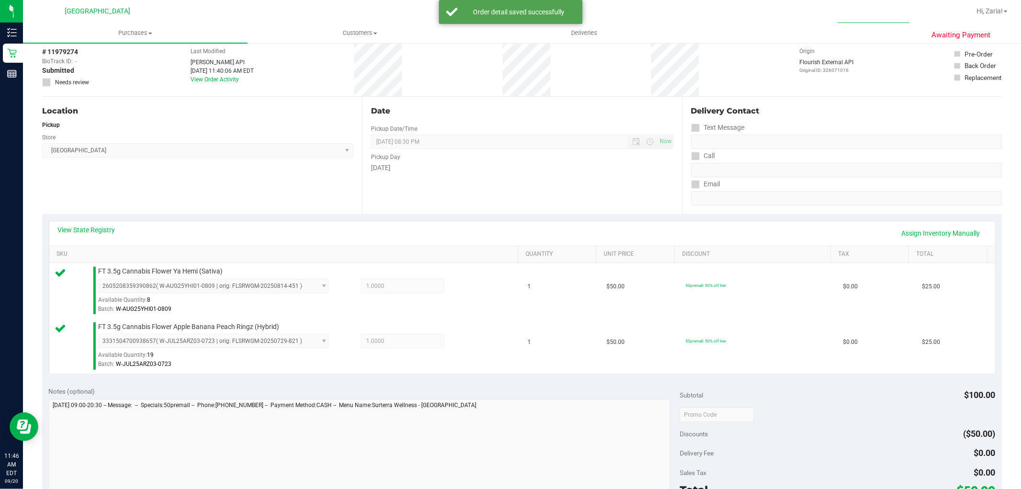
scroll to position [213, 0]
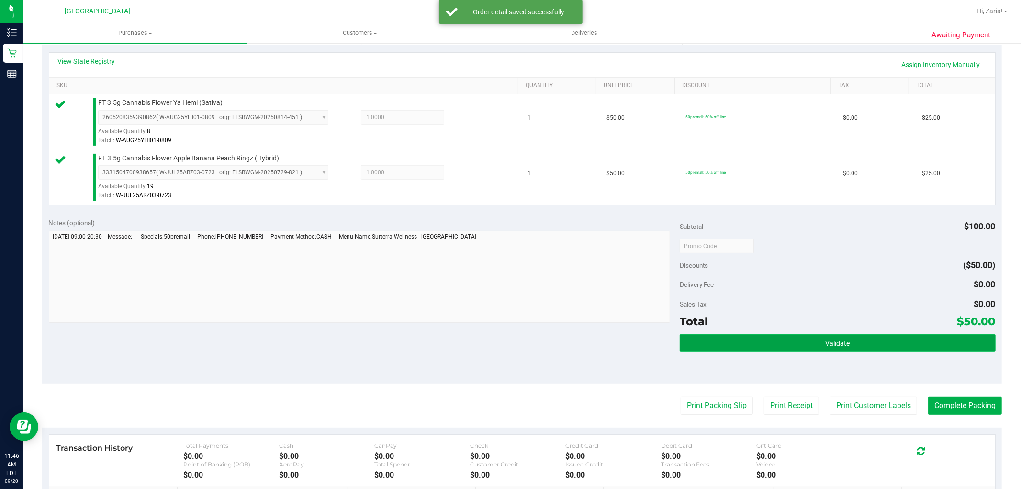
click at [734, 334] on button "Validate" at bounding box center [837, 342] width 315 height 17
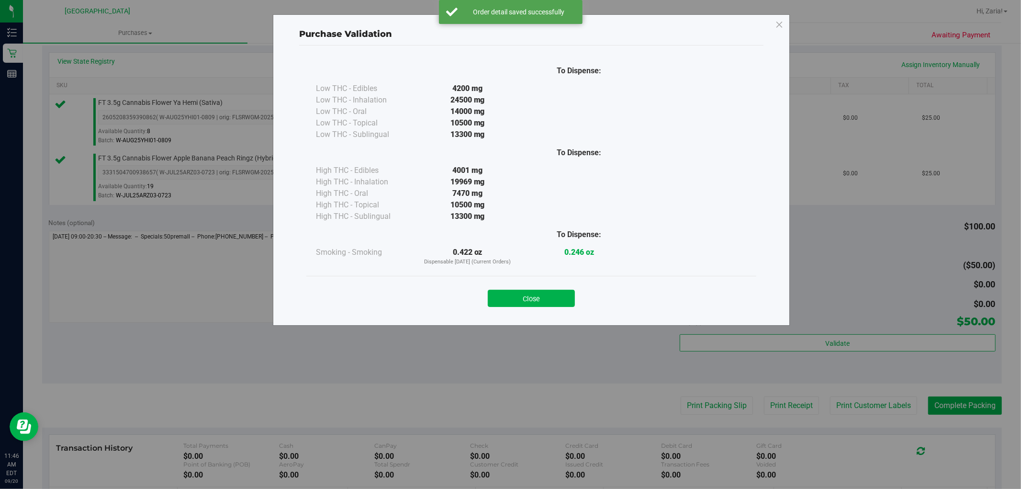
click at [523, 288] on div "Close" at bounding box center [532, 295] width 436 height 24
drag, startPoint x: 538, startPoint y: 295, endPoint x: 560, endPoint y: 289, distance: 22.8
click at [538, 295] on button "Close" at bounding box center [531, 298] width 87 height 17
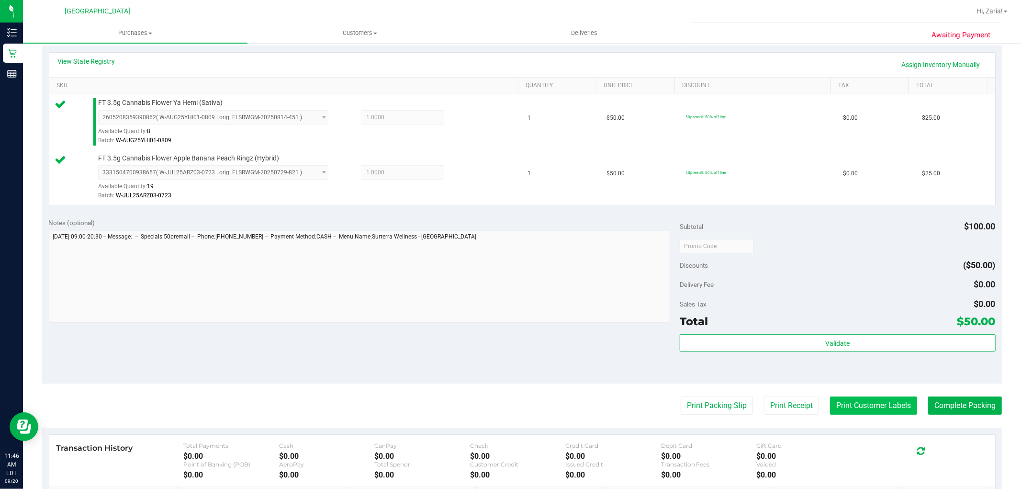
click at [851, 408] on button "Print Customer Labels" at bounding box center [873, 405] width 87 height 18
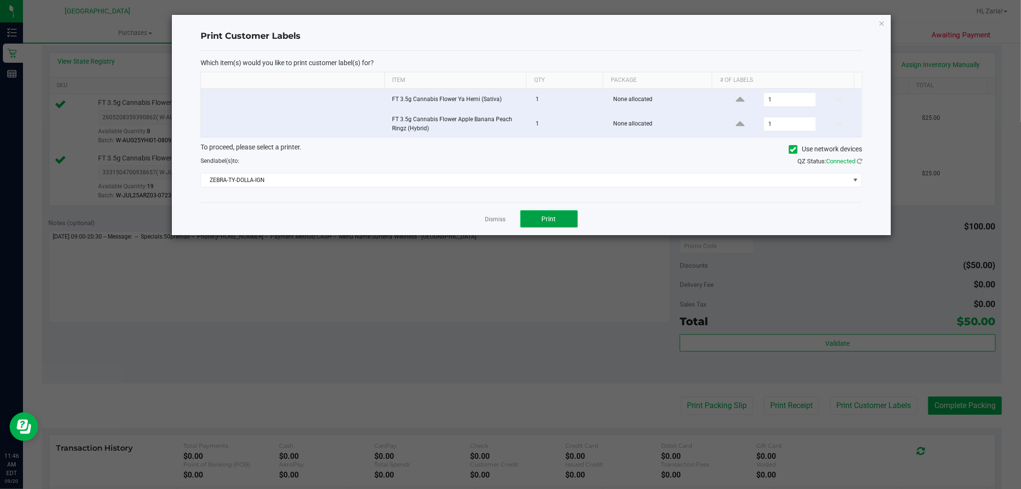
click at [550, 214] on button "Print" at bounding box center [548, 218] width 57 height 17
click at [881, 24] on icon "button" at bounding box center [881, 22] width 7 height 11
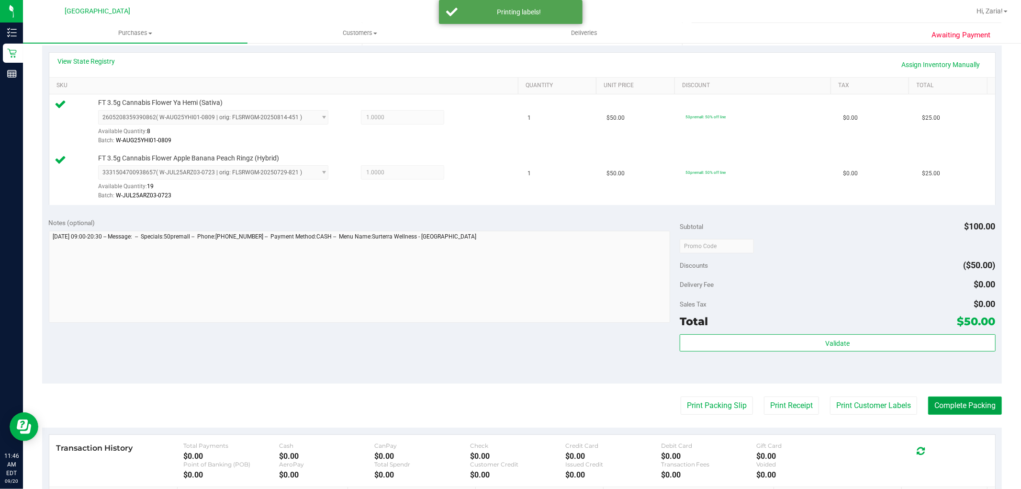
click at [982, 404] on button "Complete Packing" at bounding box center [965, 405] width 74 height 18
